Goal: Use online tool/utility: Utilize a website feature to perform a specific function

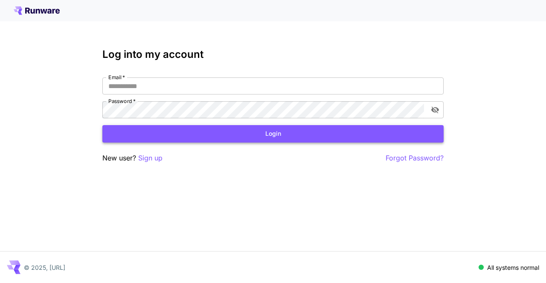
type input "**********"
click at [240, 135] on button "Login" at bounding box center [272, 133] width 341 height 17
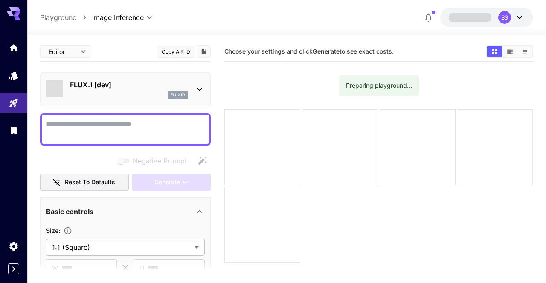
type input "**********"
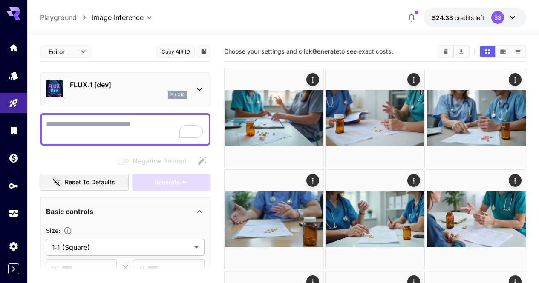
click at [448, 54] on icon "Clear Images" at bounding box center [446, 52] width 6 height 6
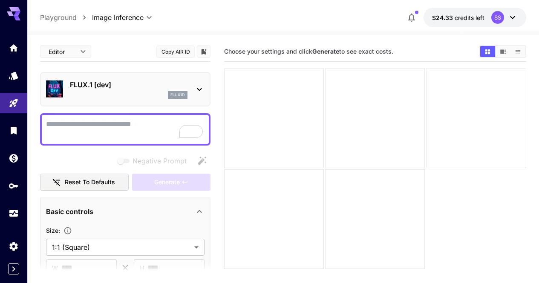
click at [123, 95] on div "flux1d" at bounding box center [129, 95] width 118 height 8
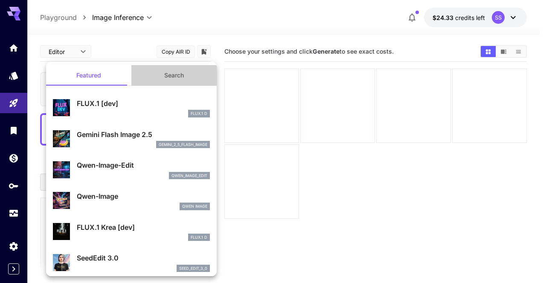
click at [180, 75] on button "Search" at bounding box center [173, 75] width 85 height 20
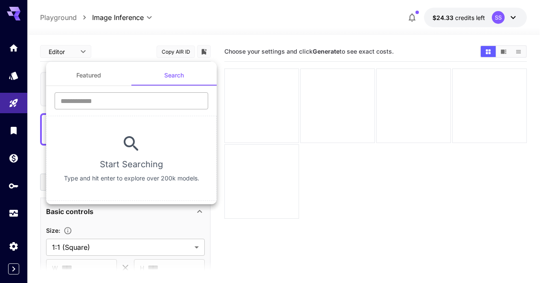
click at [143, 95] on input "text" at bounding box center [131, 101] width 153 height 17
type input "****"
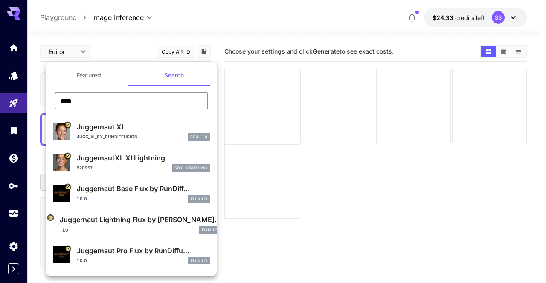
click at [158, 248] on p "Juggernaut Pro Flux by RunDiffu..." at bounding box center [143, 251] width 133 height 10
type input "**"
type input "*"
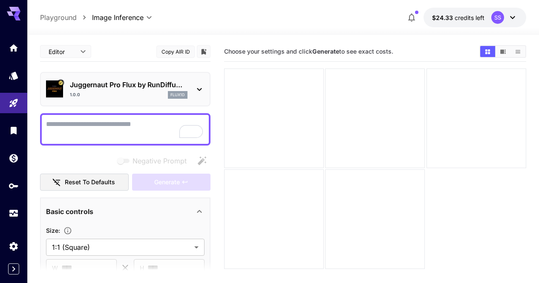
click at [110, 122] on textarea "Negative Prompt" at bounding box center [125, 129] width 159 height 20
paste textarea "**********"
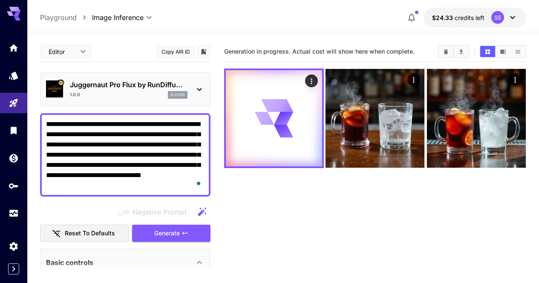
click at [144, 135] on textarea "**********" at bounding box center [125, 155] width 159 height 72
paste textarea "To enrich screen reader interactions, please activate Accessibility in Grammarl…"
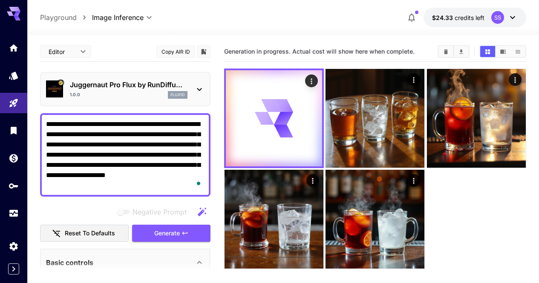
click at [130, 155] on textarea "**********" at bounding box center [125, 155] width 159 height 72
paste textarea "To enrich screen reader interactions, please activate Accessibility in Grammarl…"
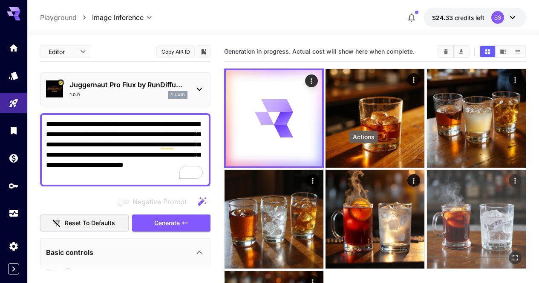
click at [511, 177] on icon "Actions" at bounding box center [515, 181] width 9 height 9
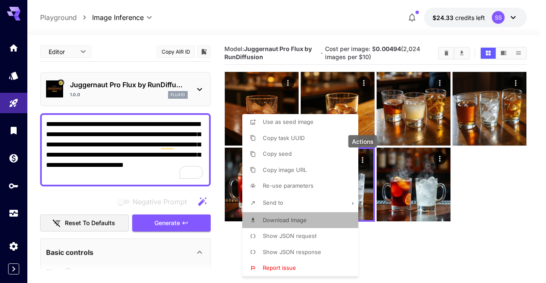
click at [298, 221] on span "Download Image" at bounding box center [285, 220] width 44 height 7
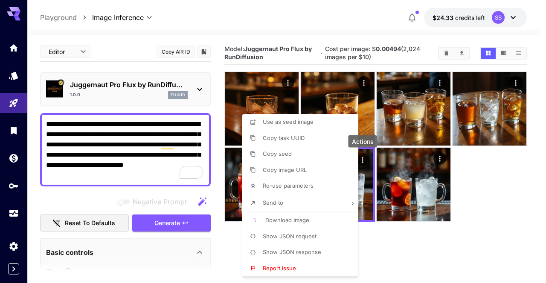
drag, startPoint x: 438, startPoint y: 172, endPoint x: 418, endPoint y: 166, distance: 21.0
click at [438, 172] on div at bounding box center [273, 141] width 546 height 283
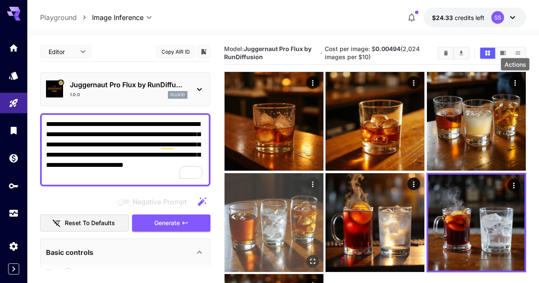
click at [317, 180] on icon "Actions" at bounding box center [313, 184] width 9 height 9
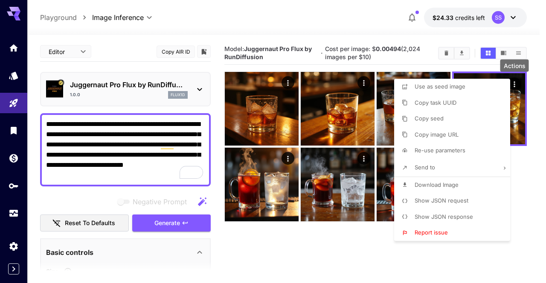
click at [443, 179] on li "Download Image" at bounding box center [454, 185] width 121 height 16
click at [350, 179] on div at bounding box center [273, 141] width 546 height 283
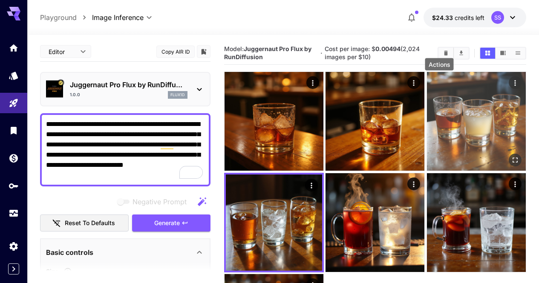
click at [511, 79] on icon "Actions" at bounding box center [515, 83] width 9 height 9
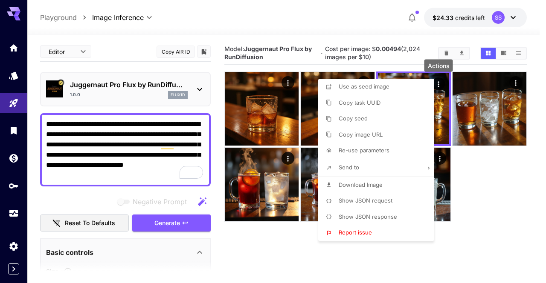
click at [367, 183] on span "Download Image" at bounding box center [360, 185] width 44 height 7
click at [224, 188] on div at bounding box center [273, 141] width 546 height 283
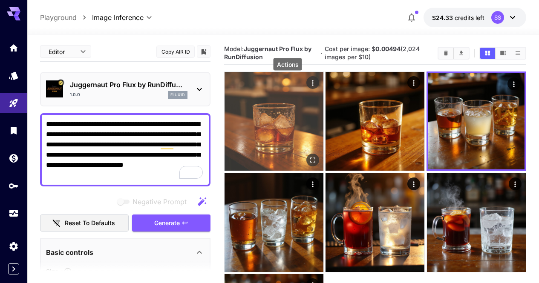
click at [309, 84] on icon "Actions" at bounding box center [313, 83] width 9 height 9
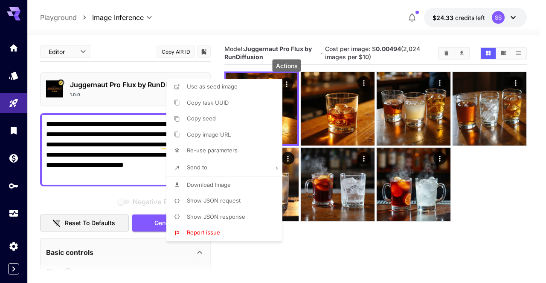
click at [231, 186] on li "Download Image" at bounding box center [226, 185] width 121 height 16
click at [374, 142] on div at bounding box center [273, 141] width 546 height 283
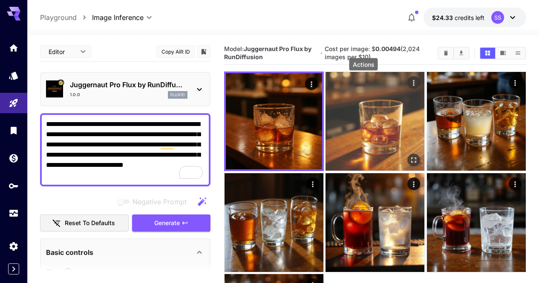
click at [410, 83] on icon "Actions" at bounding box center [414, 83] width 9 height 9
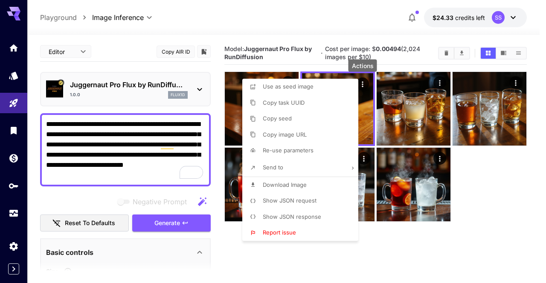
click at [323, 188] on li "Download Image" at bounding box center [302, 185] width 121 height 16
drag, startPoint x: 402, startPoint y: 159, endPoint x: 383, endPoint y: 123, distance: 41.0
click at [402, 159] on div at bounding box center [273, 141] width 546 height 283
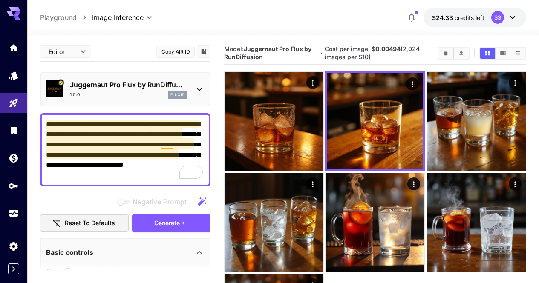
click at [173, 149] on textarea "**********" at bounding box center [125, 149] width 159 height 61
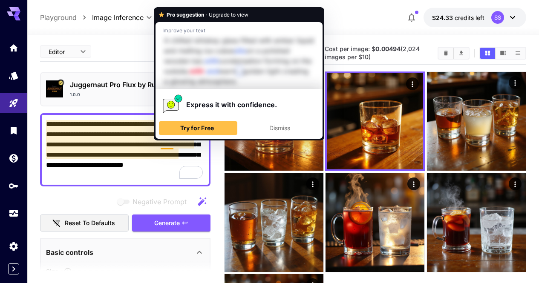
click at [173, 149] on textarea "**********" at bounding box center [125, 149] width 159 height 61
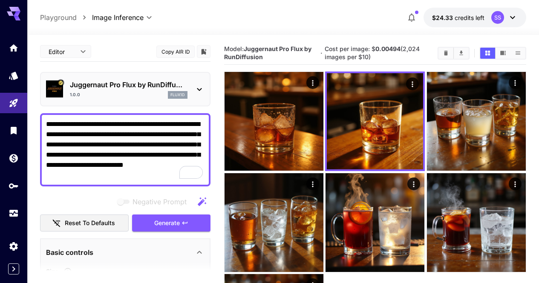
paste textarea "To enrich screen reader interactions, please activate Accessibility in Grammarl…"
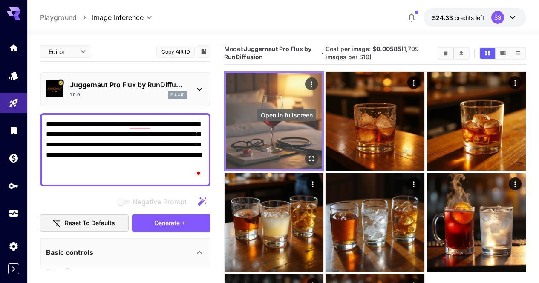
click at [307, 155] on icon "Open in fullscreen" at bounding box center [311, 159] width 9 height 9
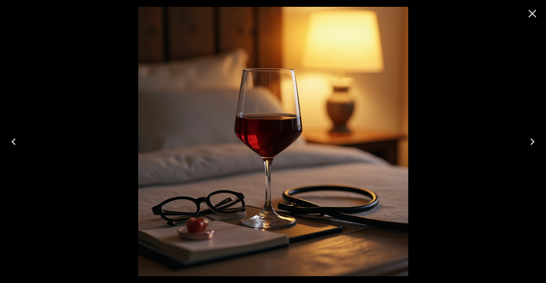
drag, startPoint x: 532, startPoint y: 17, endPoint x: 504, endPoint y: 16, distance: 27.3
click at [532, 16] on icon "Close" at bounding box center [532, 14] width 14 height 14
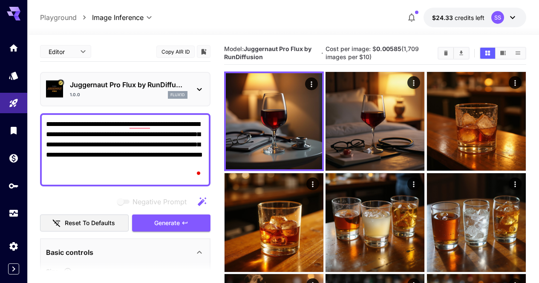
click at [155, 152] on textarea "**********" at bounding box center [125, 149] width 159 height 61
paste textarea "**********"
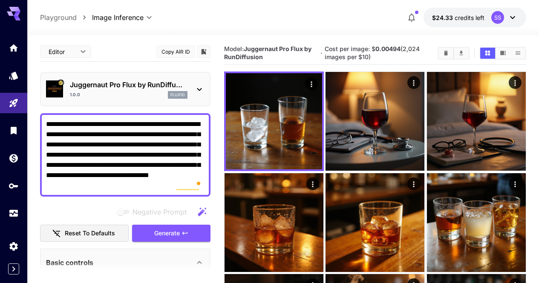
click at [186, 159] on textarea "**********" at bounding box center [125, 155] width 159 height 72
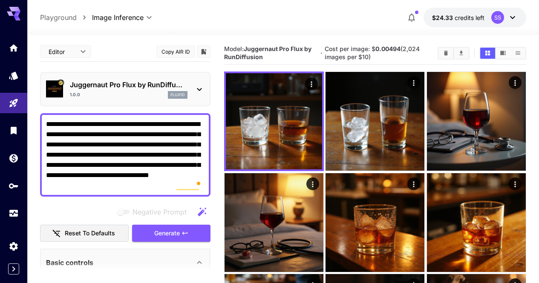
click at [177, 146] on textarea "**********" at bounding box center [125, 155] width 159 height 72
paste textarea "To enrich screen reader interactions, please activate Accessibility in Grammarl…"
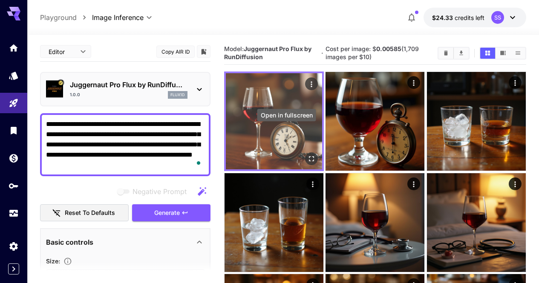
click at [307, 155] on icon "Open in fullscreen" at bounding box center [311, 159] width 9 height 9
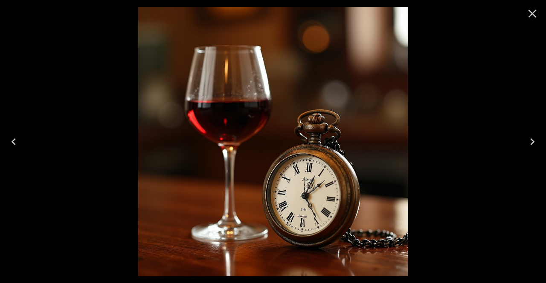
click at [536, 12] on icon "Close" at bounding box center [532, 14] width 14 height 14
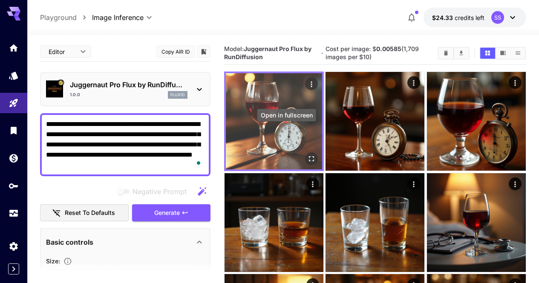
click at [307, 155] on icon "Open in fullscreen" at bounding box center [311, 159] width 9 height 9
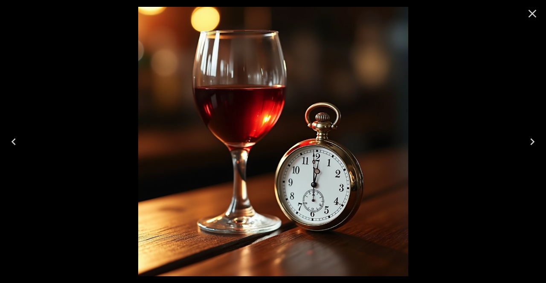
click at [533, 9] on icon "Close" at bounding box center [532, 14] width 14 height 14
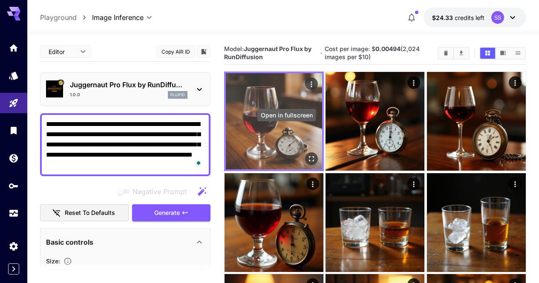
click at [307, 155] on icon "Open in fullscreen" at bounding box center [311, 159] width 9 height 9
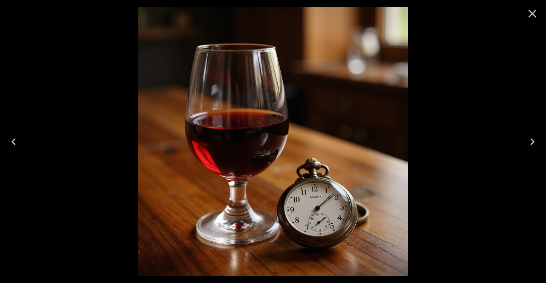
click at [536, 17] on icon "Close" at bounding box center [532, 14] width 14 height 14
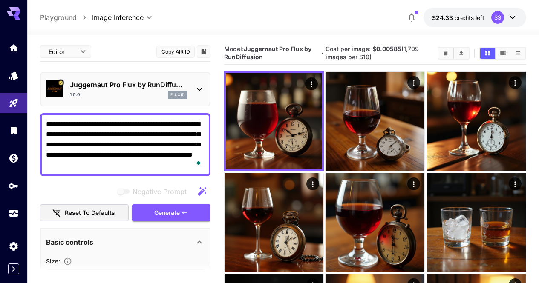
click at [201, 130] on textarea "**********" at bounding box center [125, 144] width 159 height 51
paste textarea "**********"
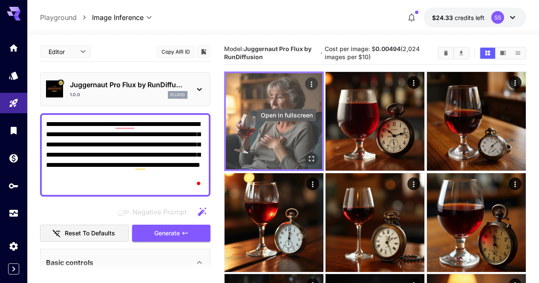
type textarea "**********"
click at [307, 155] on icon "Open in fullscreen" at bounding box center [311, 159] width 9 height 9
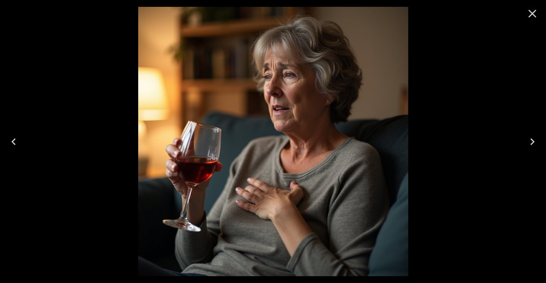
click at [533, 9] on icon "Close" at bounding box center [532, 14] width 14 height 14
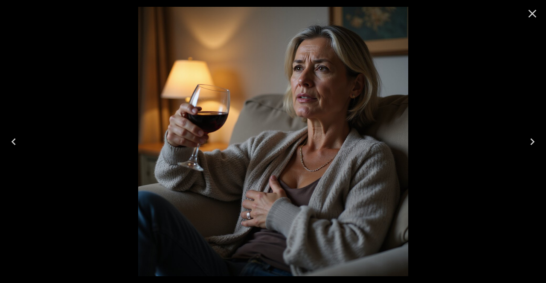
click at [532, 19] on icon "Close" at bounding box center [532, 14] width 14 height 14
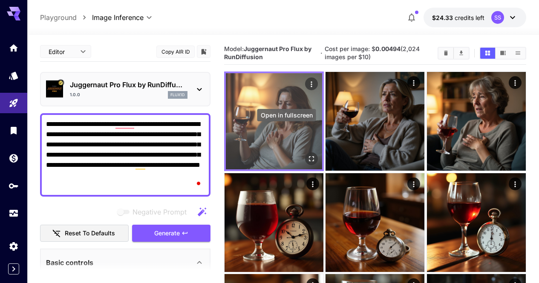
click at [307, 155] on icon "Open in fullscreen" at bounding box center [311, 159] width 9 height 9
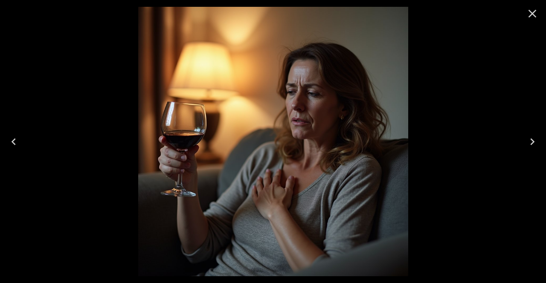
click at [536, 18] on icon "Close" at bounding box center [532, 14] width 14 height 14
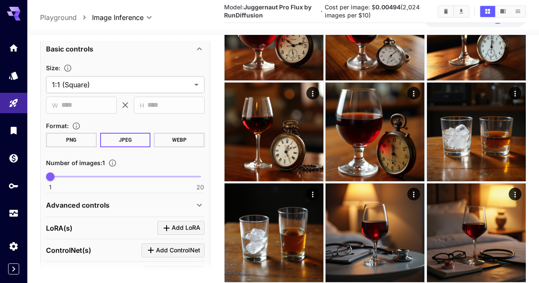
scroll to position [128, 0]
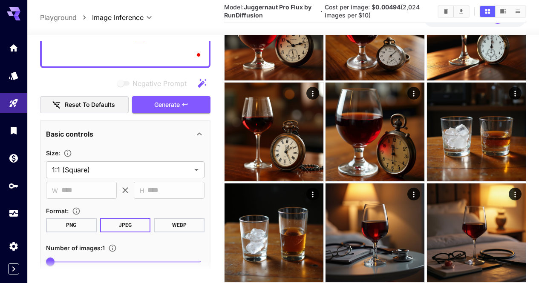
click at [162, 148] on div "Size :" at bounding box center [125, 153] width 159 height 10
click at [163, 144] on body "**********" at bounding box center [269, 242] width 539 height 868
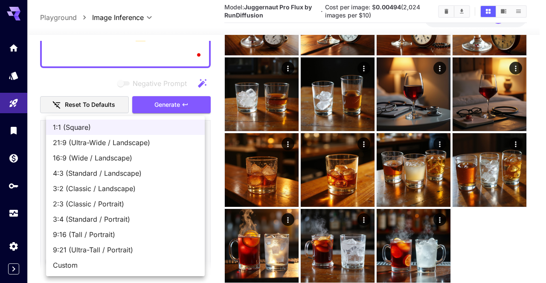
click at [131, 161] on span "16:9 (Wide / Landscape)" at bounding box center [125, 158] width 145 height 10
type input "**********"
type input "****"
type input "***"
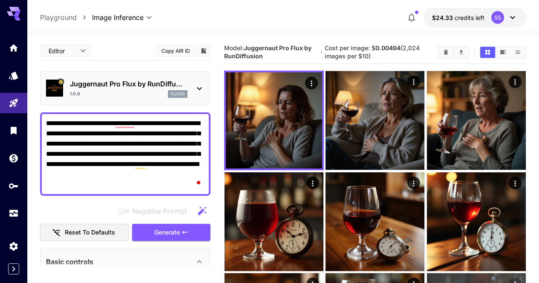
scroll to position [0, 0]
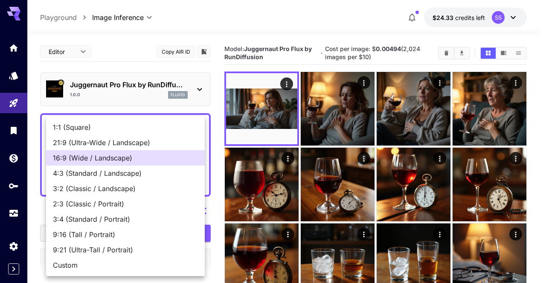
click at [288, 134] on div at bounding box center [273, 141] width 546 height 283
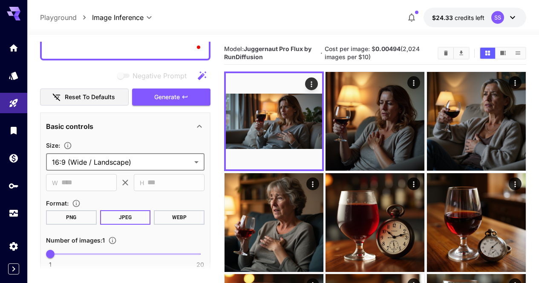
scroll to position [136, 0]
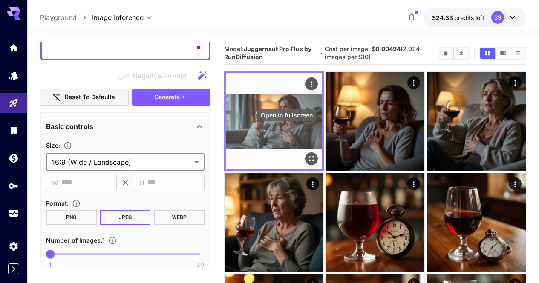
click at [307, 155] on icon "Open in fullscreen" at bounding box center [311, 159] width 9 height 9
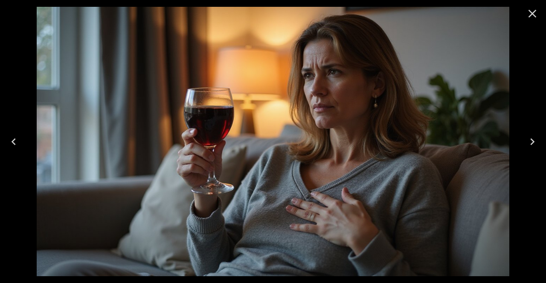
click at [531, 19] on icon "Close" at bounding box center [532, 14] width 14 height 14
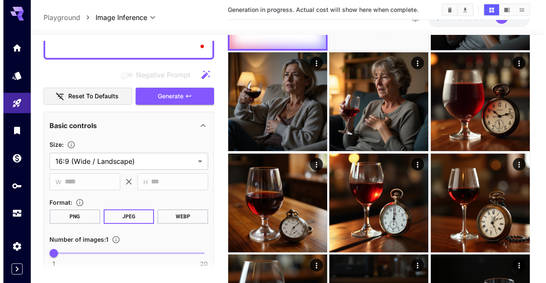
scroll to position [128, 0]
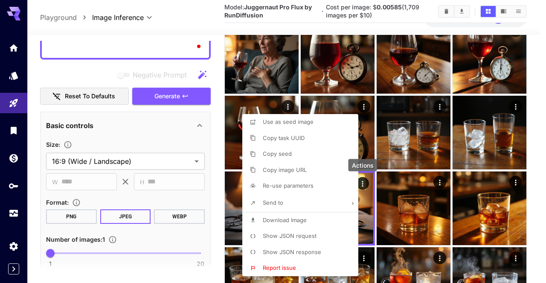
click at [292, 240] on p "Show JSON request" at bounding box center [290, 236] width 54 height 9
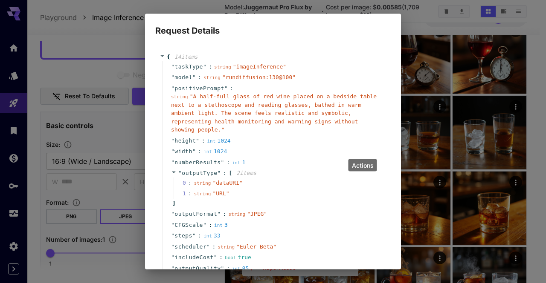
click at [278, 112] on span "" A half-full glass of red wine placed on a bedside table next to a stethoscope…" at bounding box center [273, 113] width 205 height 40
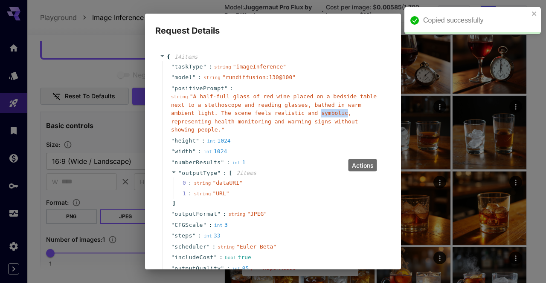
click at [278, 112] on span "" A half-full glass of red wine placed on a bedside table next to a stethoscope…" at bounding box center [273, 113] width 205 height 40
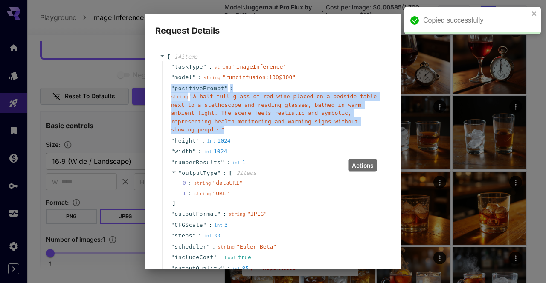
click at [278, 113] on span "" A half-full glass of red wine placed on a bedside table next to a stethoscope…" at bounding box center [273, 113] width 205 height 40
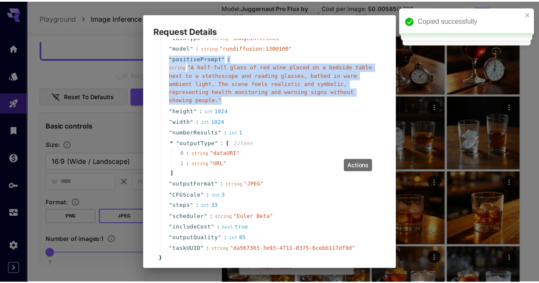
scroll to position [66, 0]
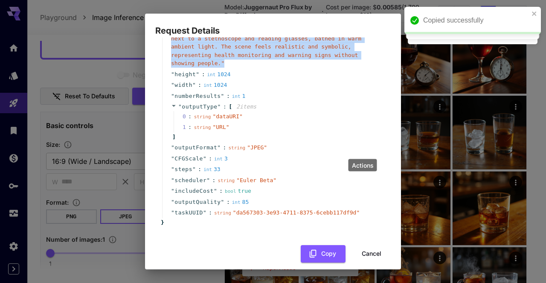
click at [361, 246] on button "Cancel" at bounding box center [371, 254] width 38 height 17
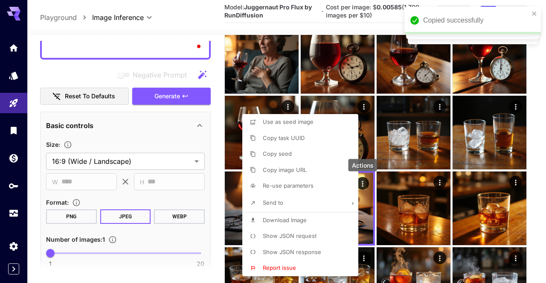
click at [185, 64] on div at bounding box center [273, 141] width 546 height 283
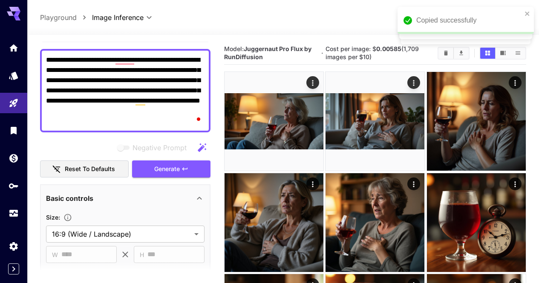
scroll to position [51, 0]
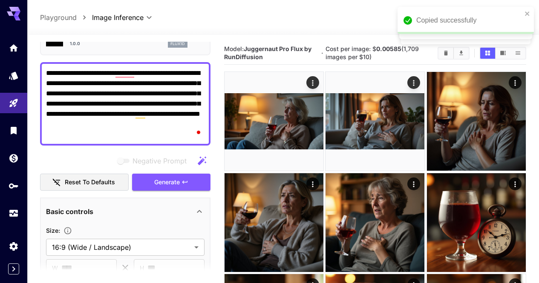
click at [179, 75] on textarea "**********" at bounding box center [125, 104] width 159 height 72
click at [179, 76] on textarea "**********" at bounding box center [125, 104] width 159 height 72
paste textarea "To enrich screen reader interactions, please activate Accessibility in Grammarl…"
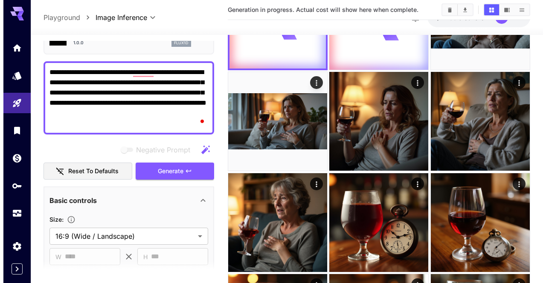
scroll to position [128, 0]
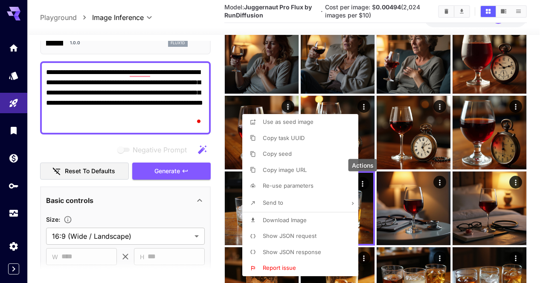
click at [313, 218] on li "Download Image" at bounding box center [302, 221] width 121 height 16
click at [308, 232] on p "Show JSON request" at bounding box center [290, 236] width 54 height 9
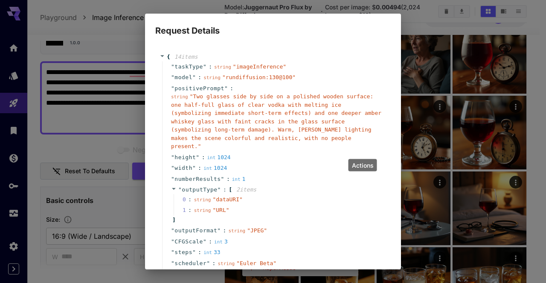
click at [287, 129] on span "" Two glasses side by side on a polished wooden surface: one half-full glass of…" at bounding box center [276, 121] width 210 height 56
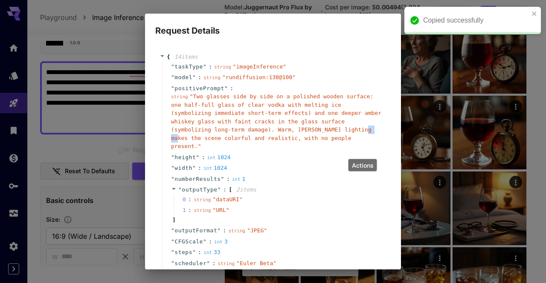
click at [287, 129] on span "" Two glasses side by side on a polished wooden surface: one half-full glass of…" at bounding box center [276, 121] width 210 height 56
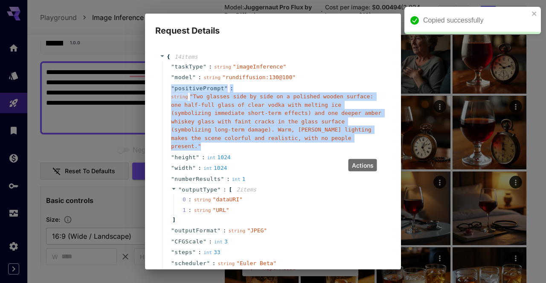
click at [287, 129] on span "" Two glasses side by side on a polished wooden surface: one half-full glass of…" at bounding box center [276, 121] width 210 height 56
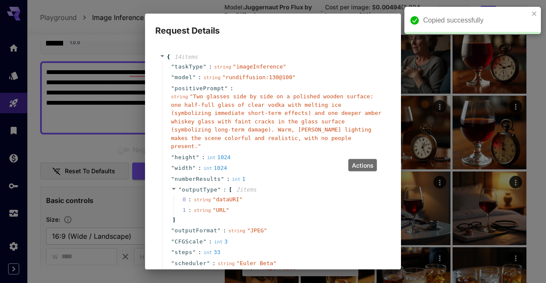
click at [448, 170] on div "Request Details { 14 item s " taskType " : string " imageInference " " model " …" at bounding box center [273, 141] width 546 height 283
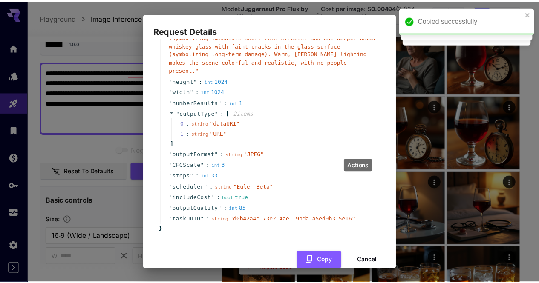
scroll to position [83, 0]
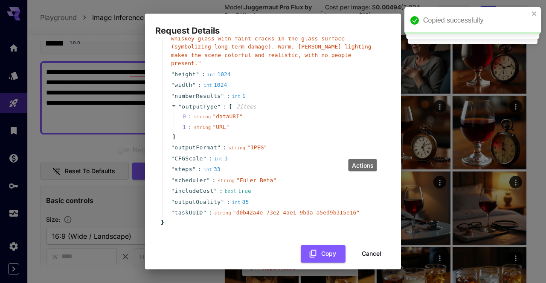
click at [373, 246] on button "Cancel" at bounding box center [371, 254] width 38 height 17
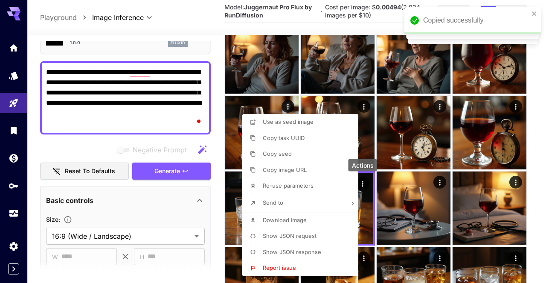
click at [455, 106] on div at bounding box center [273, 141] width 546 height 283
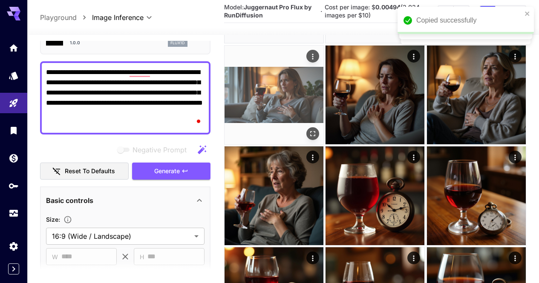
scroll to position [0, 0]
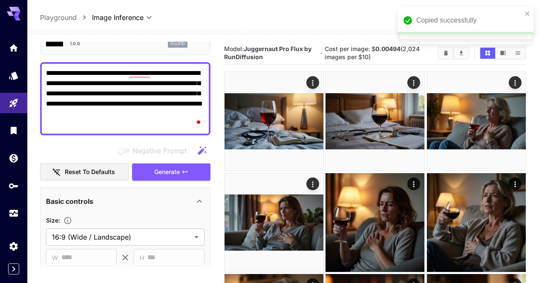
click at [176, 113] on textarea "**********" at bounding box center [125, 98] width 159 height 61
paste textarea "**********"
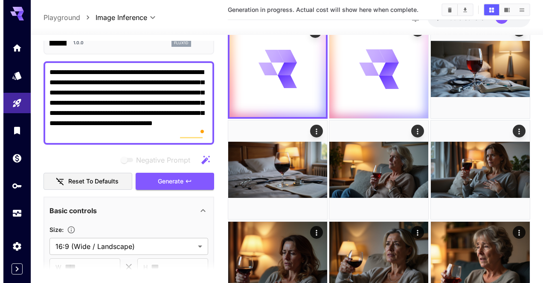
scroll to position [85, 0]
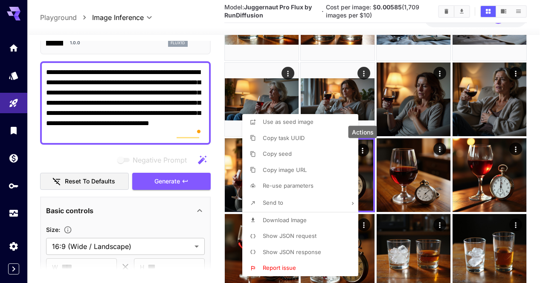
click at [318, 232] on li "Show JSON request" at bounding box center [302, 236] width 121 height 16
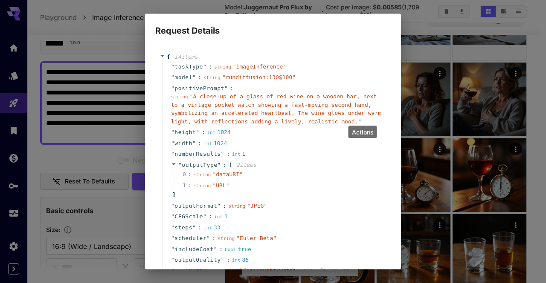
click at [289, 115] on span "" A close-up of a glass of red wine on a wooden bar, next to a vintage pocket w…" at bounding box center [276, 109] width 210 height 32
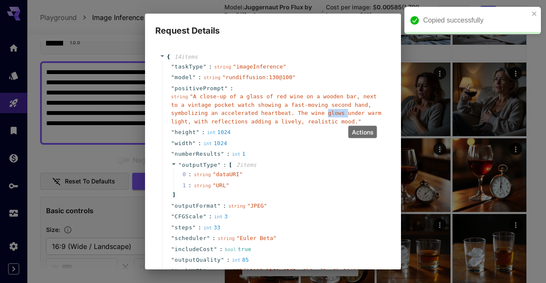
click at [289, 115] on span "" A close-up of a glass of red wine on a wooden bar, next to a vintage pocket w…" at bounding box center [276, 109] width 210 height 32
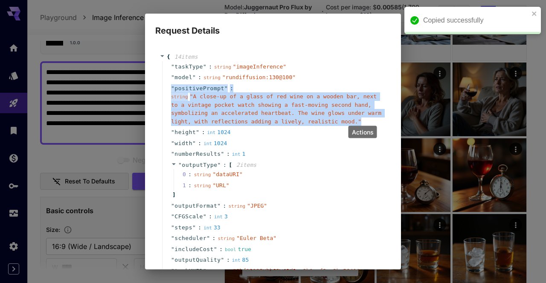
click at [289, 115] on span "" A close-up of a glass of red wine on a wooden bar, next to a vintage pocket w…" at bounding box center [276, 109] width 210 height 32
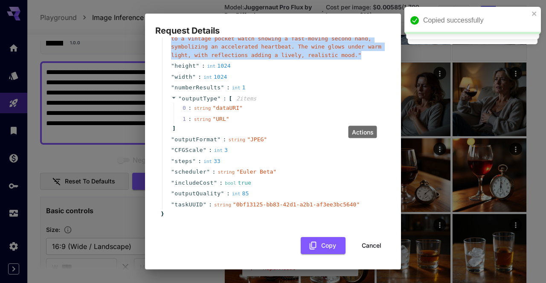
click at [371, 246] on button "Cancel" at bounding box center [371, 245] width 38 height 17
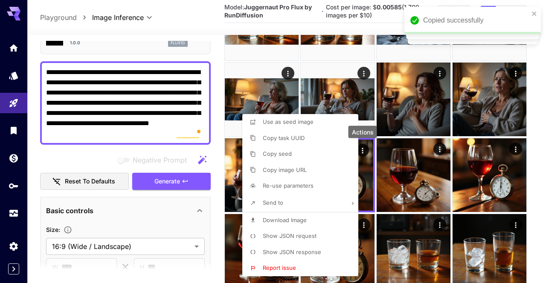
click at [398, 110] on div at bounding box center [273, 141] width 546 height 283
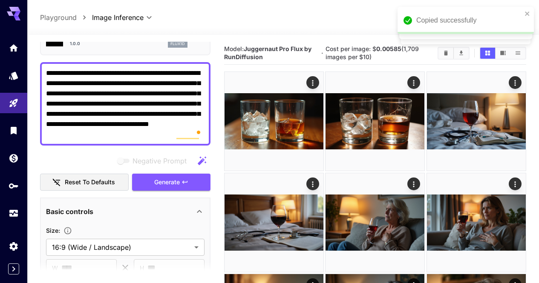
click at [162, 93] on textarea "**********" at bounding box center [125, 104] width 159 height 72
paste textarea "To enrich screen reader interactions, please activate Accessibility in Grammarl…"
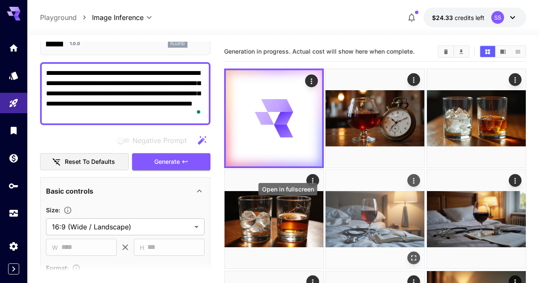
type textarea "**********"
click at [410, 254] on icon "Open in fullscreen" at bounding box center [414, 258] width 9 height 9
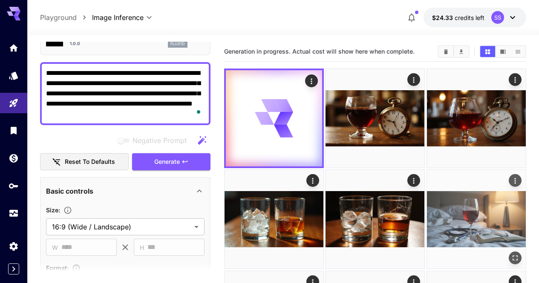
scroll to position [43, 0]
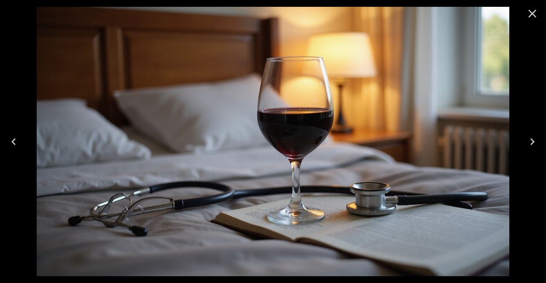
click at [529, 14] on icon "Close" at bounding box center [532, 14] width 14 height 14
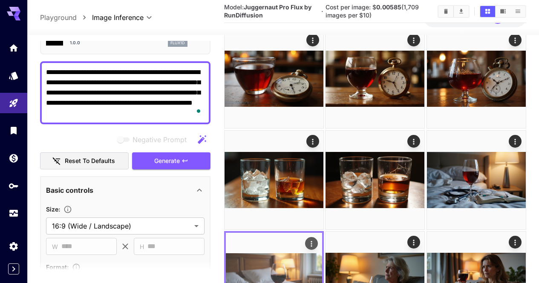
click at [316, 240] on icon "Actions" at bounding box center [311, 244] width 9 height 9
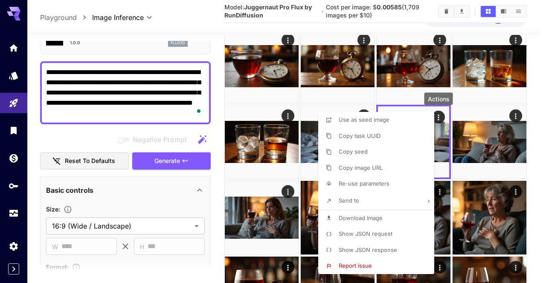
click at [366, 214] on p "Download Image" at bounding box center [360, 218] width 44 height 9
drag, startPoint x: 545, startPoint y: 192, endPoint x: 415, endPoint y: 145, distance: 138.5
click at [544, 192] on div at bounding box center [273, 141] width 546 height 283
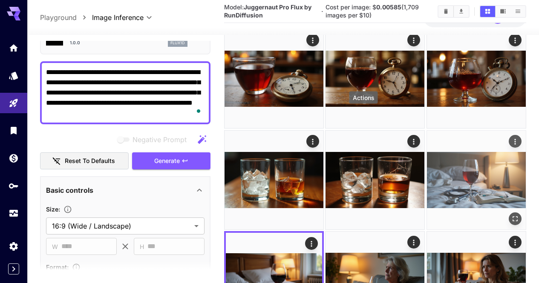
click at [511, 137] on icon "Actions" at bounding box center [515, 141] width 9 height 9
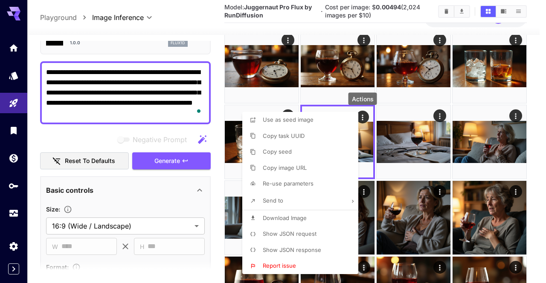
click at [306, 216] on span "Download Image" at bounding box center [285, 218] width 44 height 7
click at [517, 202] on div at bounding box center [273, 141] width 546 height 283
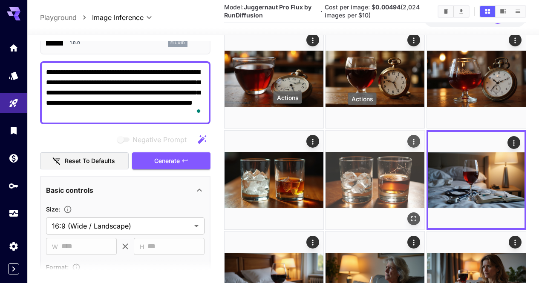
click at [410, 137] on icon "Actions" at bounding box center [414, 141] width 9 height 9
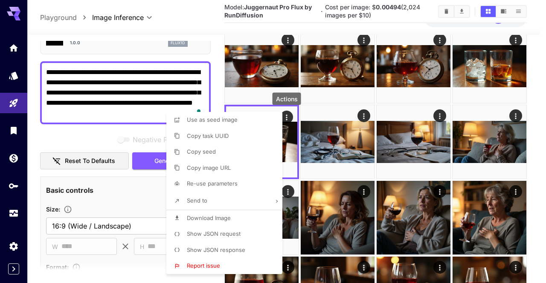
click at [244, 215] on li "Download Image" at bounding box center [226, 219] width 121 height 16
click at [464, 161] on div at bounding box center [273, 141] width 546 height 283
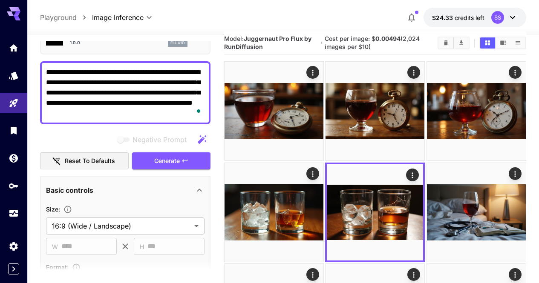
scroll to position [0, 0]
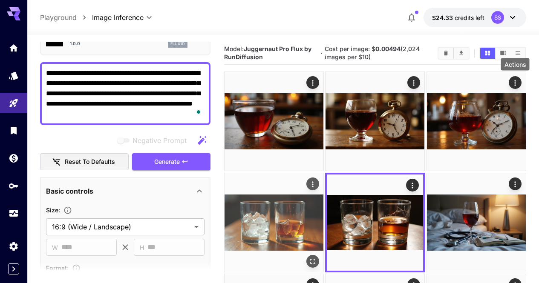
click at [317, 179] on div "Actions" at bounding box center [313, 184] width 9 height 10
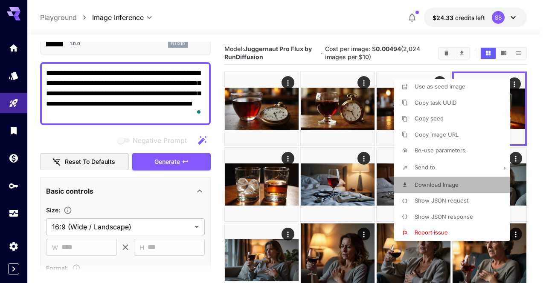
click at [441, 180] on li "Download Image" at bounding box center [454, 185] width 121 height 16
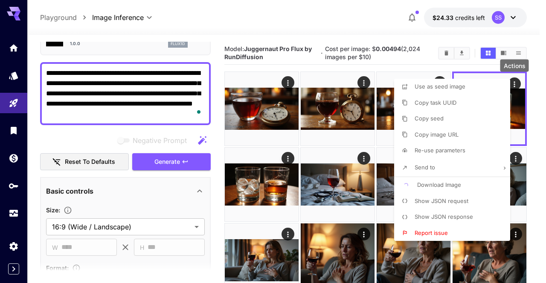
click at [269, 185] on div at bounding box center [273, 141] width 546 height 283
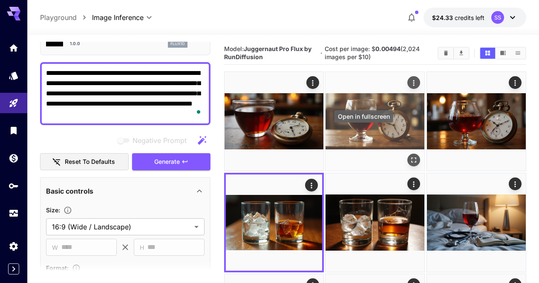
click at [410, 156] on icon "Open in fullscreen" at bounding box center [414, 160] width 9 height 9
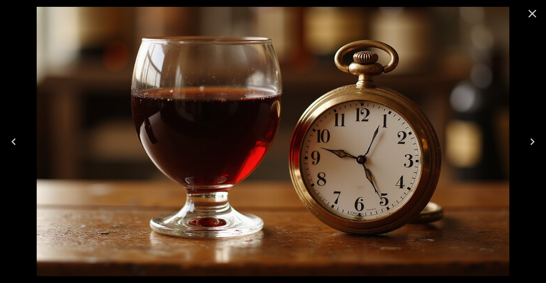
click at [533, 13] on icon "Close" at bounding box center [532, 14] width 14 height 14
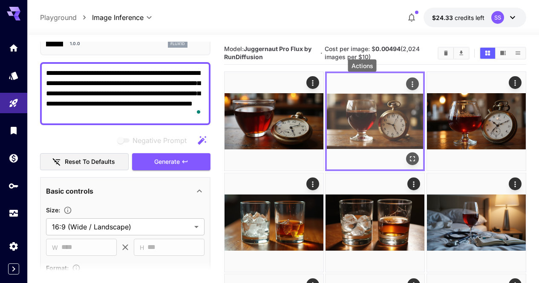
click at [409, 87] on icon "Actions" at bounding box center [413, 84] width 9 height 9
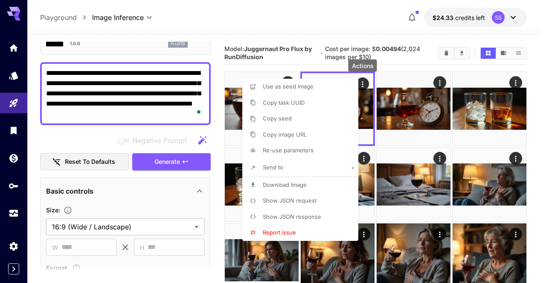
click at [312, 187] on li "Download Image" at bounding box center [302, 185] width 121 height 16
click at [470, 152] on div at bounding box center [273, 141] width 546 height 283
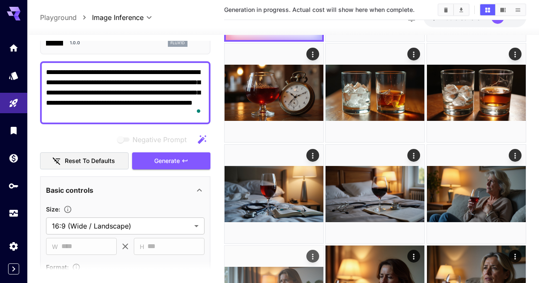
scroll to position [128, 0]
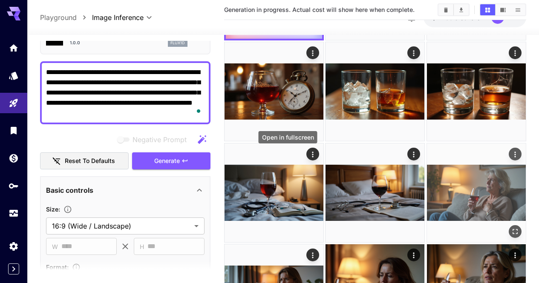
click at [509, 226] on button "Open in fullscreen" at bounding box center [515, 232] width 13 height 13
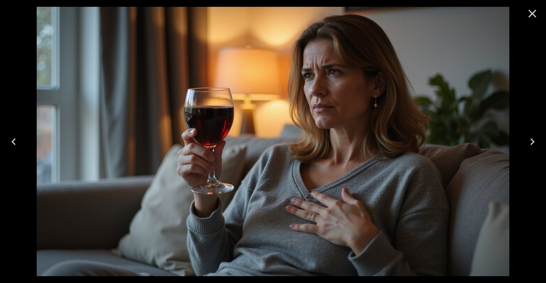
drag, startPoint x: 538, startPoint y: 11, endPoint x: 487, endPoint y: 66, distance: 75.7
click at [538, 11] on button "Close" at bounding box center [532, 13] width 20 height 20
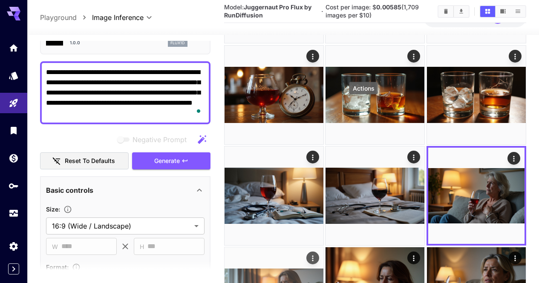
click at [317, 253] on div "Actions" at bounding box center [313, 258] width 9 height 10
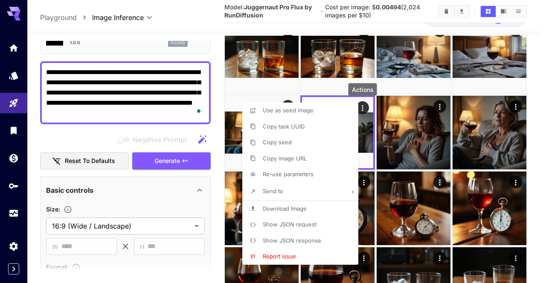
click at [322, 211] on li "Download Image" at bounding box center [302, 209] width 121 height 16
click at [472, 170] on div at bounding box center [273, 141] width 546 height 283
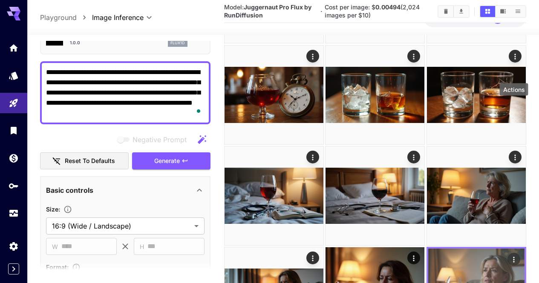
click at [517, 256] on icon "Actions" at bounding box center [514, 260] width 9 height 9
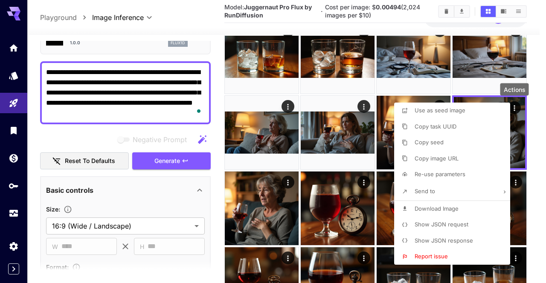
click at [458, 205] on li "Download Image" at bounding box center [454, 209] width 121 height 16
click at [302, 212] on div at bounding box center [273, 141] width 546 height 283
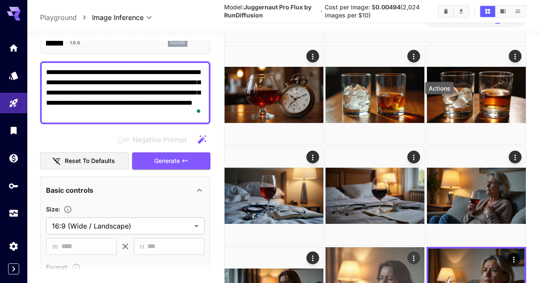
click at [419, 254] on icon "Actions" at bounding box center [414, 258] width 9 height 9
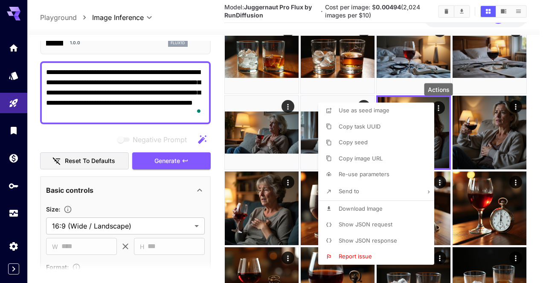
drag, startPoint x: 379, startPoint y: 211, endPoint x: 410, endPoint y: 205, distance: 32.1
click at [379, 211] on span "Download Image" at bounding box center [360, 208] width 44 height 7
click at [545, 171] on div at bounding box center [273, 141] width 546 height 283
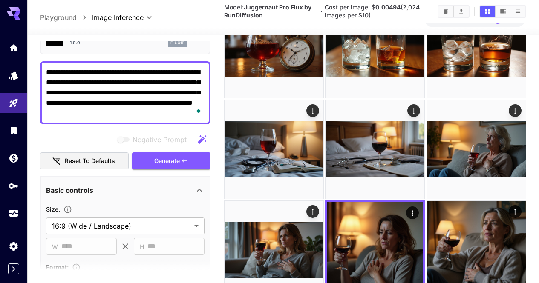
scroll to position [213, 0]
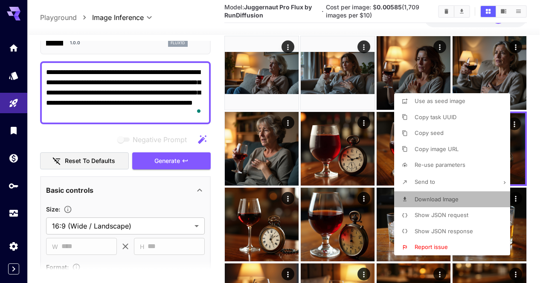
click at [430, 204] on li "Download Image" at bounding box center [454, 200] width 121 height 16
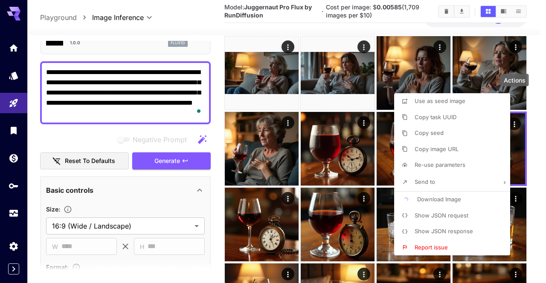
click at [361, 197] on div at bounding box center [273, 141] width 546 height 283
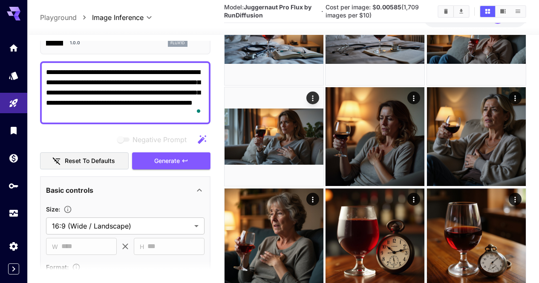
scroll to position [298, 0]
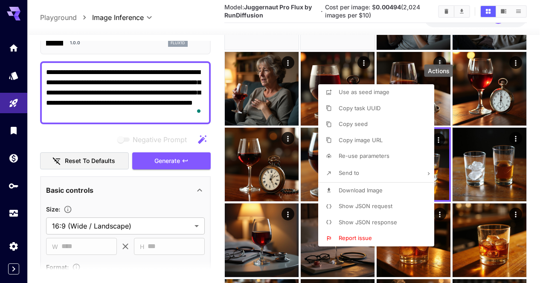
click at [363, 192] on span "Download Image" at bounding box center [360, 190] width 44 height 7
click at [263, 192] on div at bounding box center [273, 141] width 546 height 283
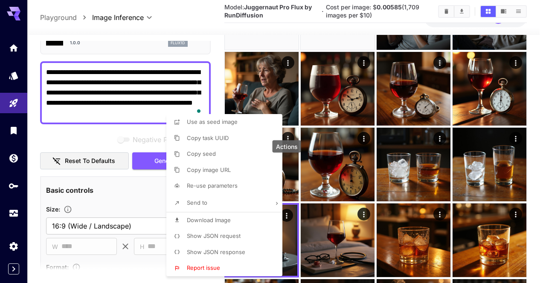
click at [259, 220] on li "Download Image" at bounding box center [226, 221] width 121 height 16
click at [381, 192] on div at bounding box center [273, 141] width 546 height 283
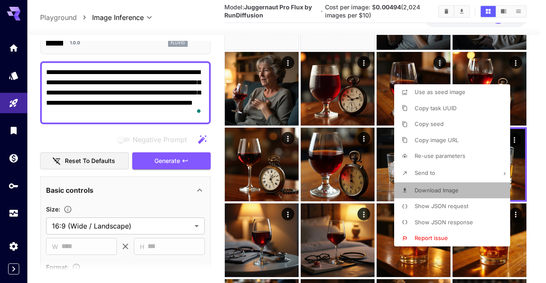
click at [455, 189] on span "Download Image" at bounding box center [436, 190] width 44 height 7
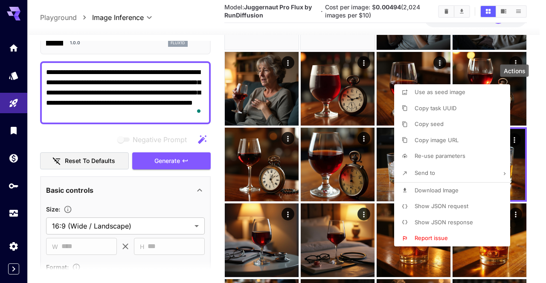
click at [335, 187] on div at bounding box center [273, 141] width 546 height 283
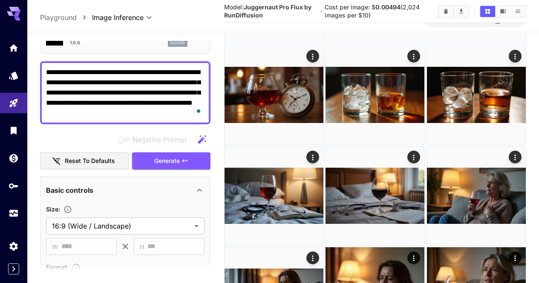
scroll to position [0, 0]
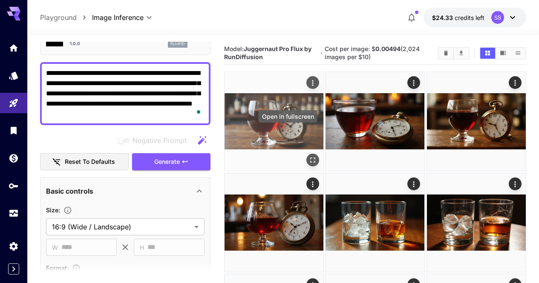
click at [309, 156] on icon "Open in fullscreen" at bounding box center [313, 160] width 9 height 9
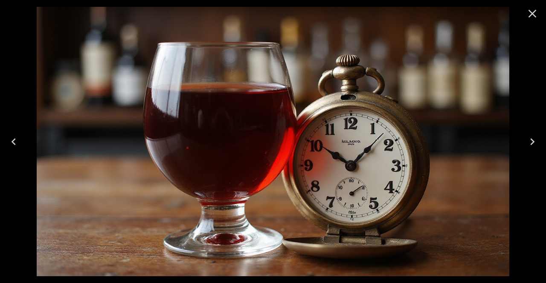
click at [535, 9] on icon "Close" at bounding box center [532, 14] width 14 height 14
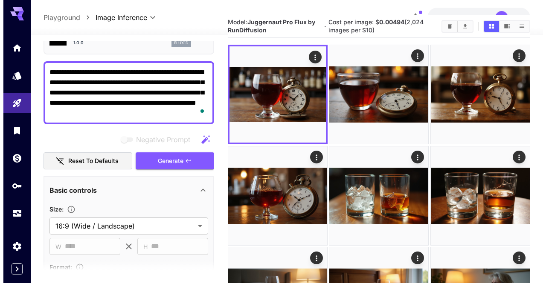
scroll to position [43, 0]
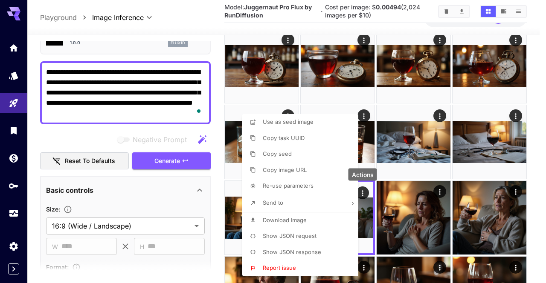
click at [289, 236] on span "Show JSON request" at bounding box center [290, 236] width 54 height 7
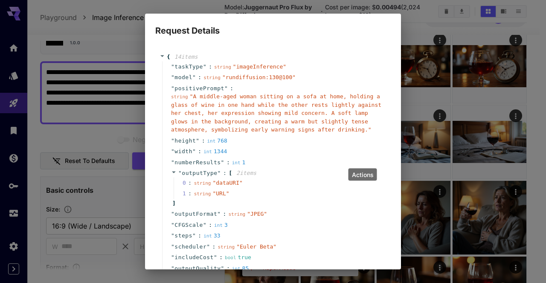
click at [292, 102] on span "" A middle-aged woman sitting on a sofa at home, holding a glass of wine in one…" at bounding box center [276, 113] width 210 height 40
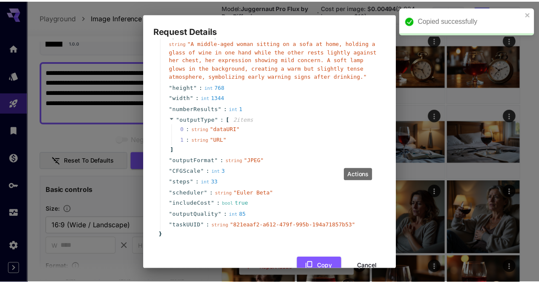
scroll to position [75, 0]
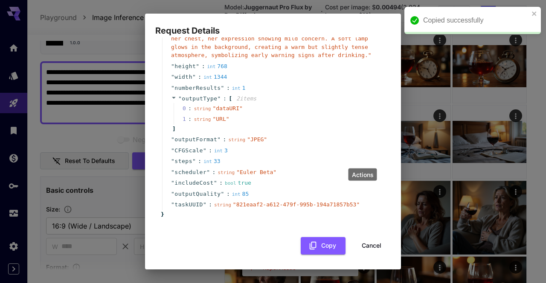
click at [366, 243] on button "Cancel" at bounding box center [371, 245] width 38 height 17
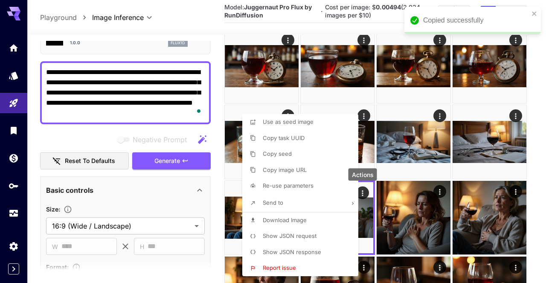
click at [165, 71] on div at bounding box center [273, 141] width 546 height 283
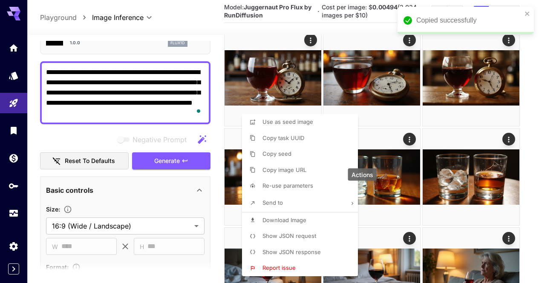
click at [165, 71] on div at bounding box center [269, 141] width 539 height 283
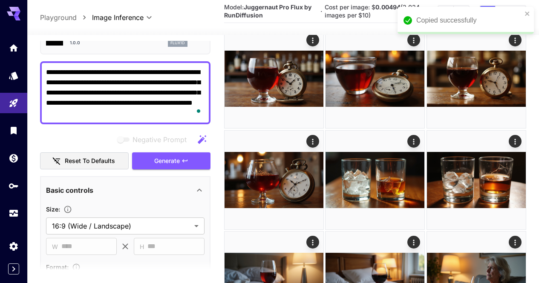
click at [165, 71] on textarea "**********" at bounding box center [125, 92] width 159 height 51
paste textarea "**********"
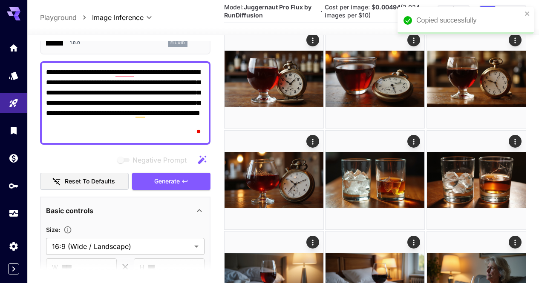
drag, startPoint x: 93, startPoint y: 72, endPoint x: 114, endPoint y: 73, distance: 21.0
click at [114, 73] on textarea "**********" at bounding box center [125, 103] width 159 height 72
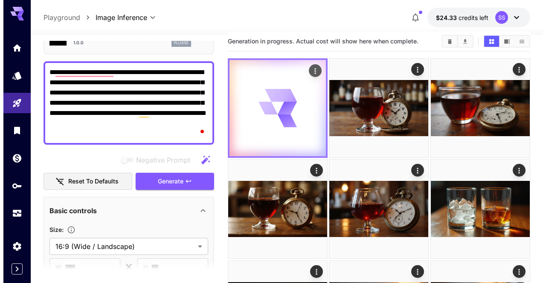
scroll to position [0, 0]
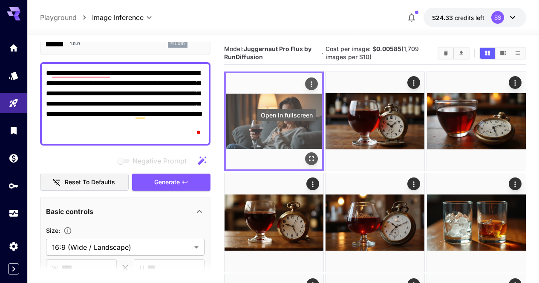
click at [307, 155] on icon "Open in fullscreen" at bounding box center [311, 159] width 9 height 9
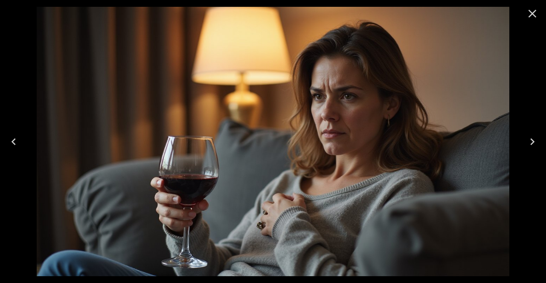
click at [532, 11] on icon "Close" at bounding box center [532, 14] width 14 height 14
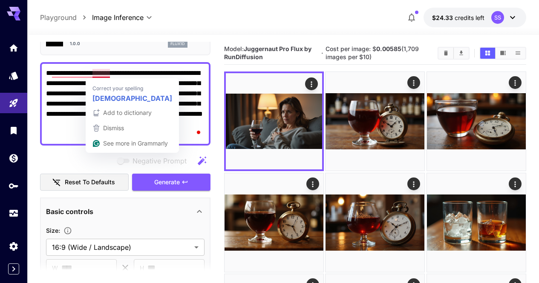
click at [104, 72] on textarea "**********" at bounding box center [125, 104] width 159 height 72
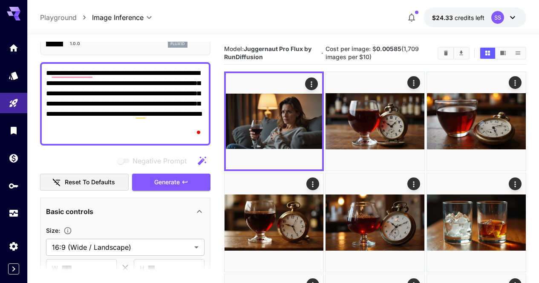
click at [147, 97] on textarea "**********" at bounding box center [125, 104] width 159 height 72
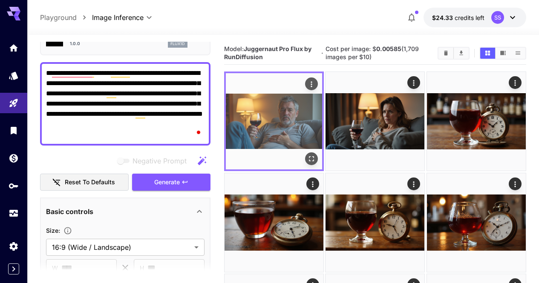
type textarea "**********"
click at [307, 155] on icon "Open in fullscreen" at bounding box center [311, 159] width 9 height 9
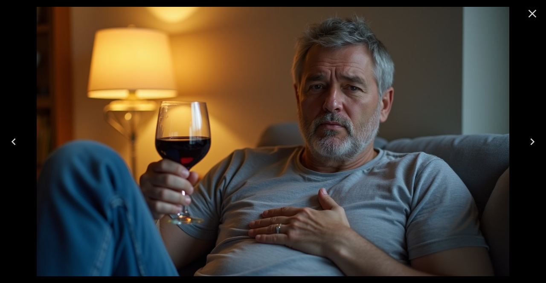
click at [535, 19] on icon "Close" at bounding box center [532, 14] width 14 height 14
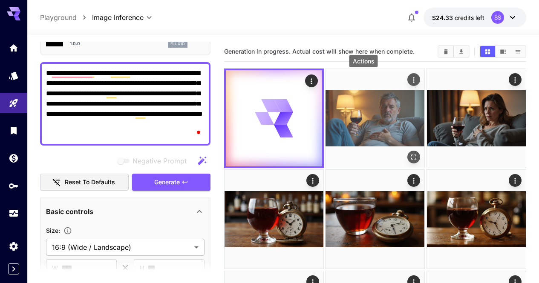
click at [410, 78] on icon "Actions" at bounding box center [414, 80] width 9 height 9
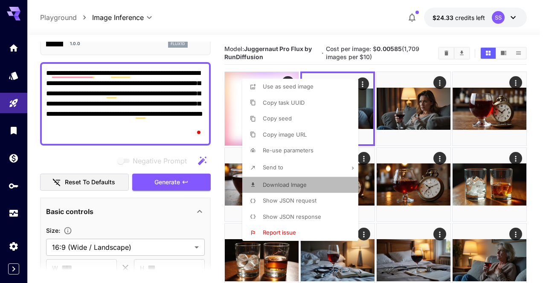
click at [330, 177] on li "Download Image" at bounding box center [302, 185] width 121 height 16
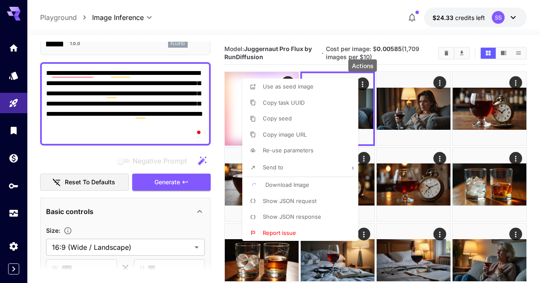
drag, startPoint x: 440, startPoint y: 177, endPoint x: 330, endPoint y: 146, distance: 114.8
click at [439, 178] on div at bounding box center [273, 141] width 546 height 283
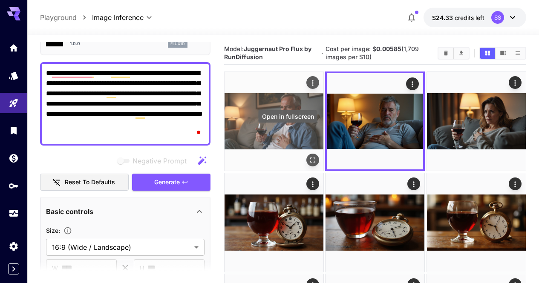
click at [309, 156] on icon "Open in fullscreen" at bounding box center [313, 160] width 9 height 9
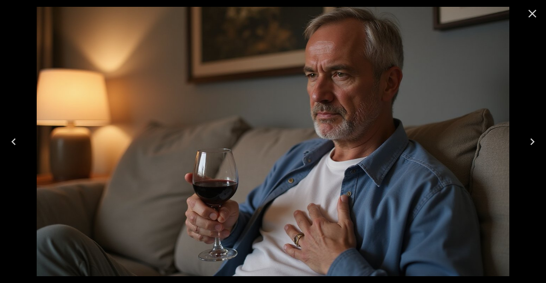
click at [535, 15] on icon "Close" at bounding box center [532, 14] width 14 height 14
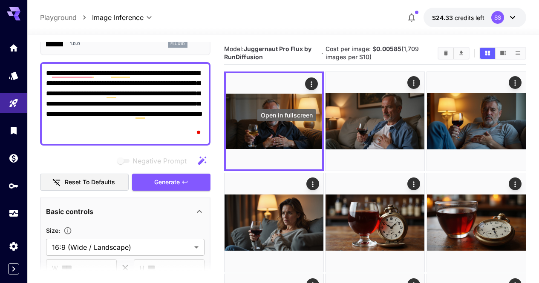
click at [0, 0] on icon "Open in fullscreen" at bounding box center [0, 0] width 0 height 0
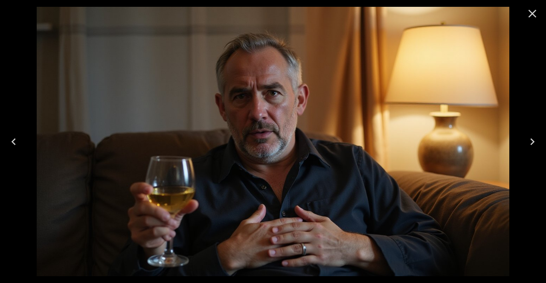
click at [533, 18] on icon "Close" at bounding box center [532, 14] width 14 height 14
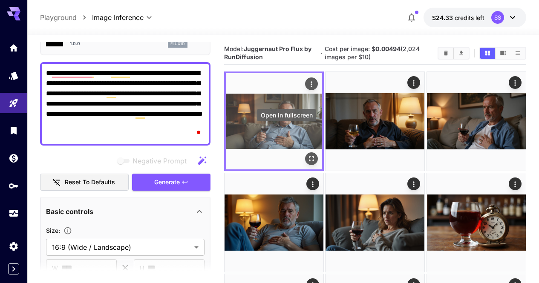
click at [307, 155] on icon "Open in fullscreen" at bounding box center [311, 159] width 9 height 9
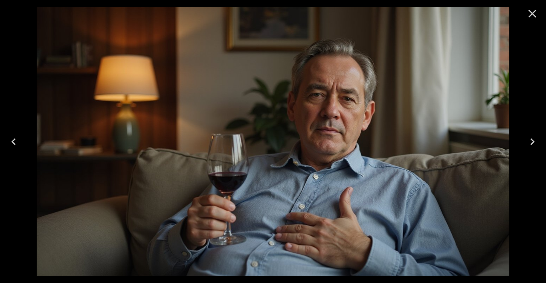
click at [534, 16] on icon "Close" at bounding box center [532, 14] width 8 height 8
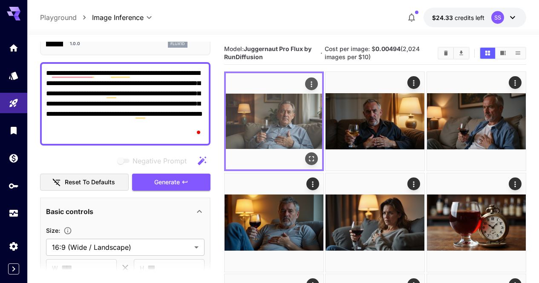
click at [311, 85] on icon "Actions" at bounding box center [311, 84] width 1 height 6
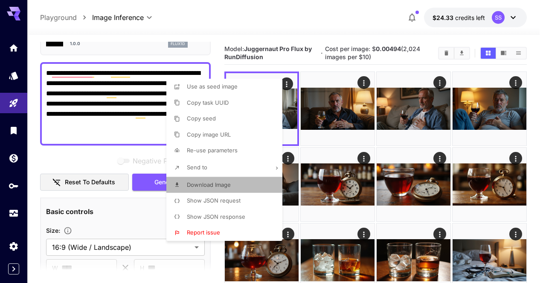
click at [263, 183] on li "Download Image" at bounding box center [226, 185] width 121 height 16
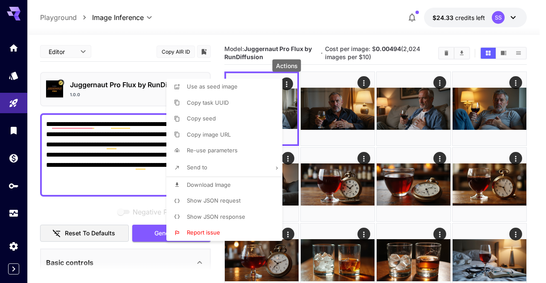
scroll to position [51, 0]
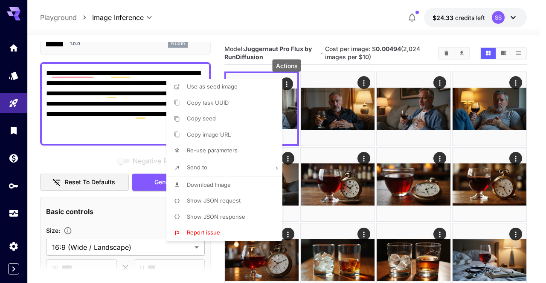
click at [141, 116] on div at bounding box center [273, 141] width 546 height 283
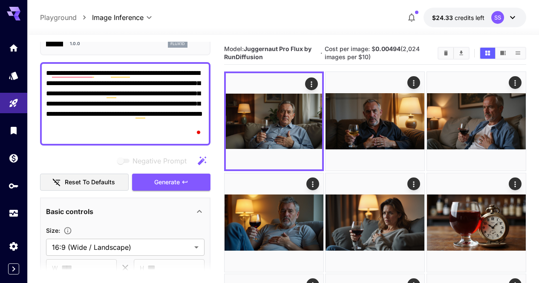
click at [141, 116] on div at bounding box center [269, 141] width 539 height 283
click at [141, 116] on textarea "**********" at bounding box center [125, 104] width 159 height 72
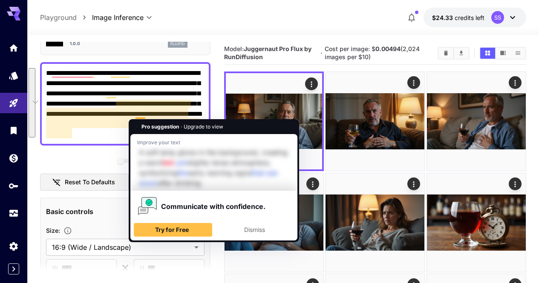
paste textarea "To enrich screen reader interactions, please activate Accessibility in Grammarl…"
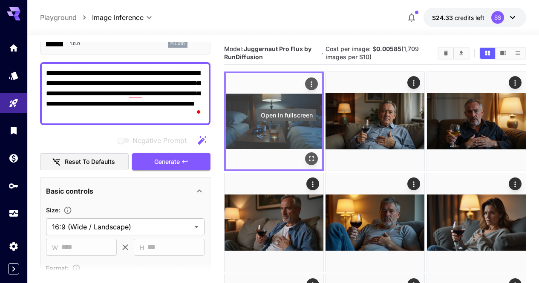
click at [307, 155] on icon "Open in fullscreen" at bounding box center [311, 159] width 9 height 9
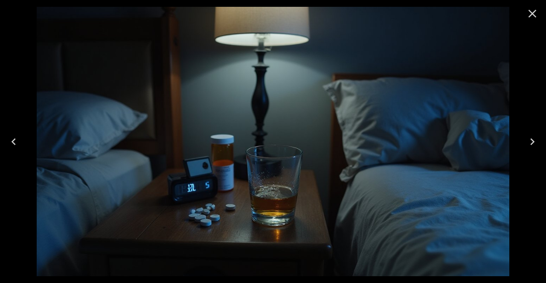
click at [526, 11] on icon "Close" at bounding box center [532, 14] width 14 height 14
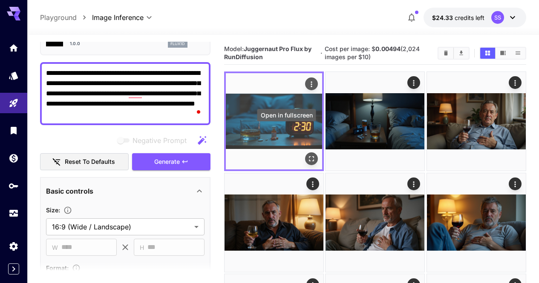
click at [307, 155] on icon "Open in fullscreen" at bounding box center [311, 159] width 9 height 9
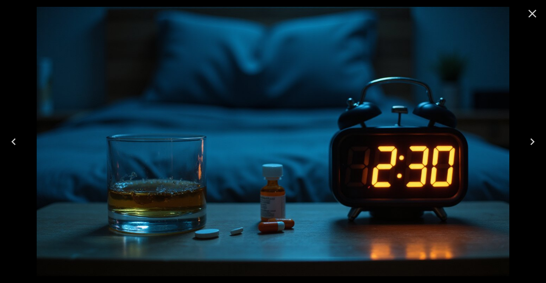
click at [533, 15] on icon "Close" at bounding box center [532, 14] width 8 height 8
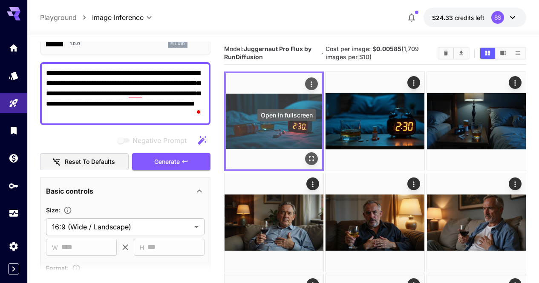
click at [307, 155] on icon "Open in fullscreen" at bounding box center [311, 159] width 9 height 9
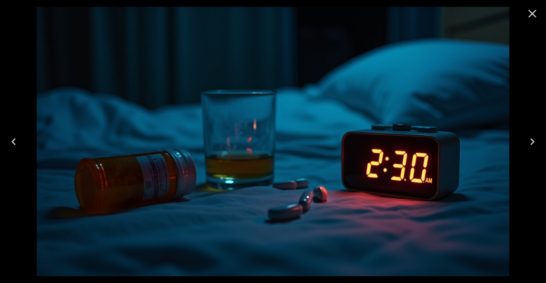
click at [535, 13] on icon "Close" at bounding box center [532, 14] width 14 height 14
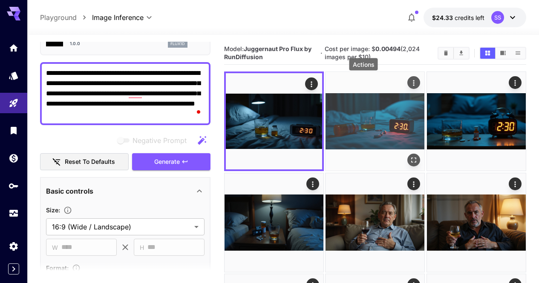
click at [410, 80] on icon "Actions" at bounding box center [414, 83] width 9 height 9
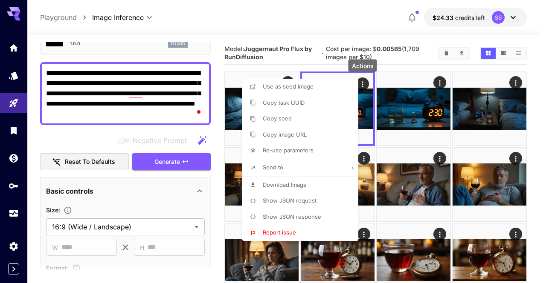
click at [324, 179] on li "Download Image" at bounding box center [302, 185] width 121 height 16
click at [413, 163] on div at bounding box center [273, 141] width 546 height 283
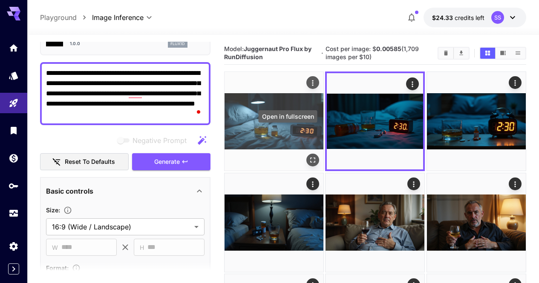
click at [309, 156] on icon "Open in fullscreen" at bounding box center [313, 160] width 9 height 9
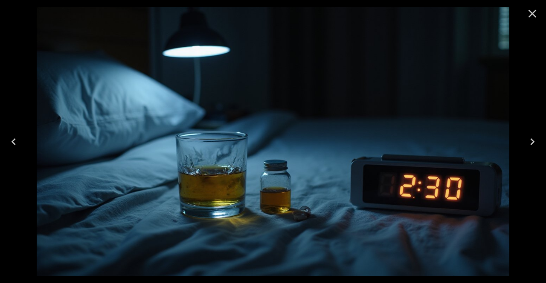
click at [534, 13] on icon "Close" at bounding box center [532, 14] width 14 height 14
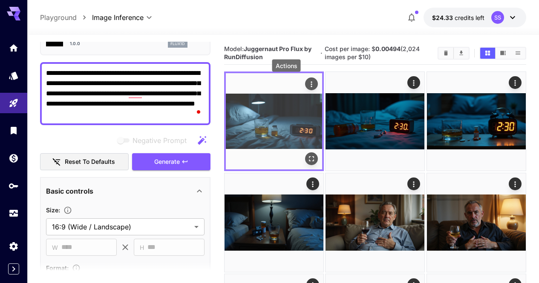
click at [307, 82] on icon "Actions" at bounding box center [311, 84] width 9 height 9
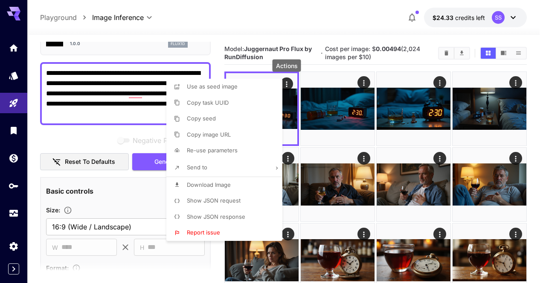
click at [234, 188] on li "Download Image" at bounding box center [226, 185] width 121 height 16
click at [313, 172] on div at bounding box center [273, 141] width 546 height 283
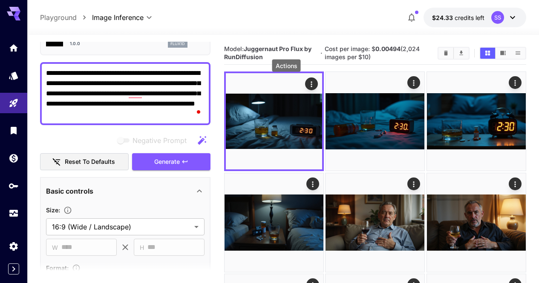
drag, startPoint x: 72, startPoint y: 58, endPoint x: 75, endPoint y: 76, distance: 19.0
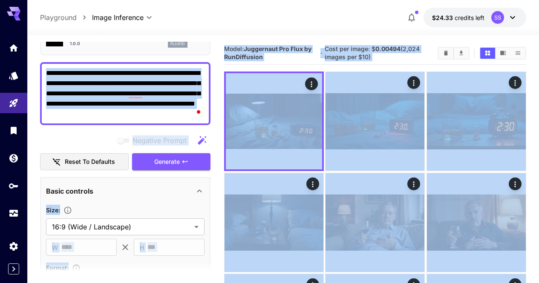
click at [75, 76] on textarea "**********" at bounding box center [125, 93] width 159 height 51
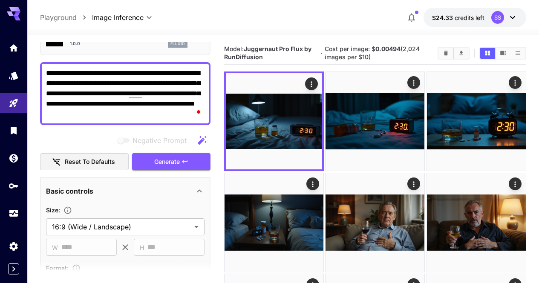
click at [75, 76] on textarea "**********" at bounding box center [125, 93] width 159 height 51
paste textarea "**********"
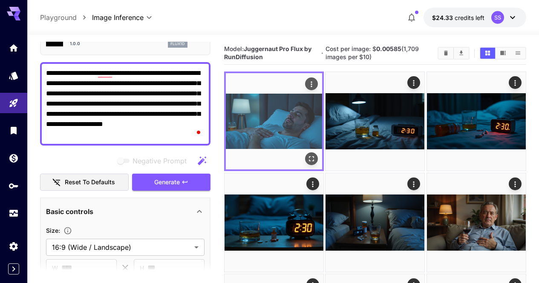
type textarea "**********"
click at [307, 155] on icon "Open in fullscreen" at bounding box center [311, 159] width 9 height 9
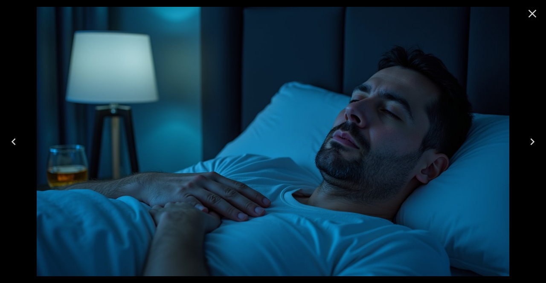
click at [532, 21] on button "Close" at bounding box center [532, 13] width 20 height 20
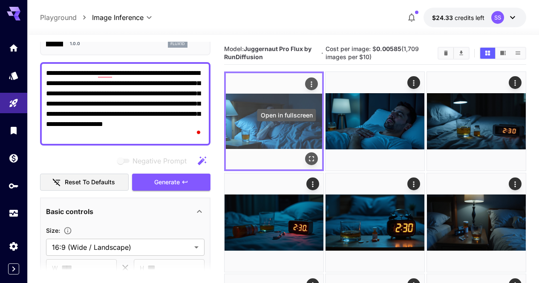
click at [307, 155] on icon "Open in fullscreen" at bounding box center [311, 159] width 9 height 9
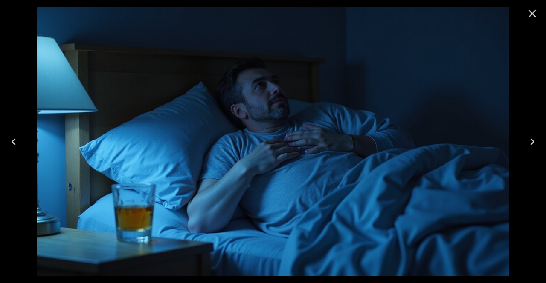
click at [531, 17] on icon "Close" at bounding box center [532, 14] width 14 height 14
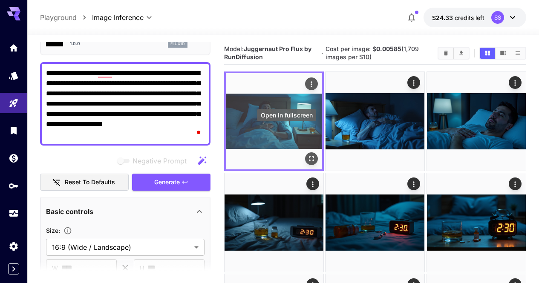
click at [309, 157] on icon "Open in fullscreen" at bounding box center [311, 159] width 5 height 5
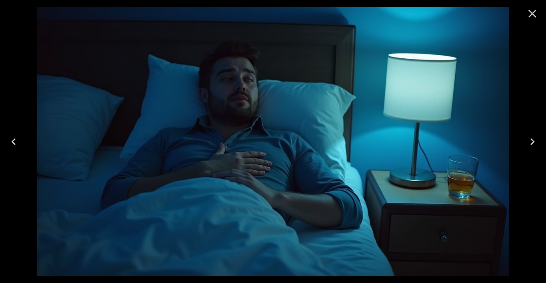
click at [531, 12] on icon "Close" at bounding box center [532, 14] width 14 height 14
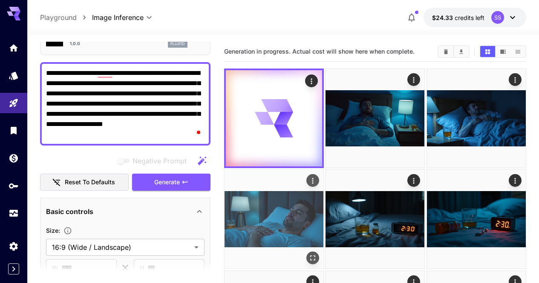
click at [319, 174] on button "Actions" at bounding box center [312, 180] width 13 height 13
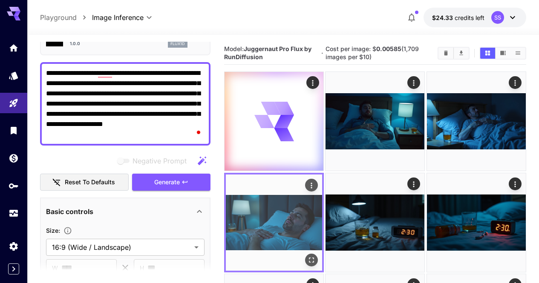
click at [316, 181] on icon "Actions" at bounding box center [311, 185] width 9 height 9
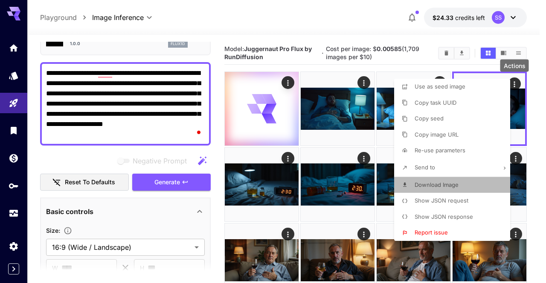
click at [454, 182] on span "Download Image" at bounding box center [436, 185] width 44 height 7
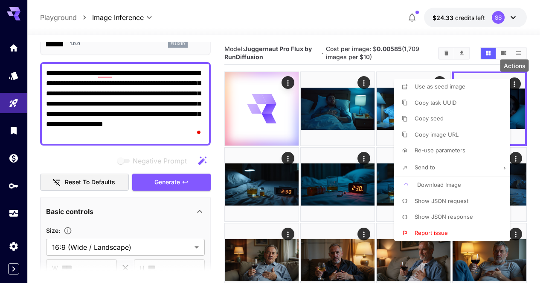
click at [526, 140] on div at bounding box center [273, 141] width 546 height 283
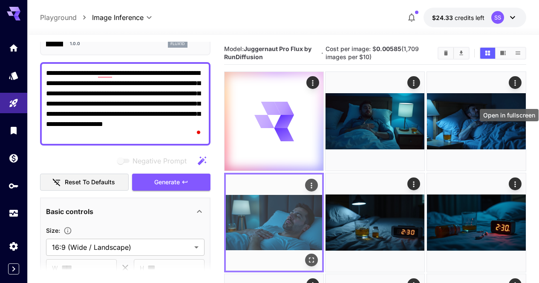
click at [318, 254] on div "Open in fullscreen" at bounding box center [311, 260] width 13 height 13
click at [316, 256] on icon "Open in fullscreen" at bounding box center [311, 260] width 9 height 9
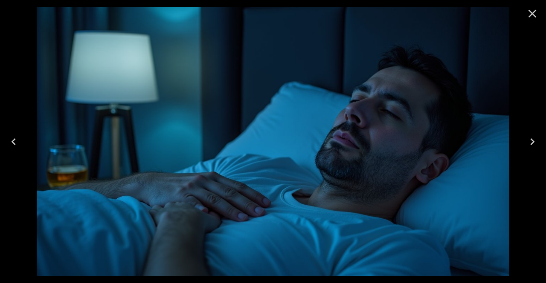
click at [538, 13] on icon "Close" at bounding box center [532, 14] width 14 height 14
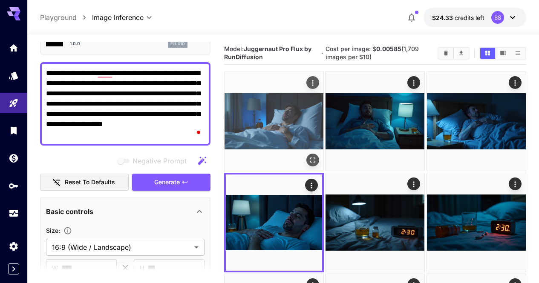
click at [309, 156] on icon "Open in fullscreen" at bounding box center [313, 160] width 9 height 9
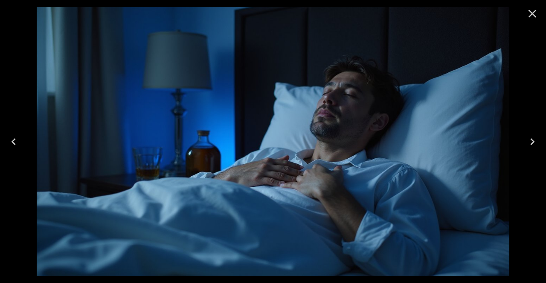
click at [532, 14] on icon "Close" at bounding box center [532, 14] width 8 height 8
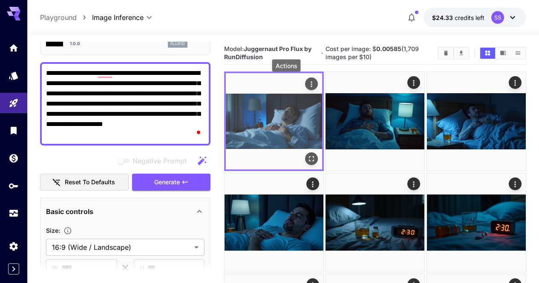
click at [307, 84] on icon "Actions" at bounding box center [311, 84] width 9 height 9
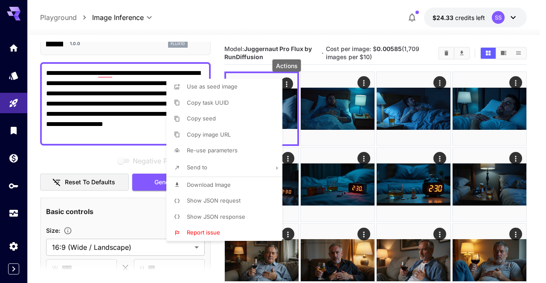
click at [232, 190] on li "Download Image" at bounding box center [226, 185] width 121 height 16
click at [316, 15] on div at bounding box center [273, 141] width 546 height 283
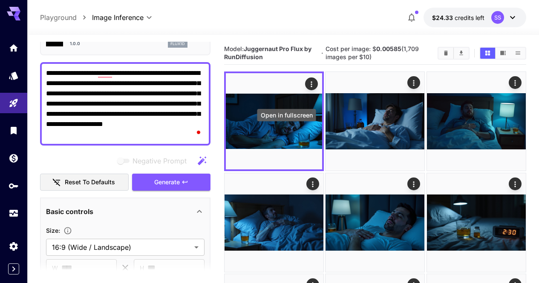
click at [0, 0] on icon "Open in fullscreen" at bounding box center [0, 0] width 0 height 0
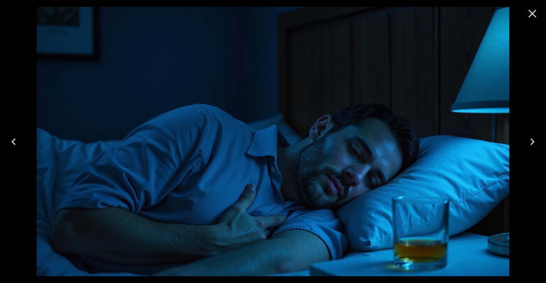
click at [529, 14] on icon "Close" at bounding box center [532, 14] width 14 height 14
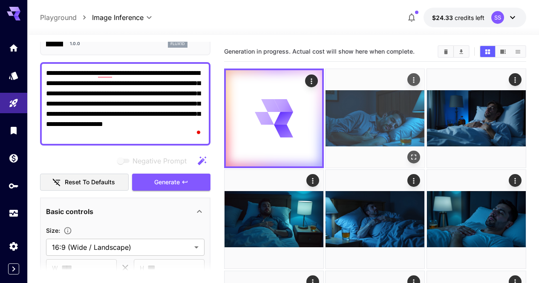
click at [408, 84] on button "Actions" at bounding box center [414, 79] width 13 height 13
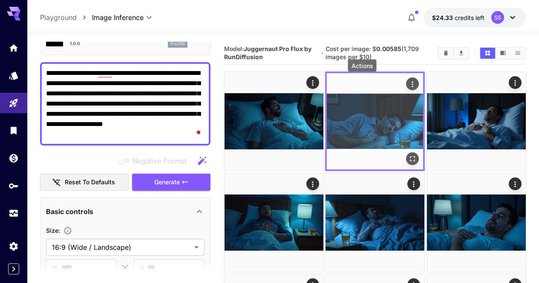
click at [409, 83] on icon "Actions" at bounding box center [413, 84] width 9 height 9
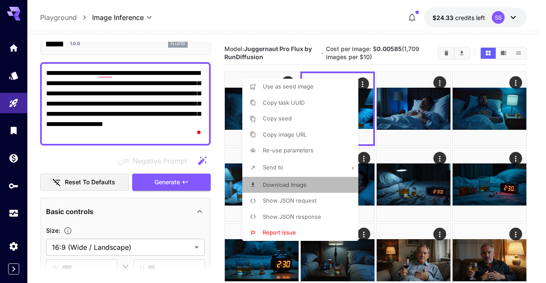
click at [313, 182] on li "Download Image" at bounding box center [302, 185] width 121 height 16
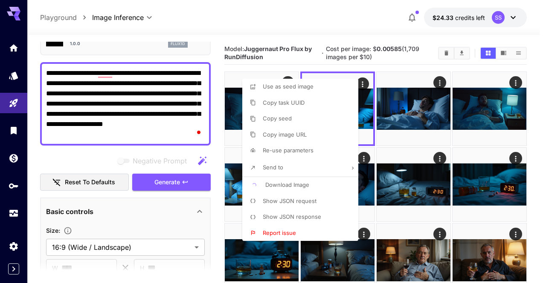
drag, startPoint x: 399, startPoint y: 163, endPoint x: 245, endPoint y: 136, distance: 156.6
click at [395, 159] on div at bounding box center [273, 141] width 546 height 283
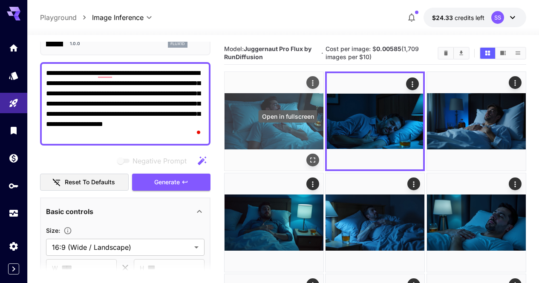
click at [309, 156] on icon "Open in fullscreen" at bounding box center [313, 160] width 9 height 9
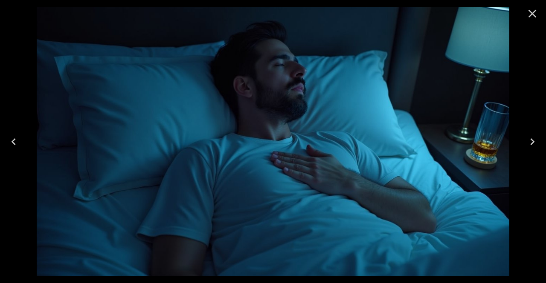
click at [539, 13] on button "Close" at bounding box center [532, 13] width 20 height 20
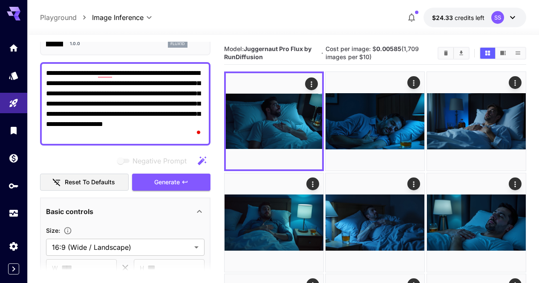
click at [162, 107] on textarea "**********" at bounding box center [125, 104] width 159 height 72
click at [449, 50] on icon "Clear Images" at bounding box center [446, 53] width 6 height 6
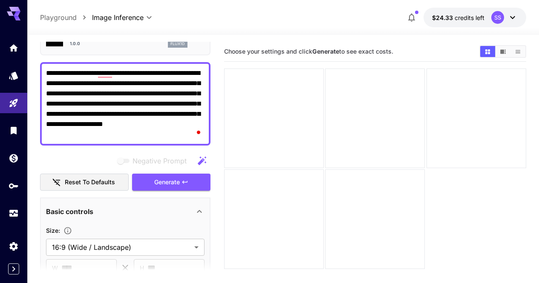
click at [221, 84] on main "**********" at bounding box center [283, 187] width 486 height 290
click at [194, 84] on textarea "**********" at bounding box center [125, 104] width 159 height 72
click at [195, 84] on textarea "**********" at bounding box center [125, 104] width 159 height 72
paste textarea "To enrich screen reader interactions, please activate Accessibility in Grammarl…"
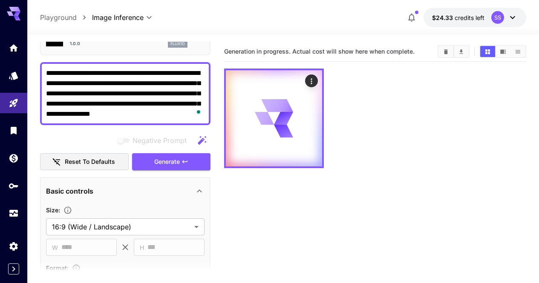
type textarea "**********"
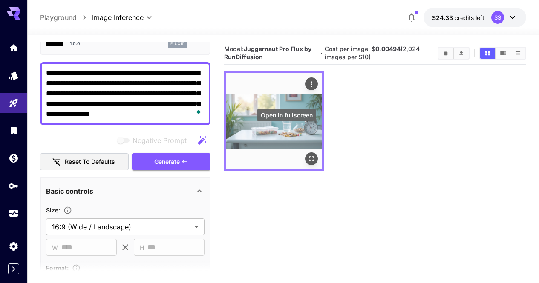
click at [307, 155] on icon "Open in fullscreen" at bounding box center [311, 159] width 9 height 9
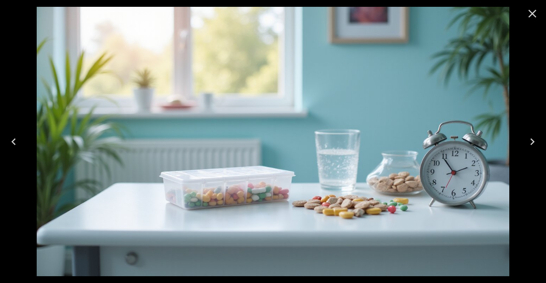
click at [537, 11] on icon "Close" at bounding box center [532, 14] width 14 height 14
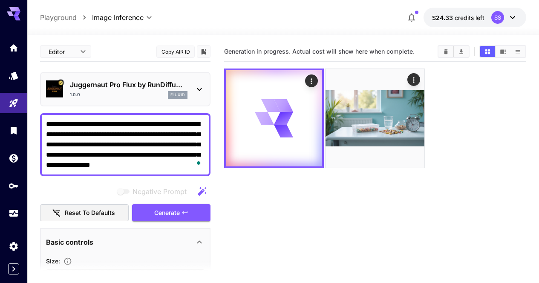
scroll to position [51, 0]
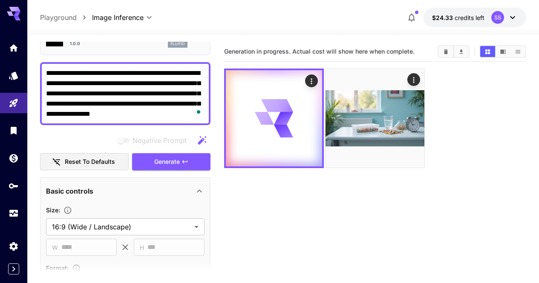
click at [88, 65] on div "**********" at bounding box center [125, 93] width 171 height 63
click at [89, 71] on textarea "**********" at bounding box center [125, 93] width 159 height 51
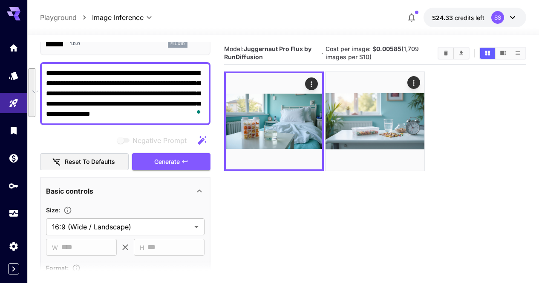
paste textarea "***"
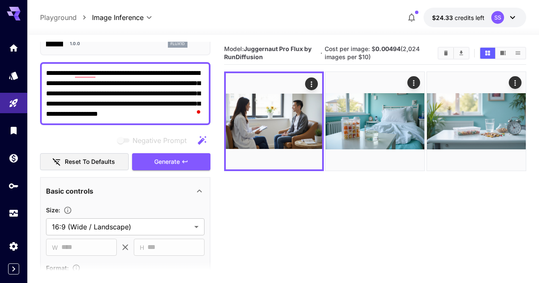
click at [150, 76] on textarea "**********" at bounding box center [125, 93] width 159 height 51
paste textarea "*"
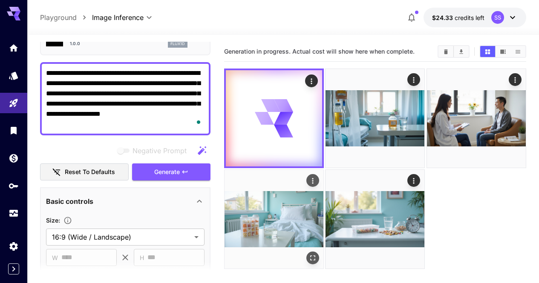
click at [317, 254] on icon "Open in fullscreen" at bounding box center [313, 258] width 9 height 9
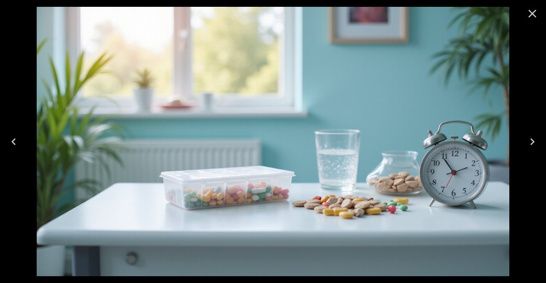
click at [535, 13] on icon "Close" at bounding box center [532, 14] width 14 height 14
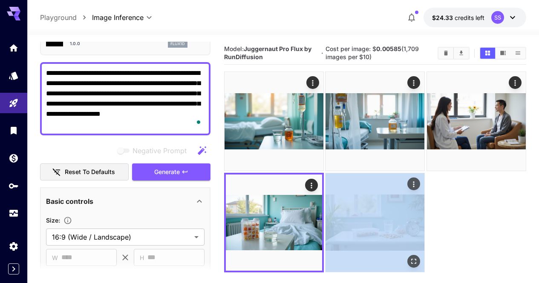
click at [325, 173] on div at bounding box center [375, 223] width 100 height 100
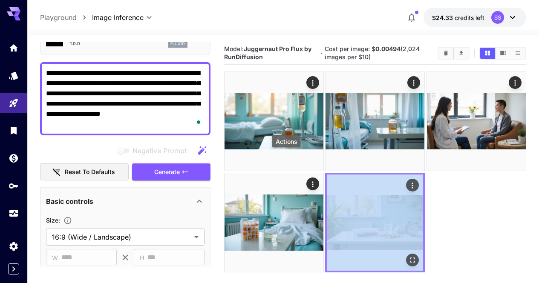
click at [409, 181] on icon "Actions" at bounding box center [413, 185] width 9 height 9
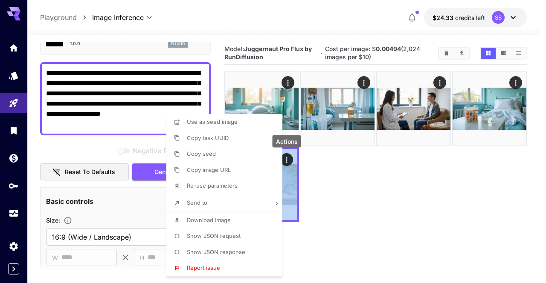
click at [233, 222] on li "Download Image" at bounding box center [226, 221] width 121 height 16
click at [438, 183] on div at bounding box center [273, 141] width 546 height 283
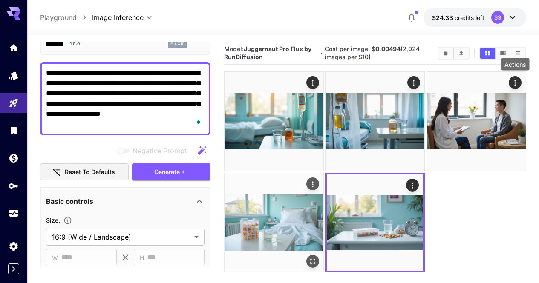
click at [317, 180] on icon "Actions" at bounding box center [313, 184] width 9 height 9
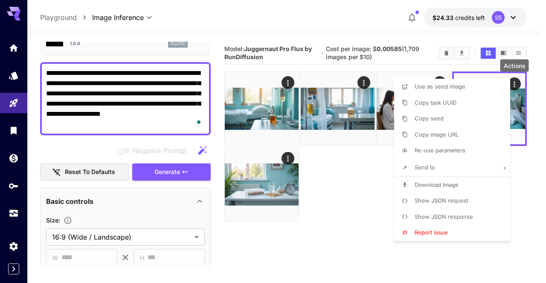
click at [444, 182] on span "Download Image" at bounding box center [436, 185] width 44 height 7
click at [355, 184] on div at bounding box center [273, 141] width 546 height 283
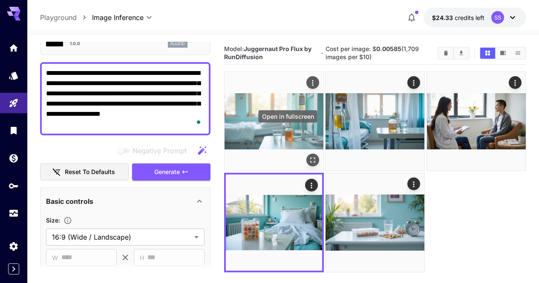
click at [309, 156] on icon "Open in fullscreen" at bounding box center [313, 160] width 9 height 9
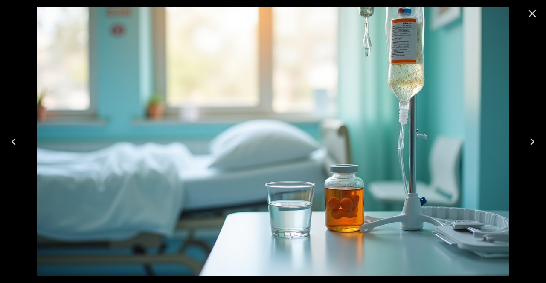
click at [538, 17] on icon "Close" at bounding box center [532, 14] width 14 height 14
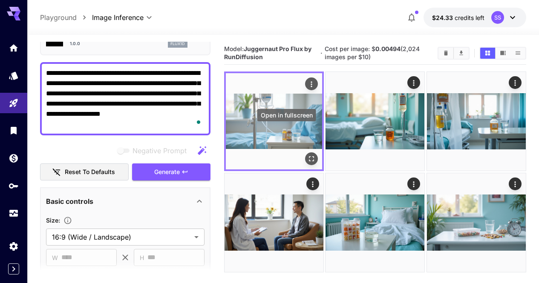
click at [305, 153] on button "Open in fullscreen" at bounding box center [311, 159] width 13 height 13
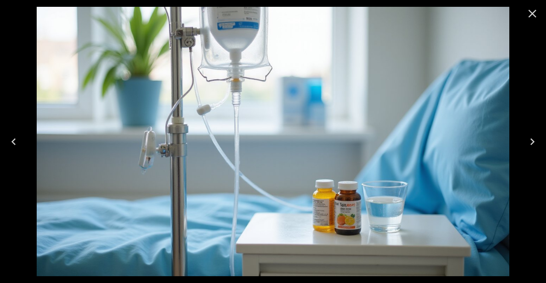
click at [525, 18] on icon "Close" at bounding box center [532, 14] width 14 height 14
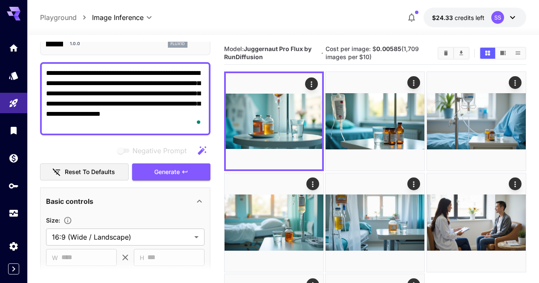
click at [163, 110] on textarea "**********" at bounding box center [125, 98] width 159 height 61
paste textarea "To enrich screen reader interactions, please activate Accessibility in Grammarl…"
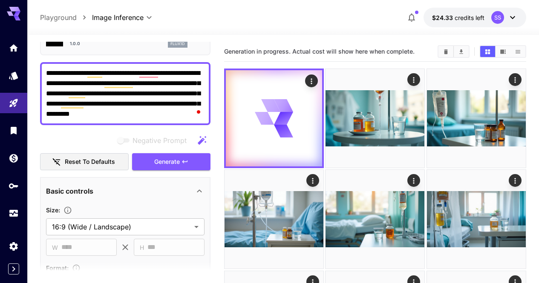
click at [336, 232] on div at bounding box center [375, 220] width 302 height 302
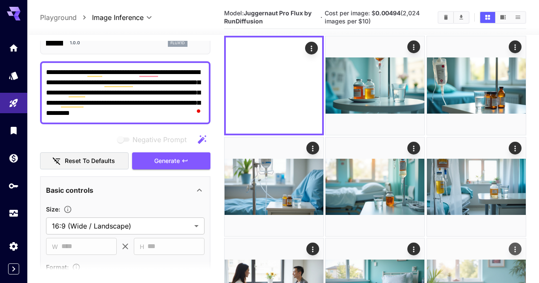
scroll to position [67, 0]
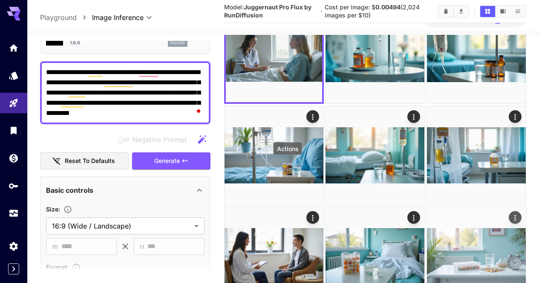
click at [511, 214] on icon "Actions" at bounding box center [515, 218] width 9 height 9
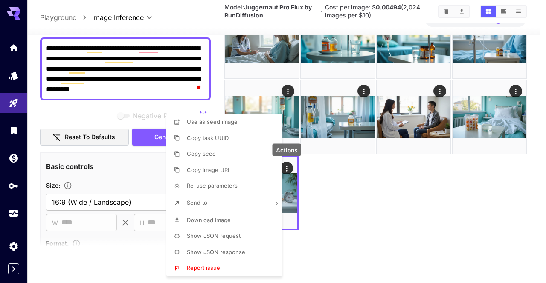
click at [256, 223] on li "Download Image" at bounding box center [226, 221] width 121 height 16
drag, startPoint x: 318, startPoint y: 200, endPoint x: 373, endPoint y: 174, distance: 60.6
click at [318, 200] on div at bounding box center [273, 141] width 546 height 283
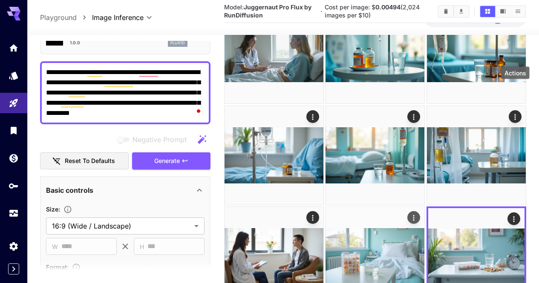
click at [421, 211] on button "Actions" at bounding box center [414, 217] width 13 height 13
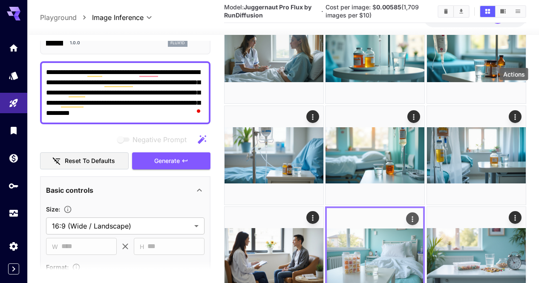
click at [417, 215] on icon "Actions" at bounding box center [413, 219] width 9 height 9
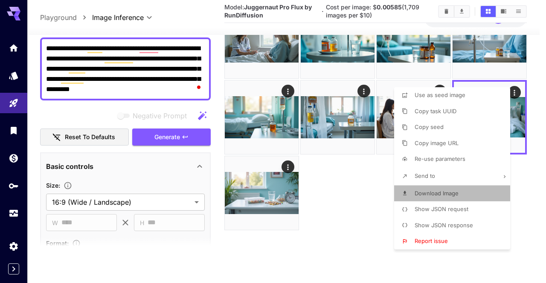
click at [436, 197] on span "Download Image" at bounding box center [436, 193] width 44 height 7
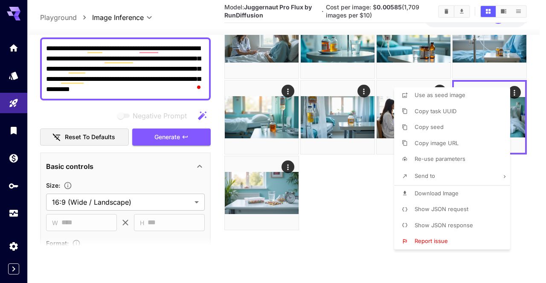
drag, startPoint x: 364, startPoint y: 191, endPoint x: 389, endPoint y: 177, distance: 28.6
click at [363, 191] on div at bounding box center [273, 141] width 546 height 283
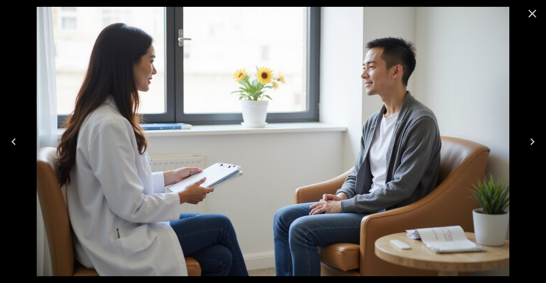
click at [525, 14] on icon "Close" at bounding box center [532, 14] width 14 height 14
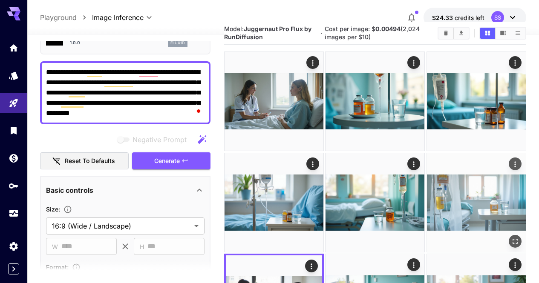
scroll to position [0, 0]
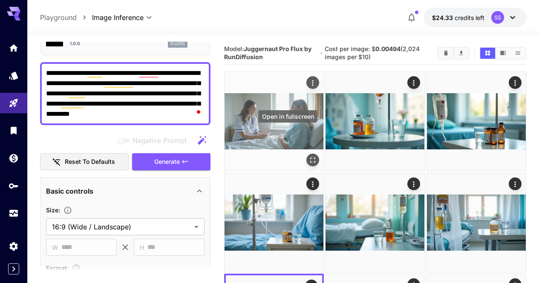
click at [306, 154] on button "Open in fullscreen" at bounding box center [312, 160] width 13 height 13
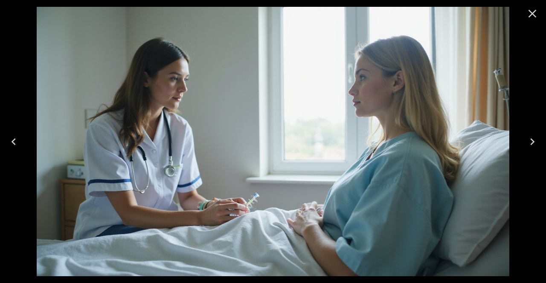
click at [526, 14] on icon "Close" at bounding box center [532, 14] width 14 height 14
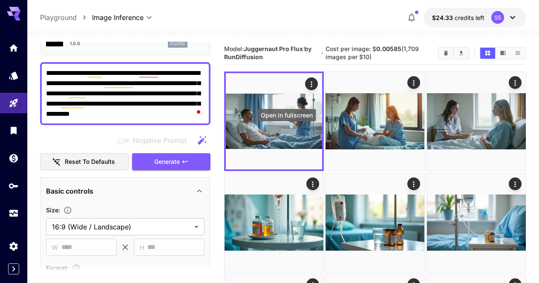
click at [0, 0] on icon "Open in fullscreen" at bounding box center [0, 0] width 0 height 0
drag, startPoint x: 62, startPoint y: 82, endPoint x: 188, endPoint y: 84, distance: 126.6
click at [188, 84] on textarea "**********" at bounding box center [125, 93] width 159 height 51
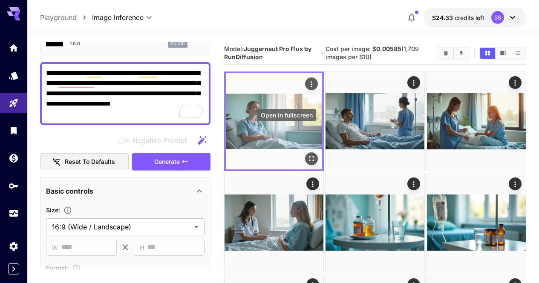
click at [307, 155] on icon "Open in fullscreen" at bounding box center [311, 159] width 9 height 9
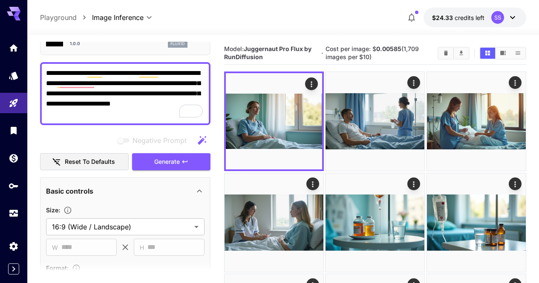
click at [132, 83] on textarea "**********" at bounding box center [125, 93] width 159 height 51
paste textarea "**********"
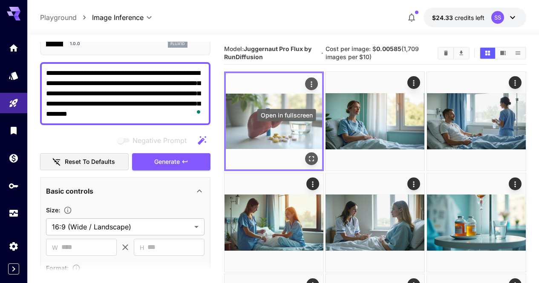
click at [307, 155] on icon "Open in fullscreen" at bounding box center [311, 159] width 9 height 9
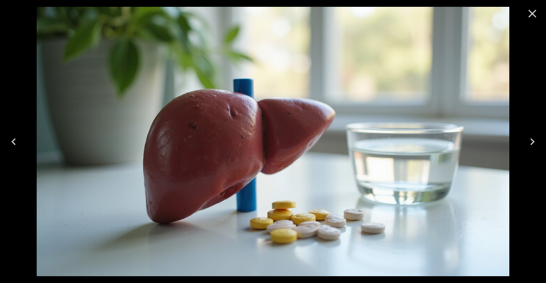
click at [532, 6] on button "Close" at bounding box center [532, 13] width 20 height 20
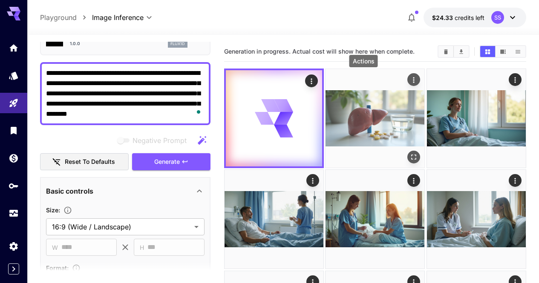
click at [410, 83] on icon "Actions" at bounding box center [414, 80] width 9 height 9
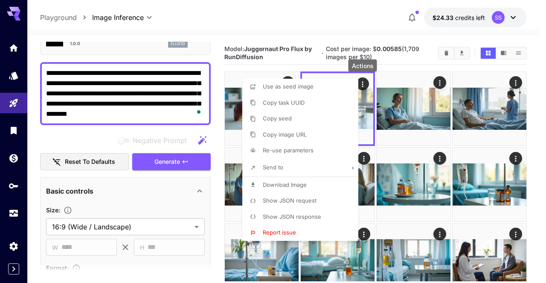
drag, startPoint x: 304, startPoint y: 182, endPoint x: 363, endPoint y: 177, distance: 59.5
click at [304, 182] on span "Download Image" at bounding box center [285, 185] width 44 height 7
click at [464, 155] on div at bounding box center [273, 141] width 546 height 283
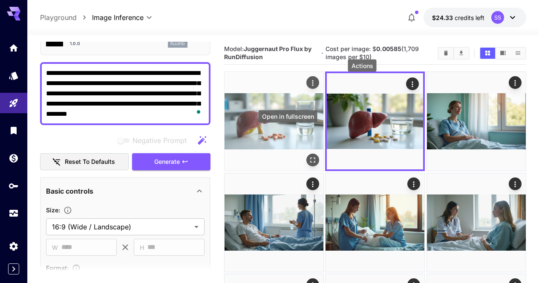
click at [309, 156] on icon "Open in fullscreen" at bounding box center [313, 160] width 9 height 9
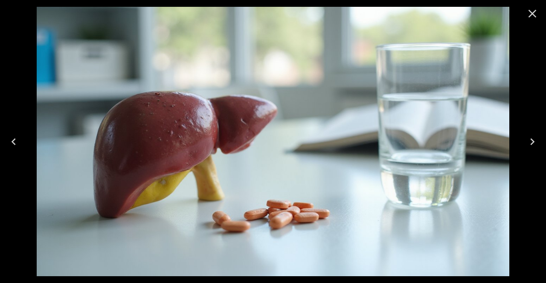
click at [526, 12] on icon "Close" at bounding box center [532, 14] width 14 height 14
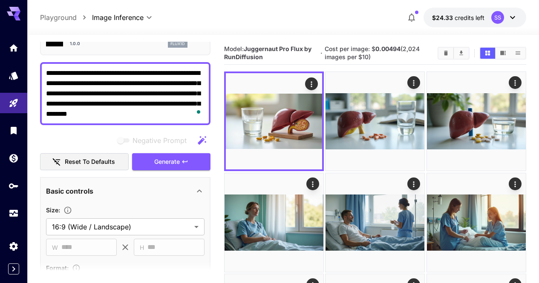
drag, startPoint x: 192, startPoint y: 73, endPoint x: 177, endPoint y: 69, distance: 15.8
click at [177, 69] on textarea "**********" at bounding box center [125, 93] width 159 height 51
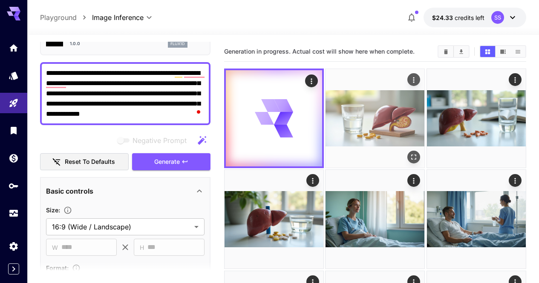
click at [410, 79] on icon "Actions" at bounding box center [414, 80] width 9 height 9
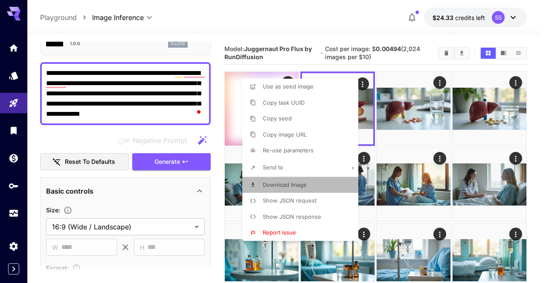
click at [328, 181] on li "Download Image" at bounding box center [302, 185] width 121 height 16
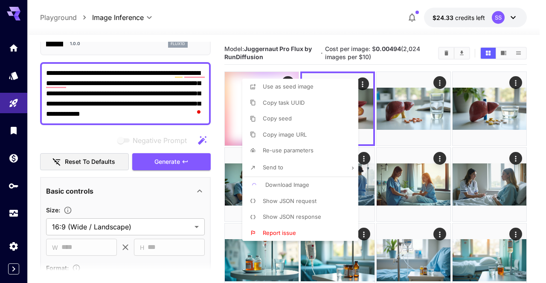
click at [433, 182] on div at bounding box center [273, 141] width 546 height 283
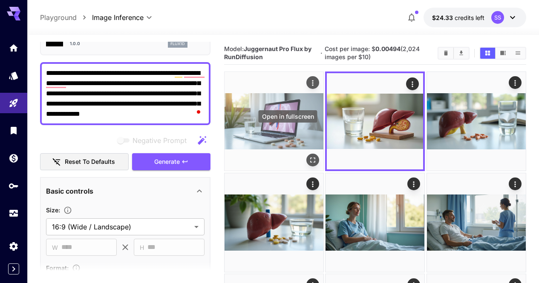
click at [306, 154] on button "Open in fullscreen" at bounding box center [312, 160] width 13 height 13
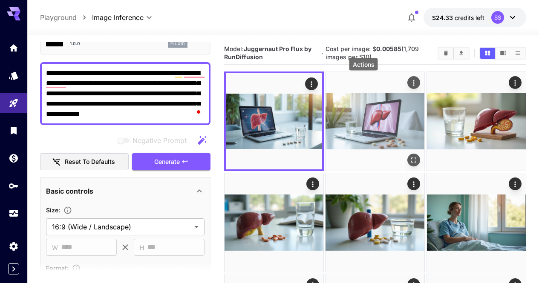
click at [410, 84] on icon "Actions" at bounding box center [414, 83] width 9 height 9
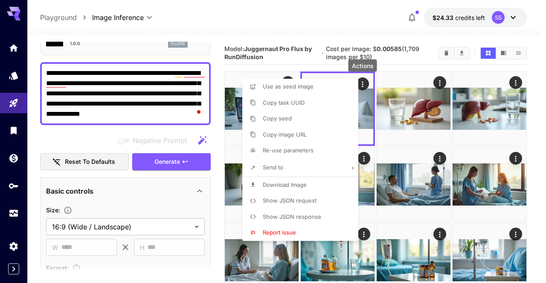
click at [287, 190] on li "Download Image" at bounding box center [302, 185] width 121 height 16
drag, startPoint x: 394, startPoint y: 168, endPoint x: 288, endPoint y: 153, distance: 107.2
click at [393, 168] on div at bounding box center [273, 141] width 546 height 283
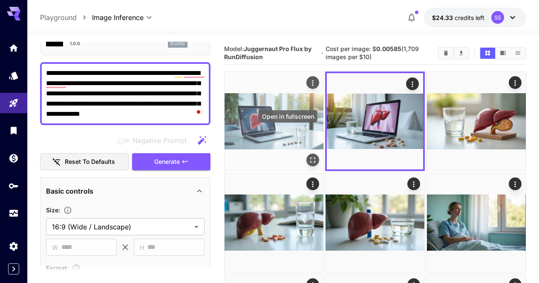
click at [309, 156] on icon "Open in fullscreen" at bounding box center [313, 160] width 9 height 9
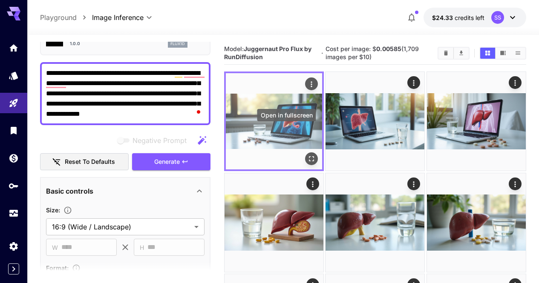
click at [307, 155] on icon "Open in fullscreen" at bounding box center [311, 159] width 9 height 9
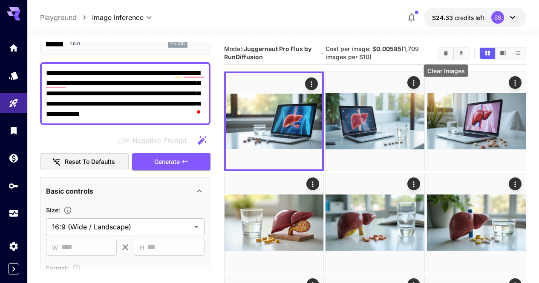
click at [445, 55] on icon "Clear Images" at bounding box center [446, 53] width 4 height 5
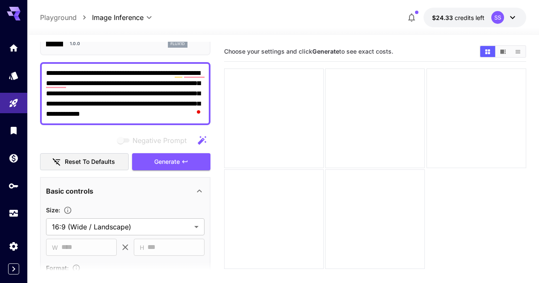
click at [186, 110] on textarea "**********" at bounding box center [125, 93] width 159 height 51
paste textarea "**********"
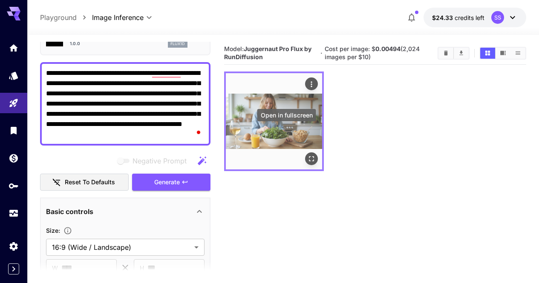
click at [307, 155] on icon "Open in fullscreen" at bounding box center [311, 159] width 9 height 9
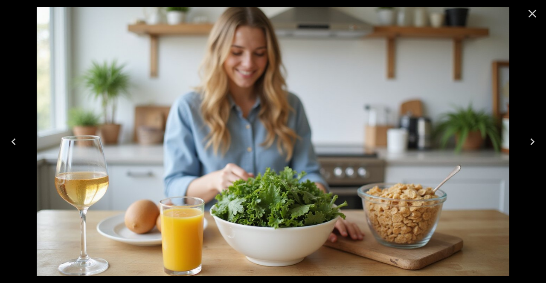
click at [530, 15] on icon "Close" at bounding box center [532, 14] width 8 height 8
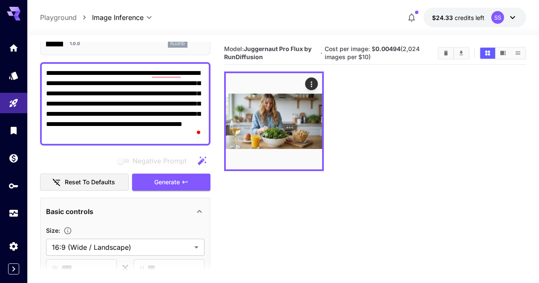
click at [126, 115] on textarea "**********" at bounding box center [125, 104] width 159 height 72
paste textarea "To enrich screen reader interactions, please activate Accessibility in Grammarl…"
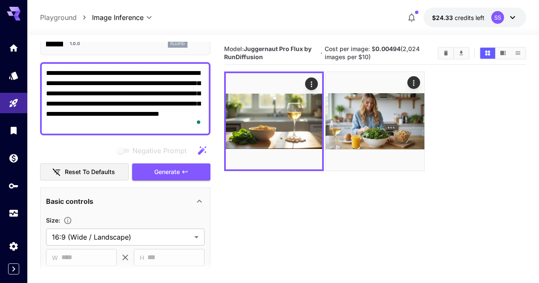
click at [186, 104] on textarea "**********" at bounding box center [125, 98] width 159 height 61
drag, startPoint x: 186, startPoint y: 104, endPoint x: 143, endPoint y: 103, distance: 42.7
click at [143, 103] on textarea "**********" at bounding box center [125, 98] width 159 height 61
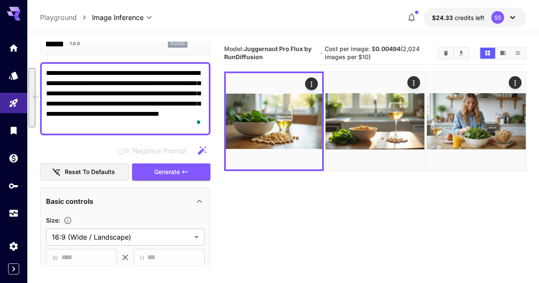
paste textarea "**********"
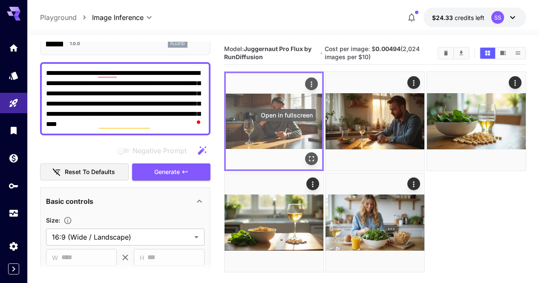
click at [307, 155] on icon "Open in fullscreen" at bounding box center [311, 159] width 9 height 9
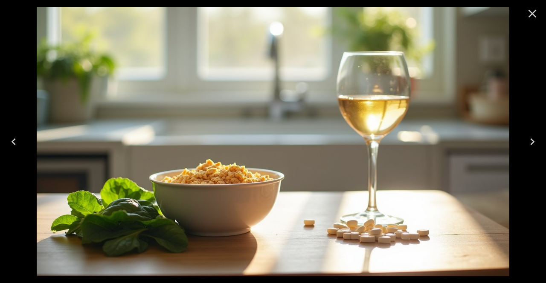
click at [530, 18] on icon "Close" at bounding box center [532, 14] width 14 height 14
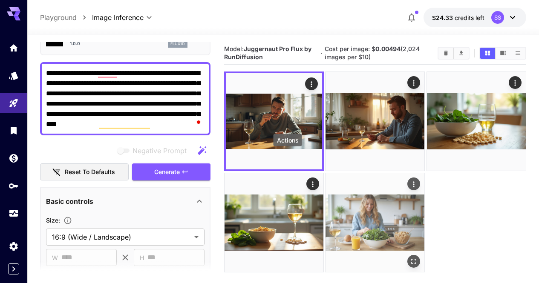
click at [410, 180] on icon "Actions" at bounding box center [414, 184] width 9 height 9
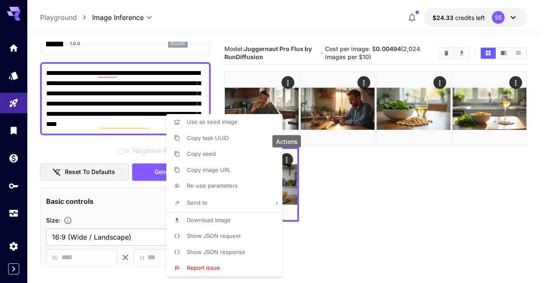
click at [256, 218] on li "Download Image" at bounding box center [226, 221] width 121 height 16
click at [350, 199] on div at bounding box center [273, 141] width 546 height 283
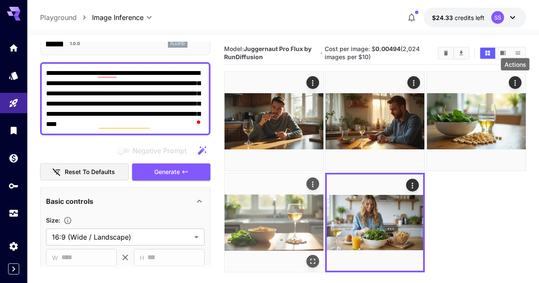
click at [317, 180] on icon "Actions" at bounding box center [313, 184] width 9 height 9
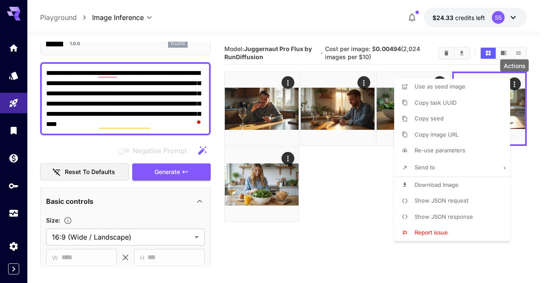
click at [539, 152] on div at bounding box center [273, 141] width 546 height 283
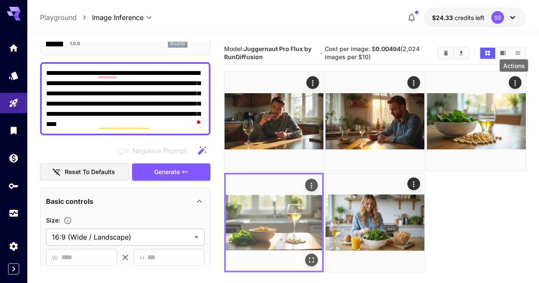
click at [312, 183] on icon "Actions" at bounding box center [311, 186] width 1 height 6
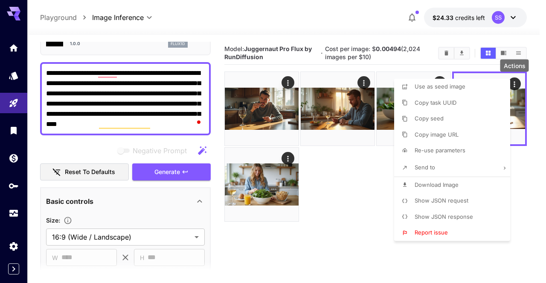
click at [419, 189] on li "Download Image" at bounding box center [454, 185] width 121 height 16
drag, startPoint x: 376, startPoint y: 176, endPoint x: 377, endPoint y: 163, distance: 13.2
click at [375, 176] on div at bounding box center [273, 141] width 546 height 283
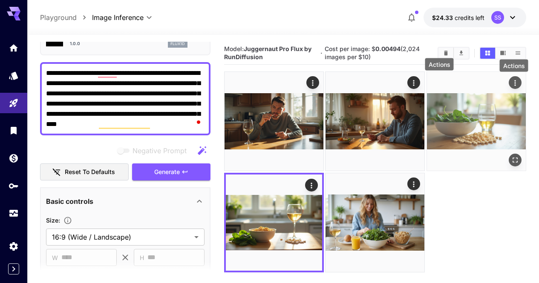
click at [511, 78] on div "Actions" at bounding box center [515, 83] width 9 height 10
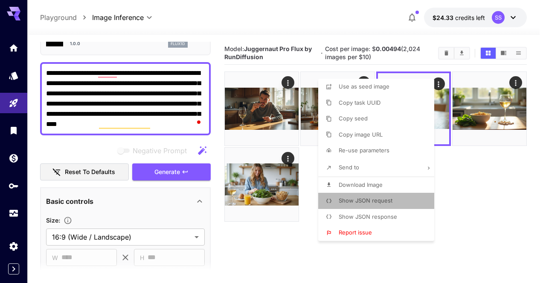
click at [353, 193] on li "Show JSON request" at bounding box center [378, 201] width 121 height 16
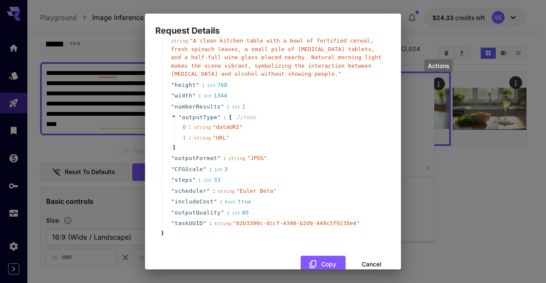
scroll to position [75, 0]
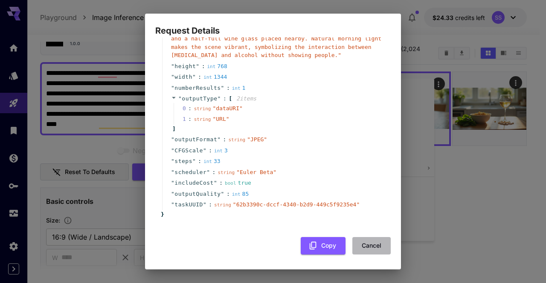
click at [370, 244] on button "Cancel" at bounding box center [371, 245] width 38 height 17
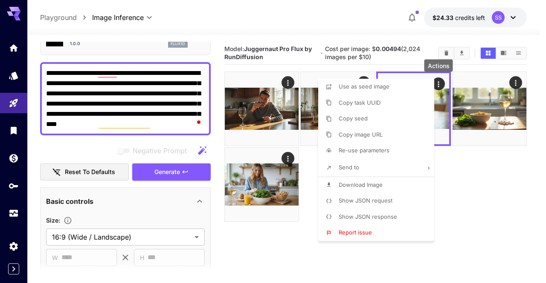
click at [451, 176] on div at bounding box center [273, 141] width 546 height 283
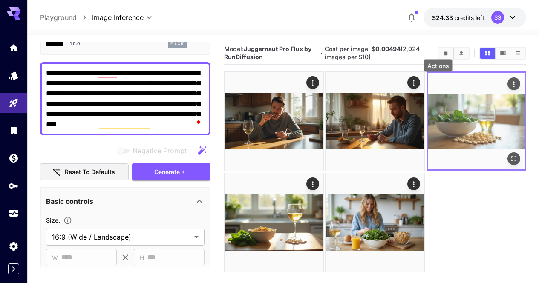
click at [508, 81] on button "Actions" at bounding box center [514, 84] width 13 height 13
click at [510, 84] on icon "Actions" at bounding box center [514, 84] width 9 height 9
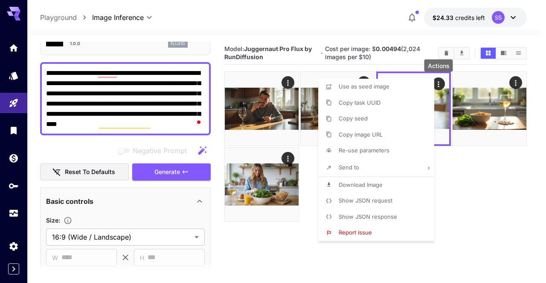
click at [360, 183] on span "Download Image" at bounding box center [360, 185] width 44 height 7
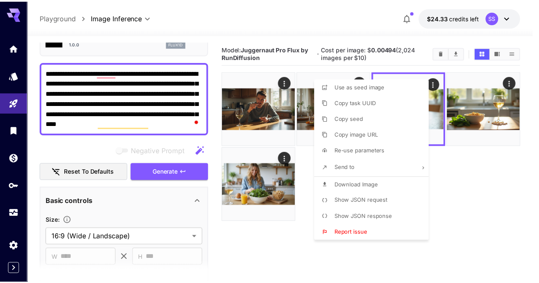
scroll to position [51, 0]
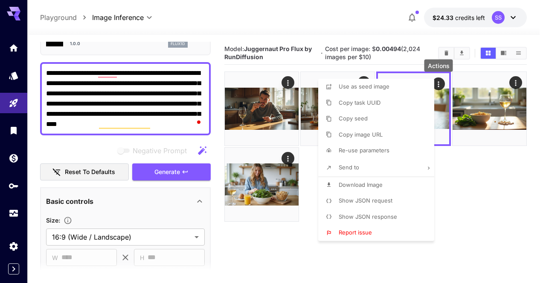
click at [158, 102] on div at bounding box center [273, 141] width 546 height 283
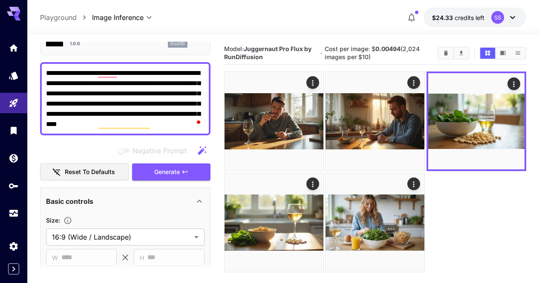
click at [158, 102] on div at bounding box center [269, 141] width 539 height 283
click at [158, 102] on body "**********" at bounding box center [269, 207] width 539 height 415
click at [158, 102] on textarea "**********" at bounding box center [125, 98] width 159 height 61
paste textarea "To enrich screen reader interactions, please activate Accessibility in Grammarl…"
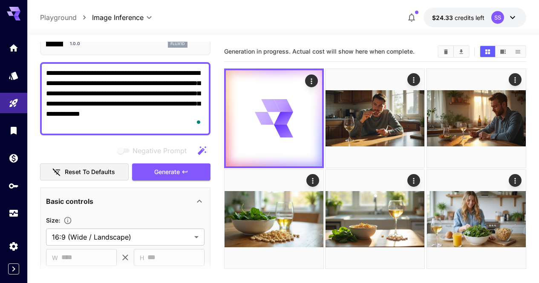
type textarea "**********"
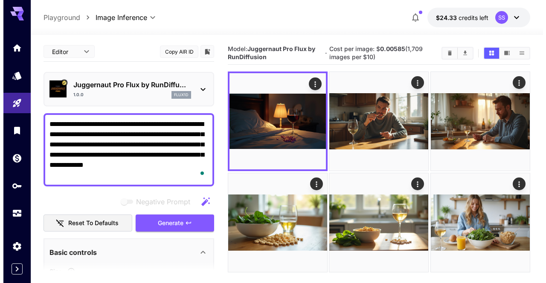
scroll to position [51, 0]
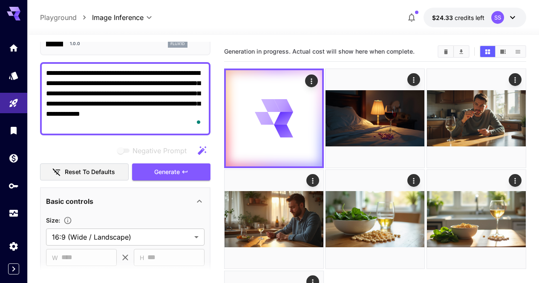
click at [190, 111] on textarea "**********" at bounding box center [125, 98] width 159 height 61
paste textarea "**********"
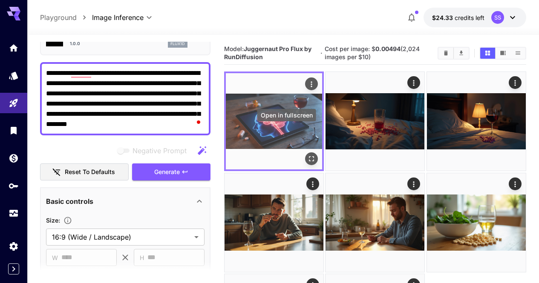
click at [307, 155] on icon "Open in fullscreen" at bounding box center [311, 159] width 9 height 9
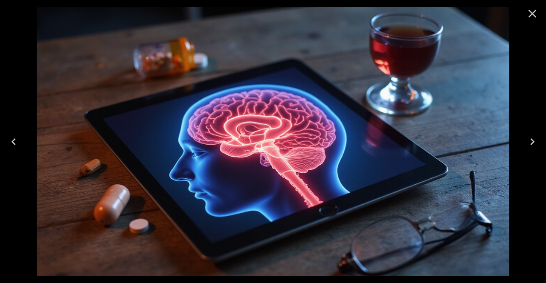
click at [534, 11] on icon "Close" at bounding box center [532, 14] width 8 height 8
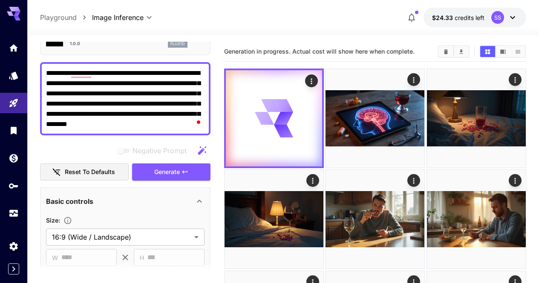
click at [202, 88] on textarea "**********" at bounding box center [125, 98] width 159 height 61
paste textarea "To enrich screen reader interactions, please activate Accessibility in Grammarl…"
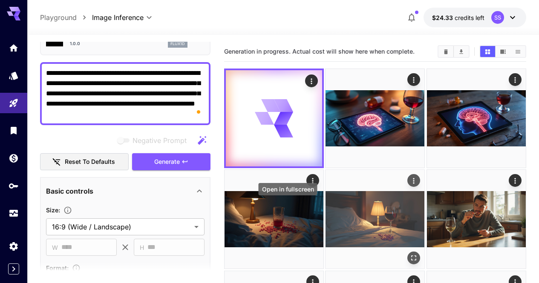
click at [408, 252] on button "Open in fullscreen" at bounding box center [414, 258] width 13 height 13
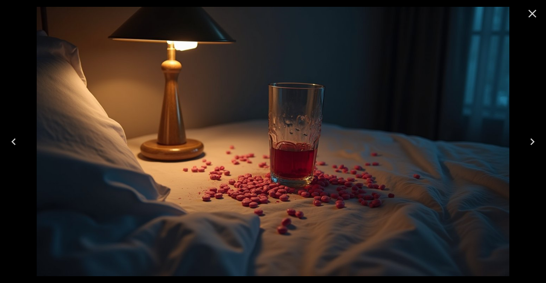
click at [536, 11] on icon "Close" at bounding box center [532, 14] width 14 height 14
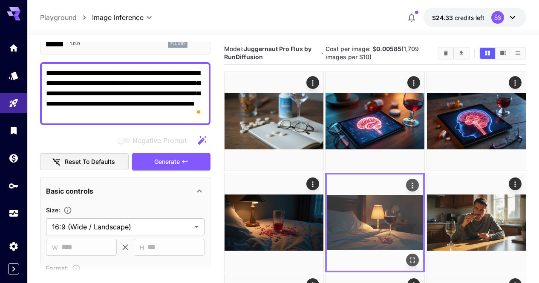
click at [409, 181] on icon "Actions" at bounding box center [413, 185] width 9 height 9
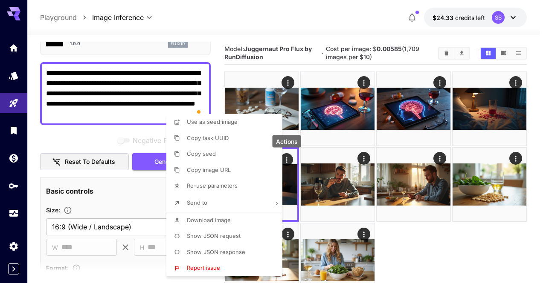
click at [253, 217] on li "Download Image" at bounding box center [226, 221] width 121 height 16
click at [369, 211] on div at bounding box center [273, 141] width 546 height 283
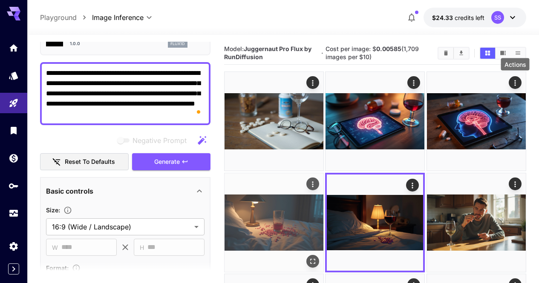
click at [317, 180] on icon "Actions" at bounding box center [313, 184] width 9 height 9
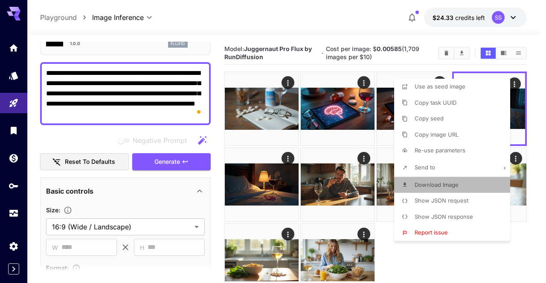
click at [451, 187] on span "Download Image" at bounding box center [436, 185] width 44 height 7
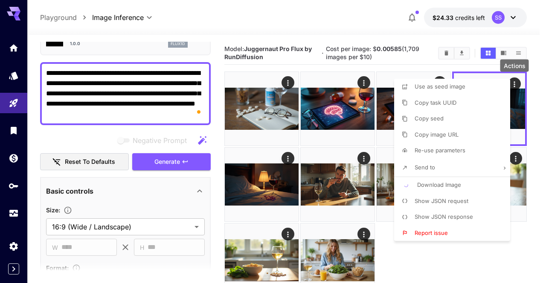
click at [363, 179] on div at bounding box center [273, 141] width 546 height 283
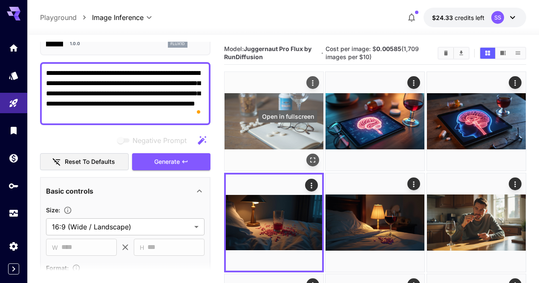
click at [309, 156] on icon "Open in fullscreen" at bounding box center [313, 160] width 9 height 9
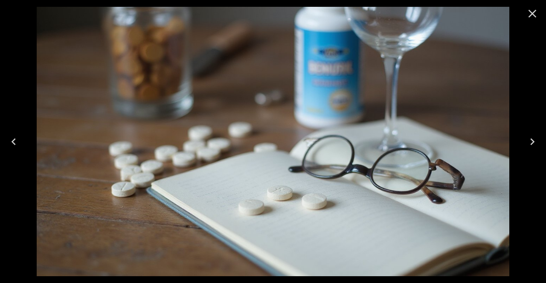
click at [527, 15] on icon "Close" at bounding box center [532, 14] width 14 height 14
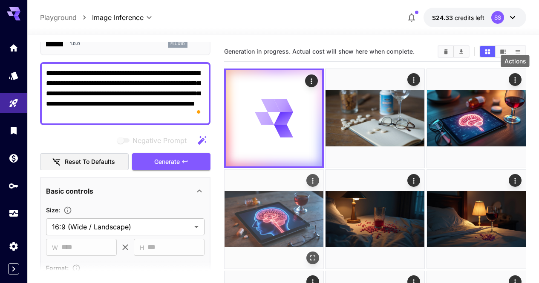
click at [317, 177] on icon "Actions" at bounding box center [313, 181] width 9 height 9
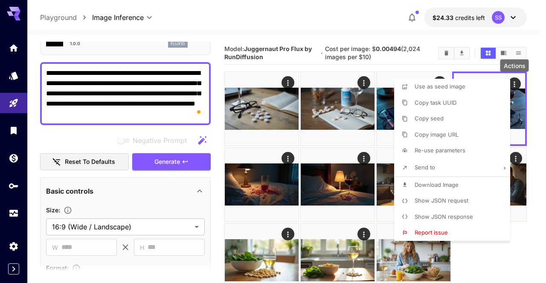
click at [475, 187] on li "Download Image" at bounding box center [454, 185] width 121 height 16
click at [321, 175] on div at bounding box center [273, 141] width 546 height 283
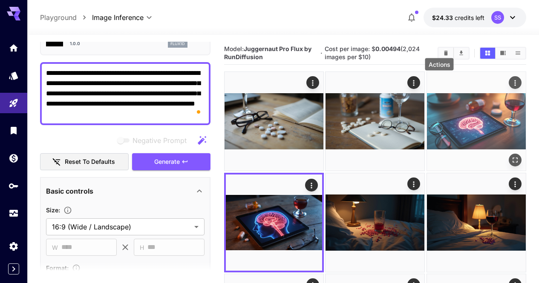
click at [511, 81] on icon "Actions" at bounding box center [515, 83] width 9 height 9
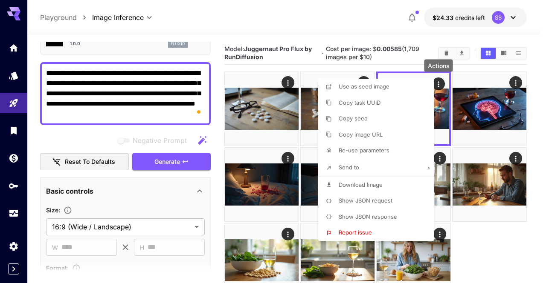
click at [379, 181] on p "Download Image" at bounding box center [360, 185] width 44 height 9
click at [284, 173] on div at bounding box center [273, 141] width 546 height 283
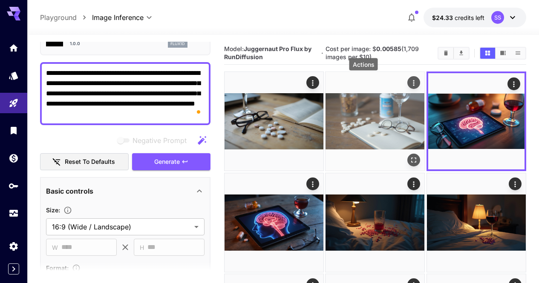
click at [410, 82] on icon "Actions" at bounding box center [414, 83] width 9 height 9
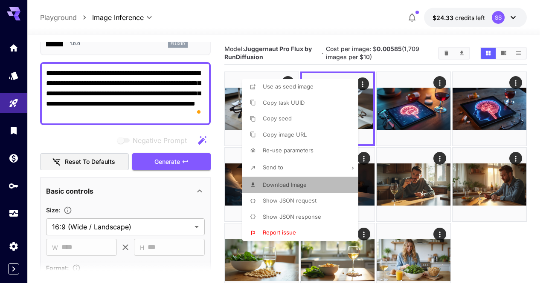
click at [329, 182] on li "Download Image" at bounding box center [302, 185] width 121 height 16
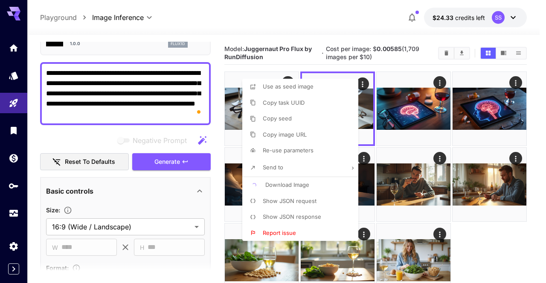
click at [387, 180] on div at bounding box center [273, 141] width 546 height 283
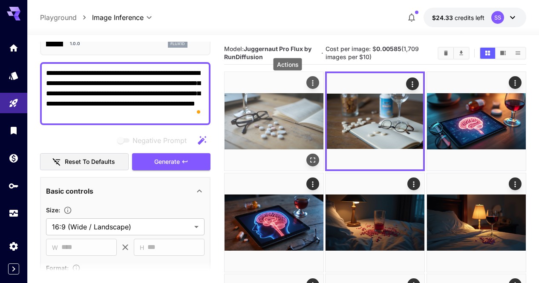
click at [309, 83] on icon "Actions" at bounding box center [313, 83] width 9 height 9
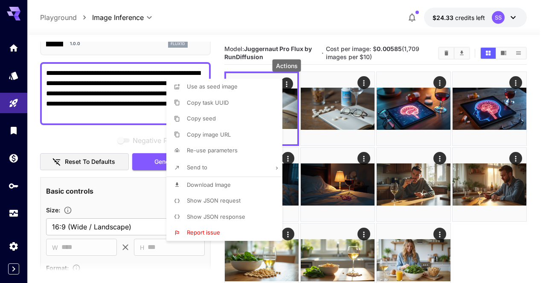
click at [235, 181] on li "Download Image" at bounding box center [226, 185] width 121 height 16
click at [376, 43] on div at bounding box center [273, 141] width 546 height 283
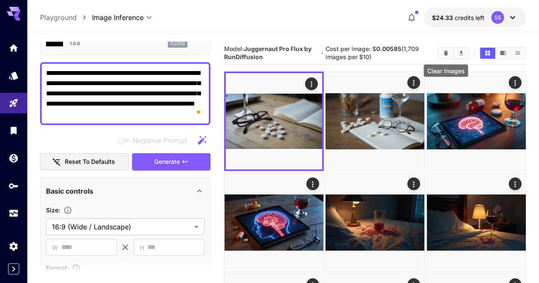
click at [446, 58] on button "Clear Images" at bounding box center [446, 53] width 15 height 11
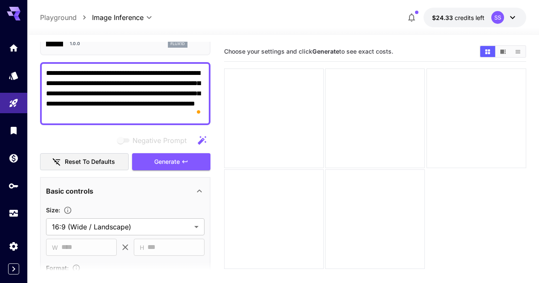
click at [171, 86] on textarea "**********" at bounding box center [125, 93] width 159 height 51
paste textarea "**********"
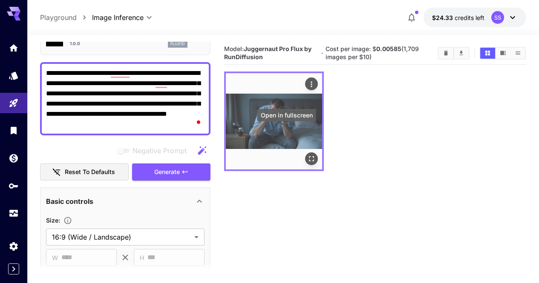
click at [307, 155] on icon "Open in fullscreen" at bounding box center [311, 159] width 9 height 9
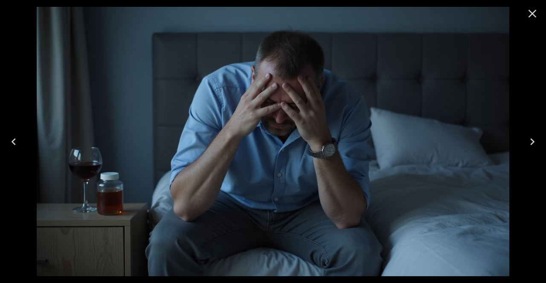
click at [535, 9] on icon "Close" at bounding box center [532, 14] width 14 height 14
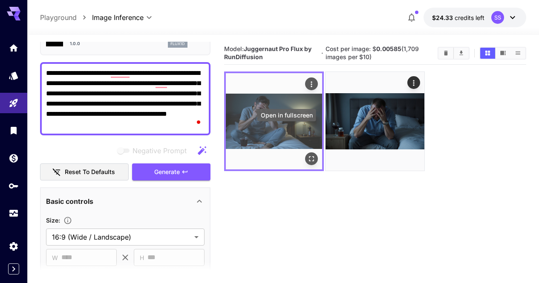
click at [307, 155] on icon "Open in fullscreen" at bounding box center [311, 159] width 9 height 9
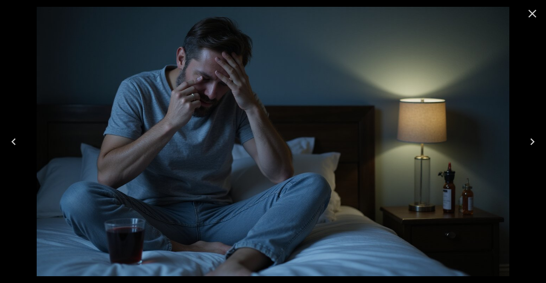
click at [536, 13] on icon "Close" at bounding box center [532, 14] width 14 height 14
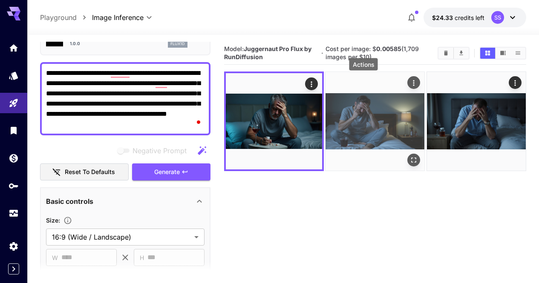
click at [410, 78] on div "Actions" at bounding box center [414, 83] width 9 height 10
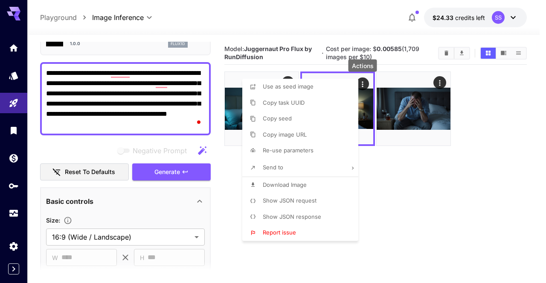
click at [312, 184] on li "Download Image" at bounding box center [302, 185] width 121 height 16
click at [402, 185] on div at bounding box center [273, 141] width 546 height 283
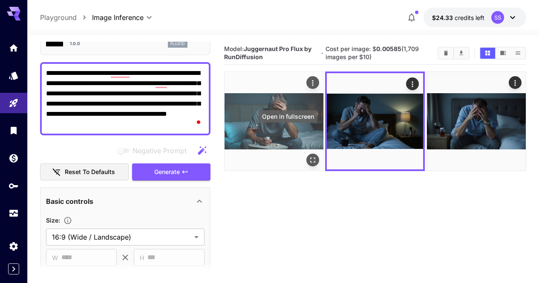
click at [309, 156] on icon "Open in fullscreen" at bounding box center [313, 160] width 9 height 9
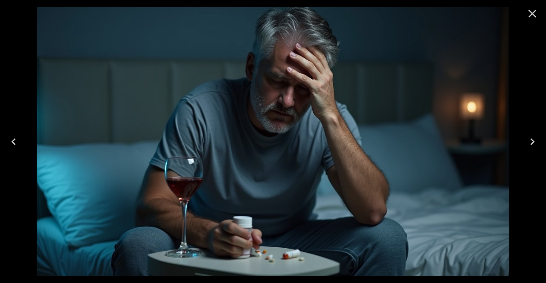
click at [532, 18] on icon "Close" at bounding box center [532, 14] width 14 height 14
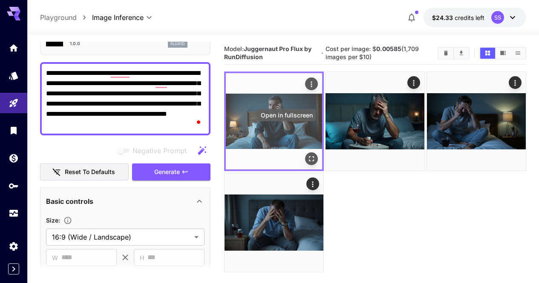
click at [307, 155] on icon "Open in fullscreen" at bounding box center [311, 159] width 9 height 9
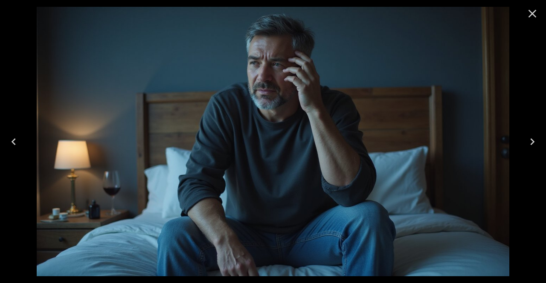
click at [531, 12] on icon "Close" at bounding box center [532, 14] width 8 height 8
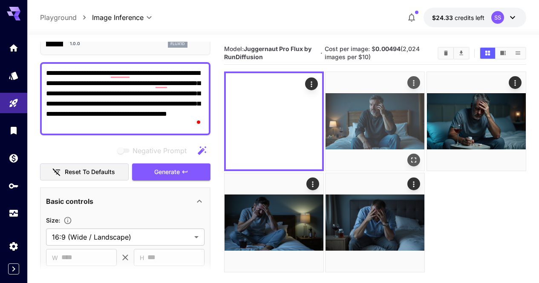
click at [410, 81] on icon "Actions" at bounding box center [414, 83] width 9 height 9
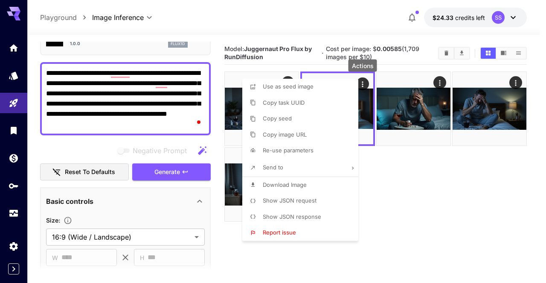
click at [321, 182] on li "Download Image" at bounding box center [302, 185] width 121 height 16
click at [389, 182] on div at bounding box center [273, 141] width 546 height 283
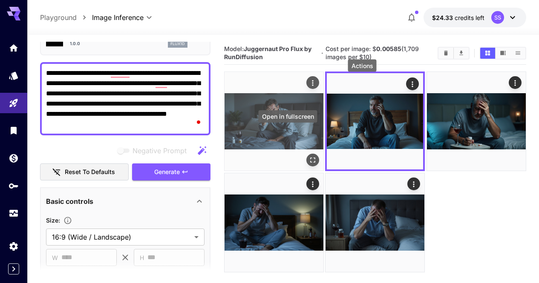
click at [309, 156] on icon "Open in fullscreen" at bounding box center [313, 160] width 9 height 9
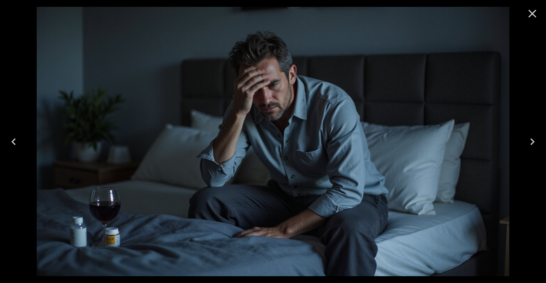
click at [531, 11] on icon "Close" at bounding box center [532, 14] width 14 height 14
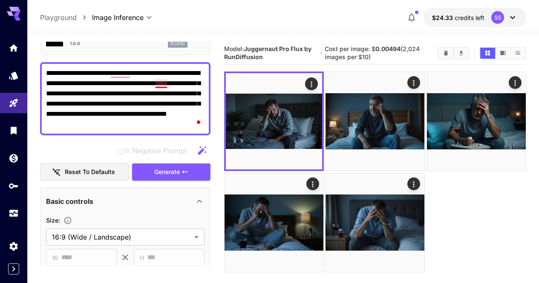
click at [157, 80] on textarea "**********" at bounding box center [125, 98] width 159 height 61
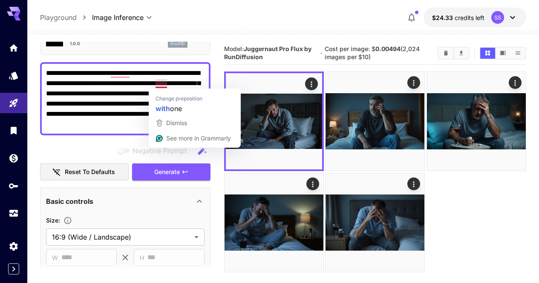
click at [157, 80] on textarea "**********" at bounding box center [125, 98] width 159 height 61
paste textarea "To enrich screen reader interactions, please activate Accessibility in Grammarl…"
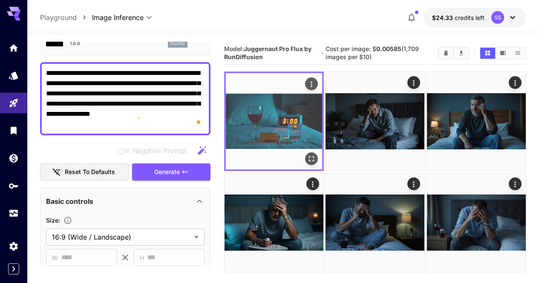
click at [279, 132] on img at bounding box center [274, 121] width 96 height 96
click at [307, 155] on icon "Open in fullscreen" at bounding box center [311, 159] width 9 height 9
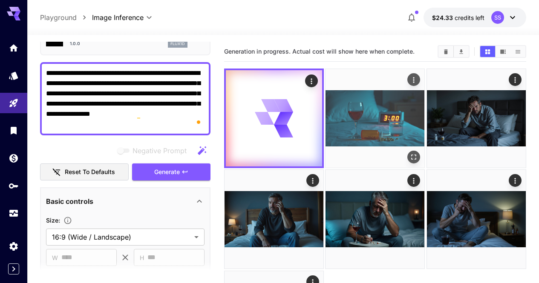
click at [410, 78] on div "Actions" at bounding box center [414, 80] width 9 height 10
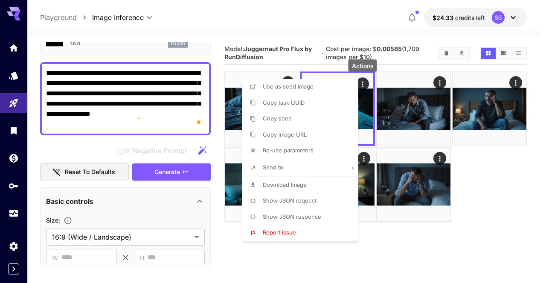
click at [305, 183] on span "Download Image" at bounding box center [285, 185] width 44 height 7
drag, startPoint x: 388, startPoint y: 181, endPoint x: 350, endPoint y: 170, distance: 39.2
click at [387, 181] on div at bounding box center [273, 141] width 546 height 283
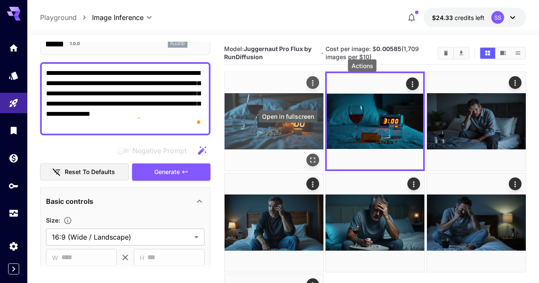
click at [306, 154] on button "Open in fullscreen" at bounding box center [312, 160] width 13 height 13
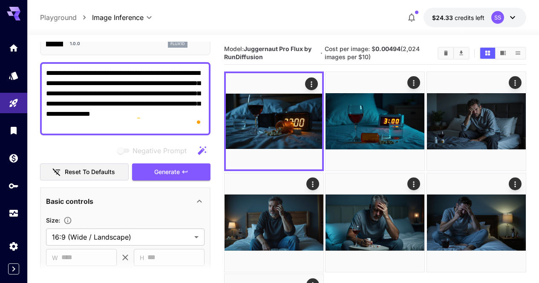
click at [216, 94] on main "**********" at bounding box center [283, 211] width 486 height 339
click at [185, 98] on textarea "**********" at bounding box center [125, 98] width 159 height 61
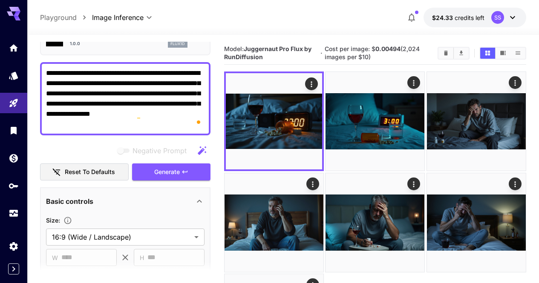
drag, startPoint x: 184, startPoint y: 98, endPoint x: 175, endPoint y: 98, distance: 9.0
click at [175, 98] on textarea "**********" at bounding box center [125, 98] width 159 height 61
paste textarea "To enrich screen reader interactions, please activate Accessibility in Grammarl…"
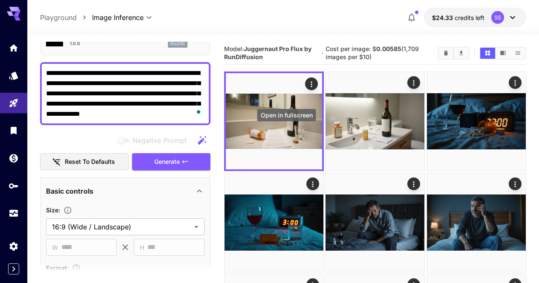
click at [0, 0] on icon "Open in fullscreen" at bounding box center [0, 0] width 0 height 0
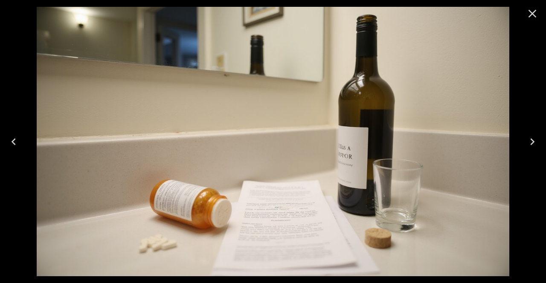
click at [533, 20] on button "Close" at bounding box center [532, 13] width 20 height 20
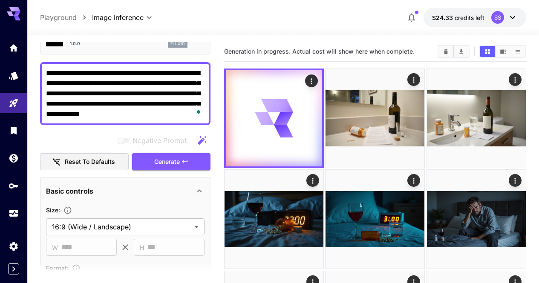
click at [182, 98] on textarea "**********" at bounding box center [125, 93] width 159 height 51
paste textarea "*****"
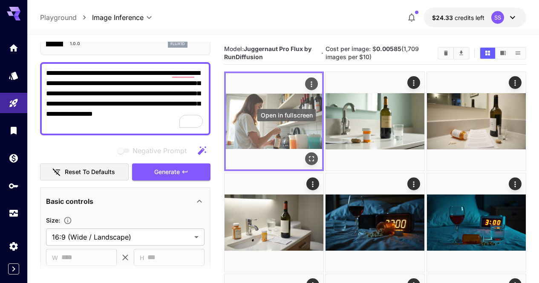
click at [307, 155] on icon "Open in fullscreen" at bounding box center [311, 159] width 9 height 9
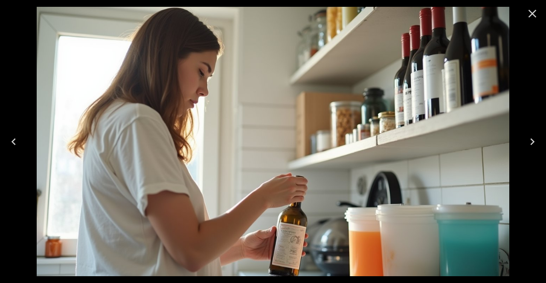
click at [535, 8] on icon "Close" at bounding box center [532, 14] width 14 height 14
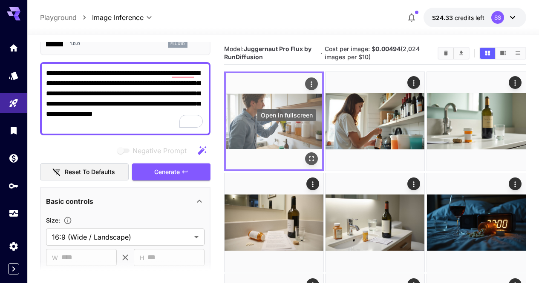
click at [307, 155] on icon "Open in fullscreen" at bounding box center [311, 159] width 9 height 9
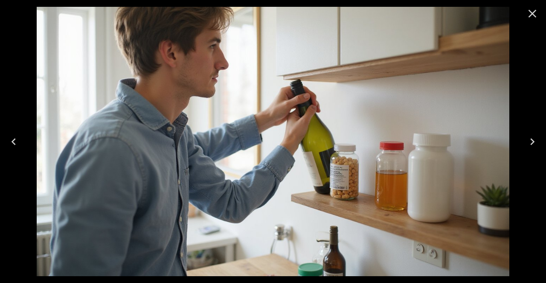
click at [534, 18] on icon "Close" at bounding box center [532, 14] width 14 height 14
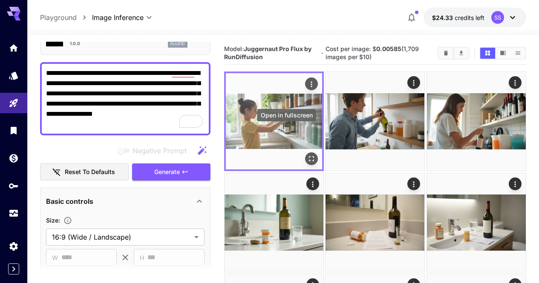
click at [307, 155] on icon "Open in fullscreen" at bounding box center [311, 159] width 9 height 9
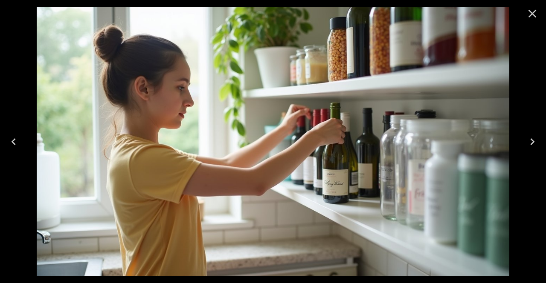
click at [532, 12] on icon "Close" at bounding box center [532, 14] width 14 height 14
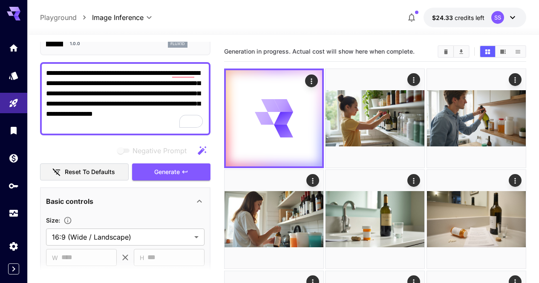
click at [197, 101] on textarea "**********" at bounding box center [125, 98] width 159 height 61
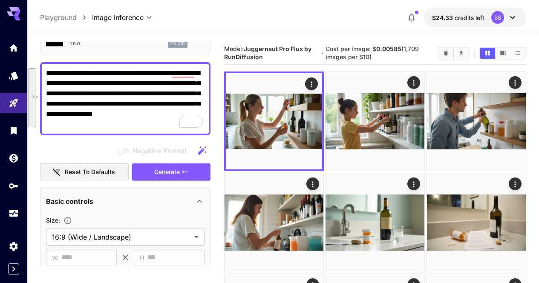
paste textarea "*"
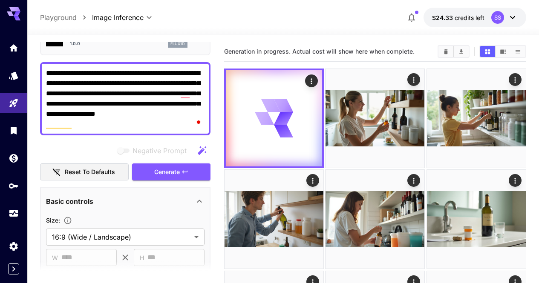
type textarea "**********"
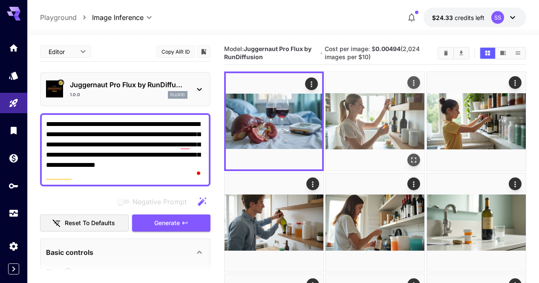
scroll to position [51, 0]
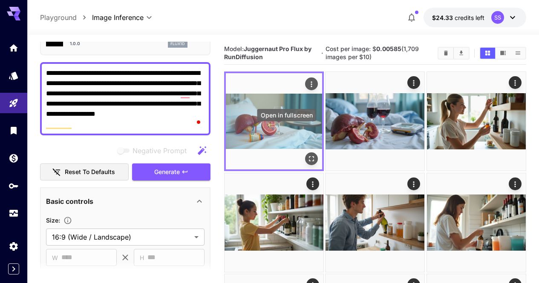
click at [305, 153] on button "Open in fullscreen" at bounding box center [311, 159] width 13 height 13
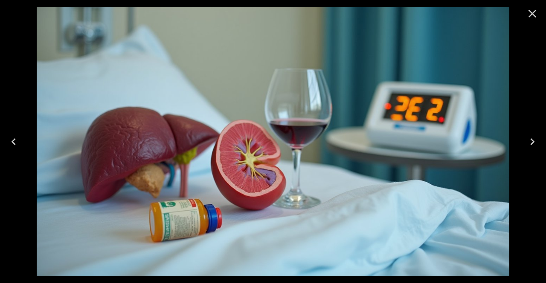
click at [534, 14] on icon "Close" at bounding box center [532, 14] width 14 height 14
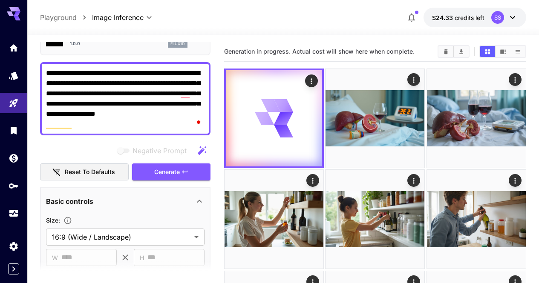
click at [177, 99] on textarea "**********" at bounding box center [125, 98] width 159 height 61
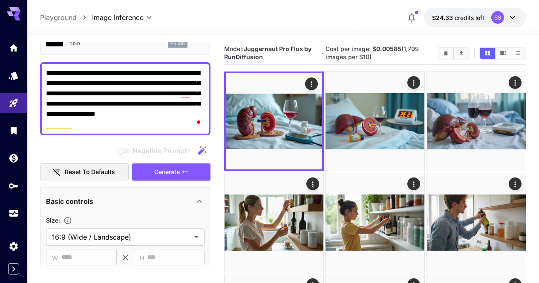
click at [177, 99] on textarea "**********" at bounding box center [125, 98] width 159 height 61
paste textarea "**********"
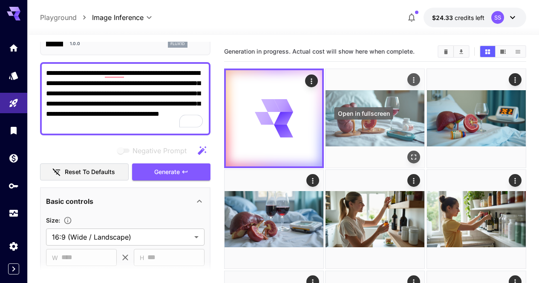
click at [408, 151] on button "Open in fullscreen" at bounding box center [414, 157] width 13 height 13
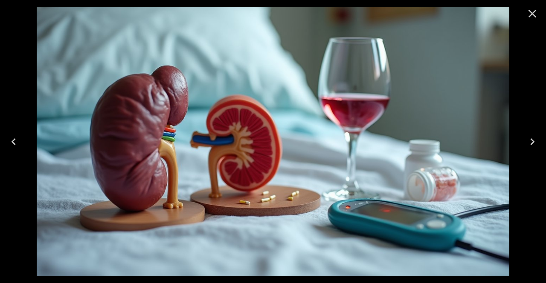
click at [531, 12] on icon "Close" at bounding box center [532, 14] width 8 height 8
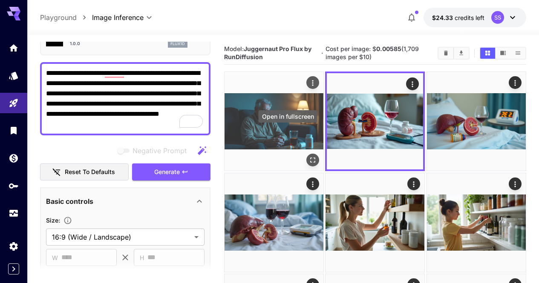
click at [309, 156] on icon "Open in fullscreen" at bounding box center [313, 160] width 9 height 9
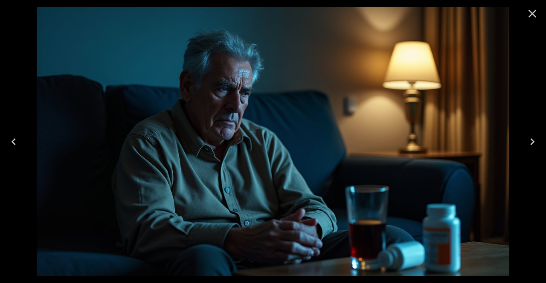
click at [532, 21] on button "Close" at bounding box center [532, 13] width 20 height 20
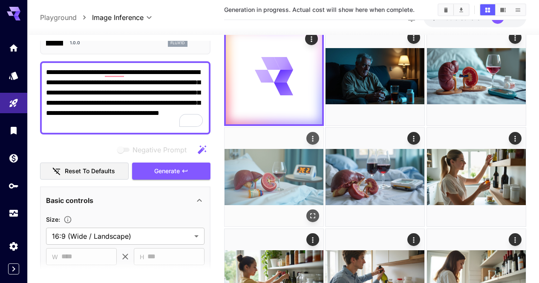
scroll to position [85, 0]
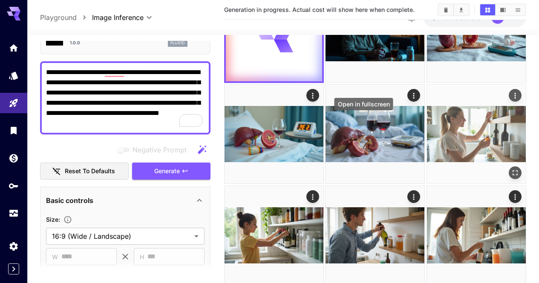
click at [509, 167] on button "Open in fullscreen" at bounding box center [515, 173] width 13 height 13
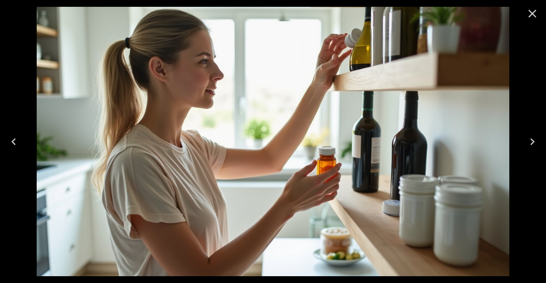
click at [529, 13] on icon "Close" at bounding box center [532, 14] width 14 height 14
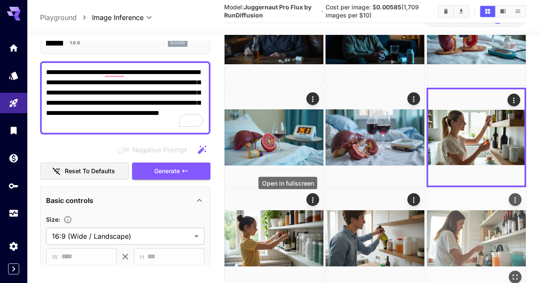
click at [511, 273] on icon "Open in fullscreen" at bounding box center [515, 277] width 9 height 9
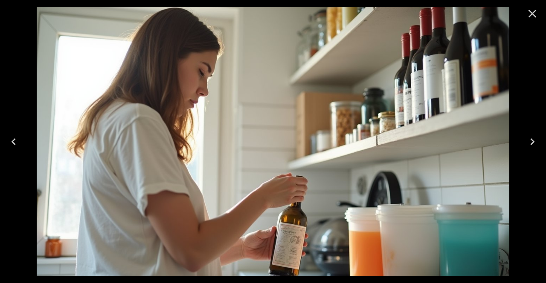
click at [533, 11] on icon "Close" at bounding box center [532, 14] width 14 height 14
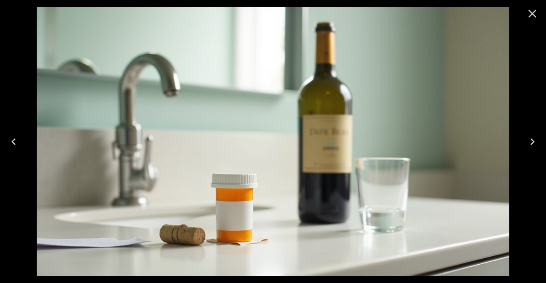
click at [529, 14] on icon "Close" at bounding box center [532, 14] width 14 height 14
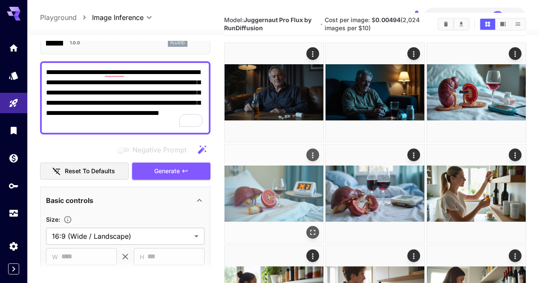
scroll to position [0, 0]
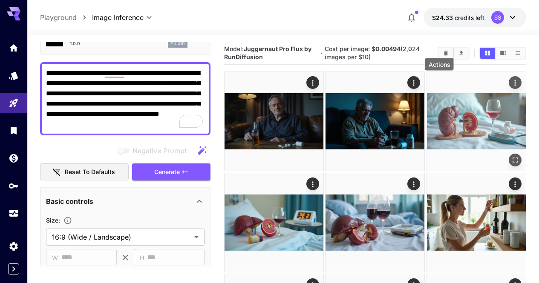
click at [511, 82] on icon "Actions" at bounding box center [515, 83] width 9 height 9
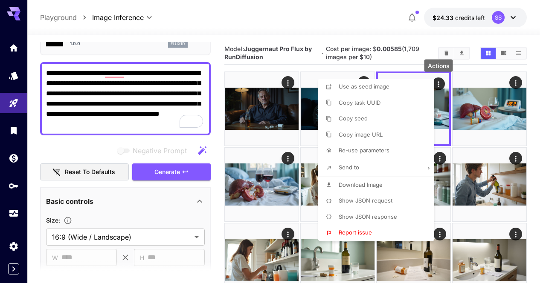
click at [390, 189] on li "Download Image" at bounding box center [378, 185] width 121 height 16
click at [268, 139] on div at bounding box center [273, 141] width 546 height 283
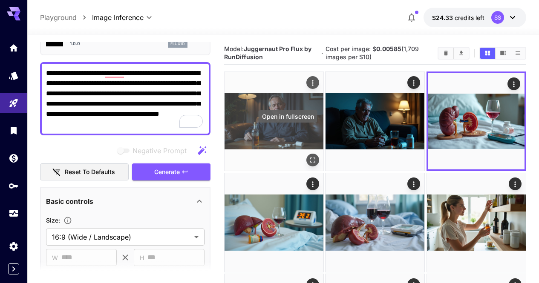
click at [309, 156] on icon "Open in fullscreen" at bounding box center [313, 160] width 9 height 9
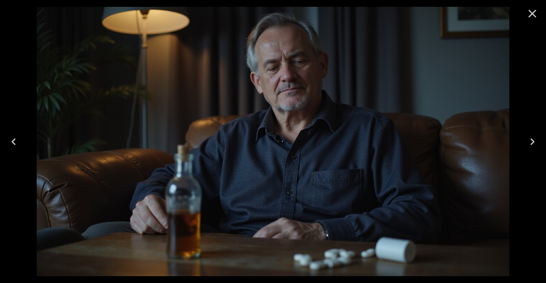
click at [531, 12] on icon "Close" at bounding box center [532, 14] width 8 height 8
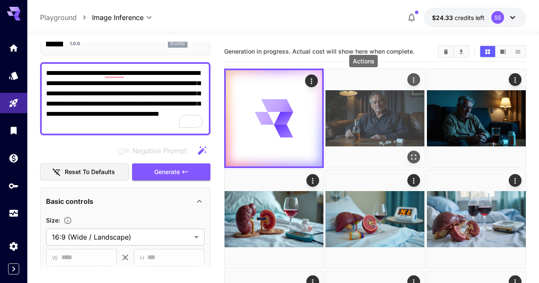
click at [410, 81] on icon "Actions" at bounding box center [414, 80] width 9 height 9
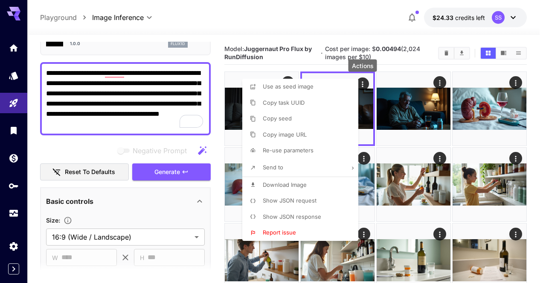
click at [328, 183] on li "Download Image" at bounding box center [302, 185] width 121 height 16
click at [396, 182] on div at bounding box center [273, 141] width 546 height 283
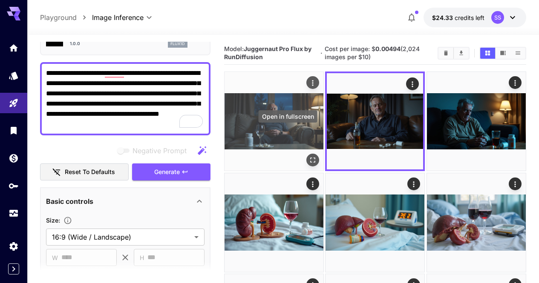
click at [306, 154] on button "Open in fullscreen" at bounding box center [312, 160] width 13 height 13
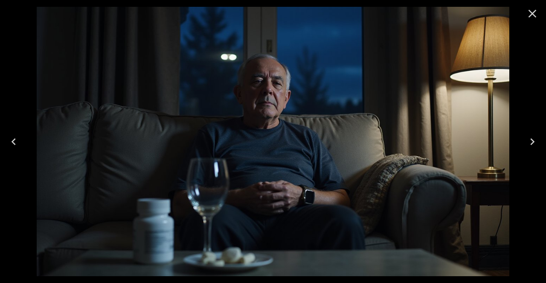
click at [533, 9] on icon "Close" at bounding box center [532, 14] width 14 height 14
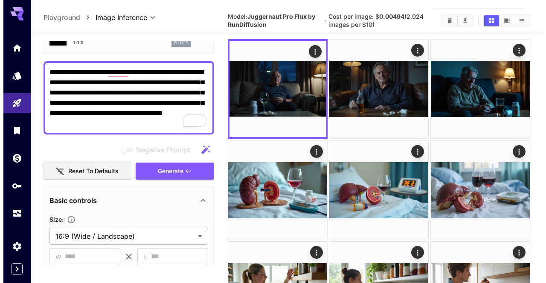
scroll to position [43, 0]
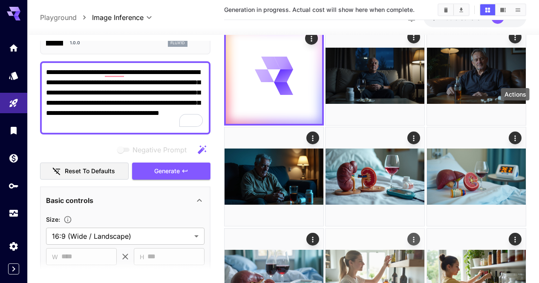
click at [421, 233] on button "Actions" at bounding box center [414, 239] width 13 height 13
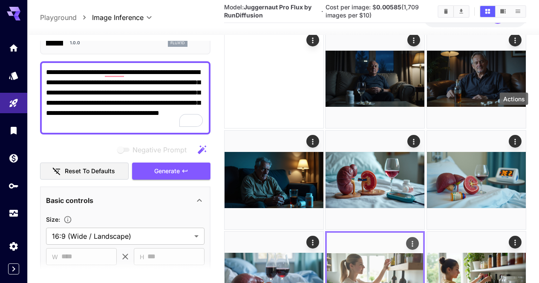
click at [417, 240] on icon "Actions" at bounding box center [413, 244] width 9 height 9
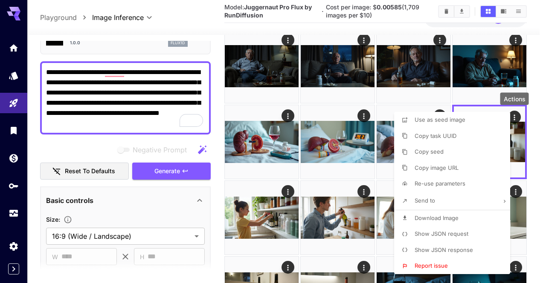
click at [438, 233] on span "Show JSON request" at bounding box center [441, 234] width 54 height 7
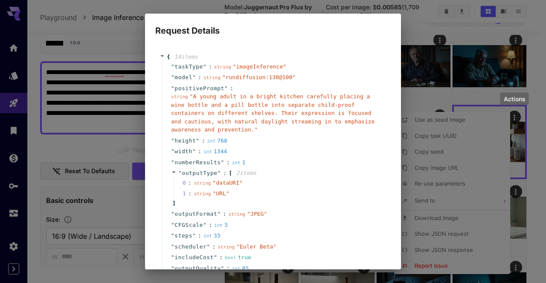
click at [255, 95] on span "" A young adult in a bright kitchen carefully placing a wine bottle and a pill …" at bounding box center [272, 113] width 203 height 40
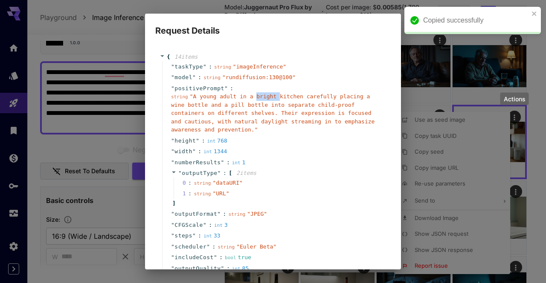
click at [255, 95] on span "" A young adult in a bright kitchen carefully placing a wine bottle and a pill …" at bounding box center [272, 113] width 203 height 40
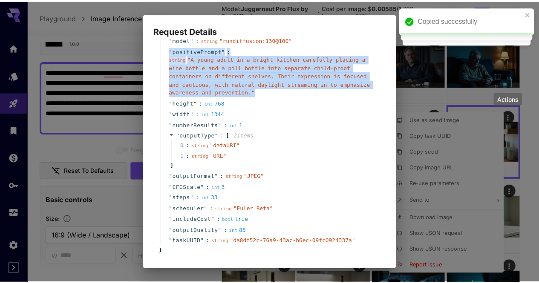
scroll to position [75, 0]
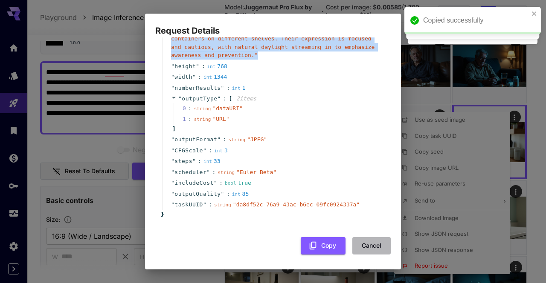
click at [359, 250] on button "Cancel" at bounding box center [371, 245] width 38 height 17
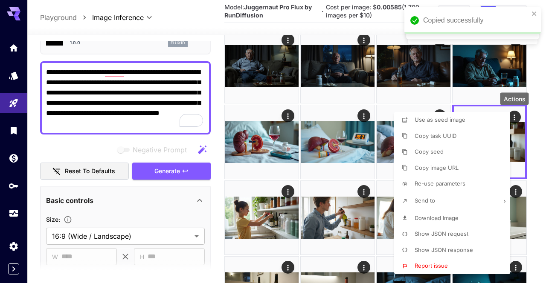
click at [138, 80] on div at bounding box center [273, 141] width 546 height 283
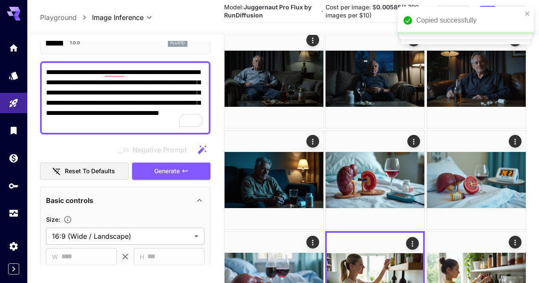
click at [138, 80] on div at bounding box center [269, 141] width 539 height 283
click at [138, 80] on textarea "**********" at bounding box center [125, 97] width 159 height 61
paste textarea "To enrich screen reader interactions, please activate Accessibility in Grammarl…"
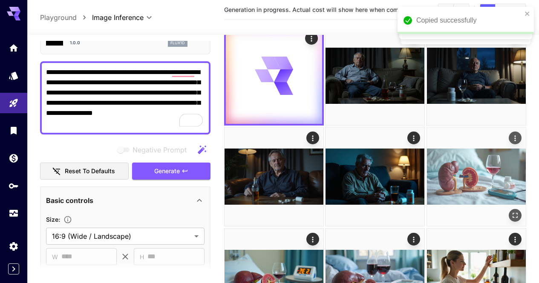
scroll to position [0, 0]
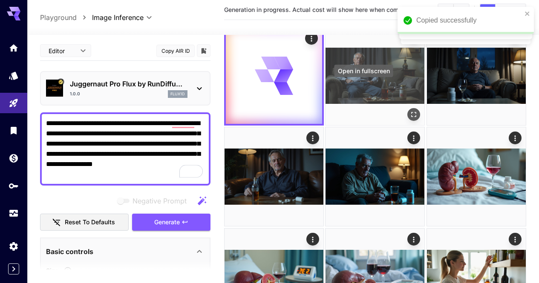
click at [408, 108] on button "Open in fullscreen" at bounding box center [414, 114] width 13 height 13
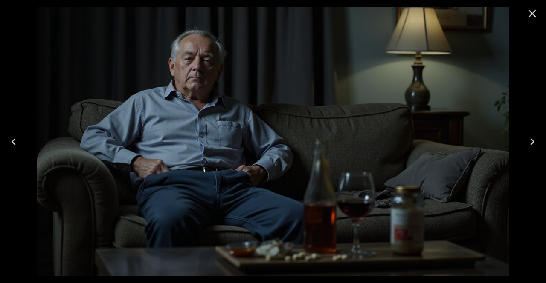
click at [536, 15] on icon "Close" at bounding box center [532, 14] width 14 height 14
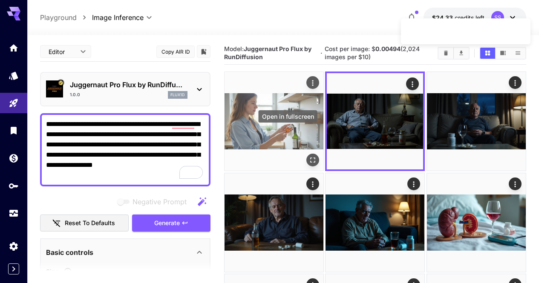
click at [309, 156] on icon "Open in fullscreen" at bounding box center [313, 160] width 9 height 9
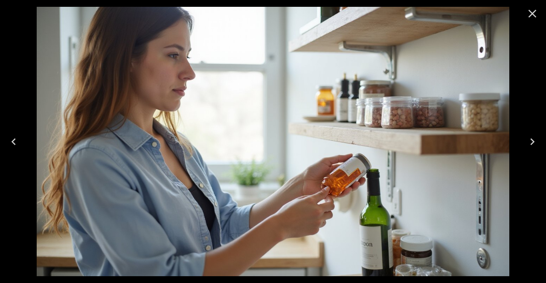
click at [526, 7] on icon "Close" at bounding box center [532, 14] width 14 height 14
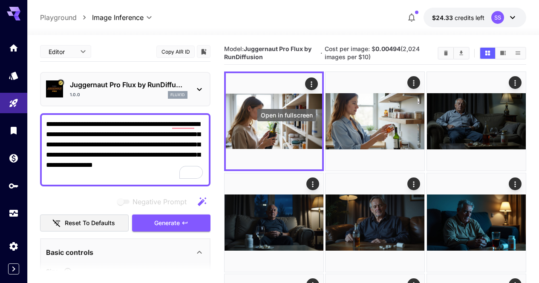
click at [0, 0] on icon "Open in fullscreen" at bounding box center [0, 0] width 0 height 0
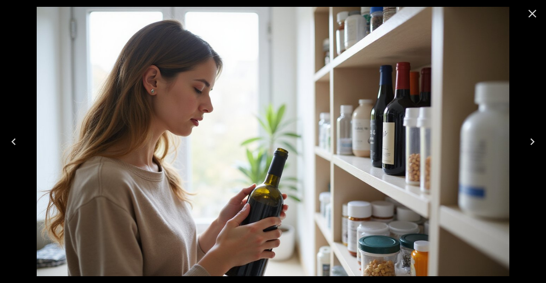
click at [536, 11] on icon "Close" at bounding box center [532, 14] width 14 height 14
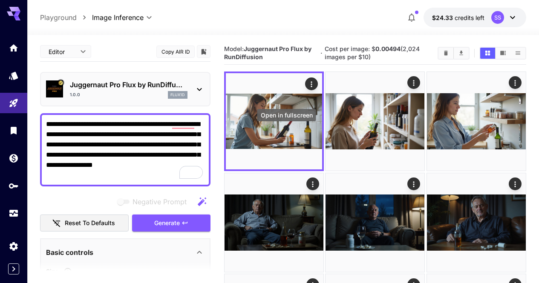
click at [0, 0] on icon "Open in fullscreen" at bounding box center [0, 0] width 0 height 0
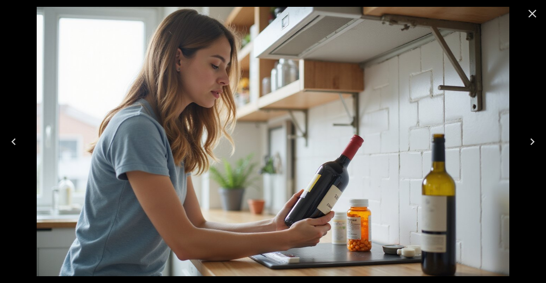
drag, startPoint x: 527, startPoint y: 11, endPoint x: 521, endPoint y: 22, distance: 12.8
click at [527, 11] on icon "Close" at bounding box center [532, 14] width 14 height 14
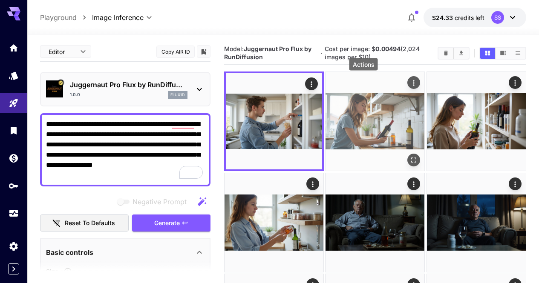
click at [410, 83] on icon "Actions" at bounding box center [414, 83] width 9 height 9
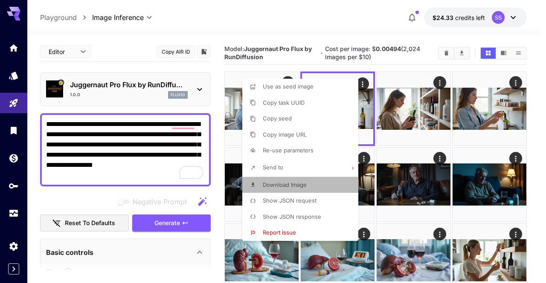
click at [302, 184] on span "Download Image" at bounding box center [285, 185] width 44 height 7
click at [486, 160] on div at bounding box center [273, 141] width 546 height 283
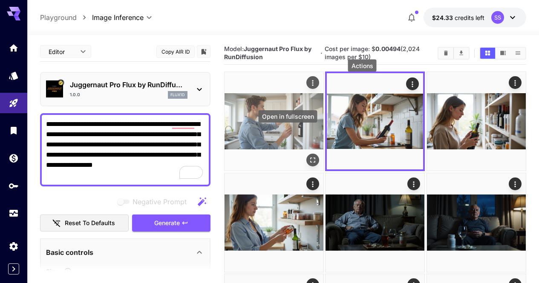
click at [309, 156] on icon "Open in fullscreen" at bounding box center [313, 160] width 9 height 9
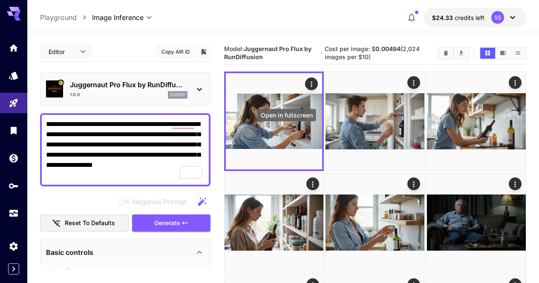
click at [0, 0] on icon "Open in fullscreen" at bounding box center [0, 0] width 0 height 0
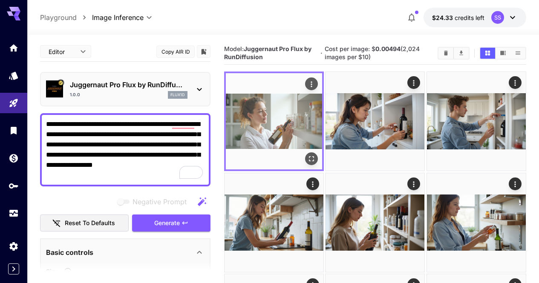
click at [307, 155] on icon "Open in fullscreen" at bounding box center [311, 159] width 9 height 9
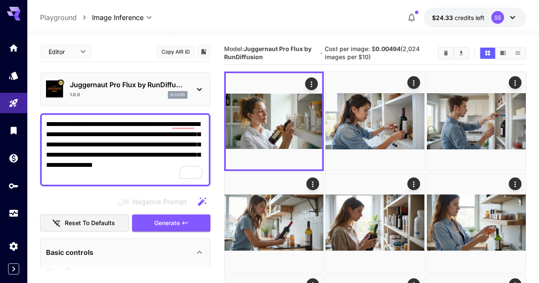
click at [118, 177] on textarea "**********" at bounding box center [125, 149] width 159 height 61
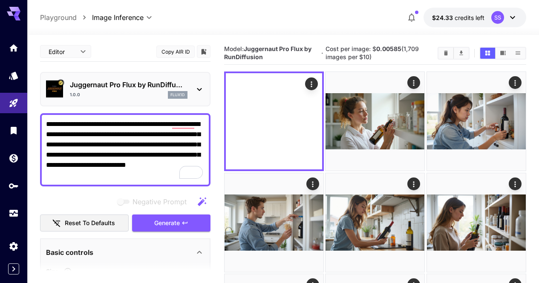
type textarea "**********"
click at [0, 0] on icon "Open in fullscreen" at bounding box center [0, 0] width 0 height 0
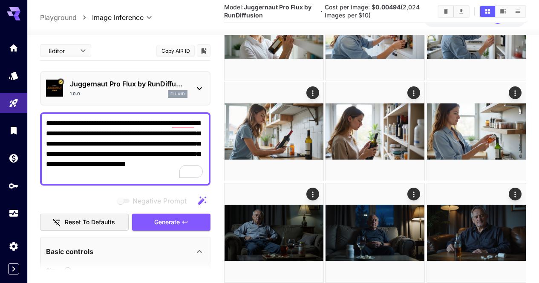
scroll to position [298, 0]
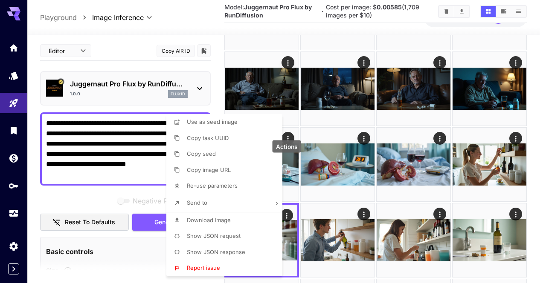
click at [252, 220] on li "Download Image" at bounding box center [226, 221] width 121 height 16
click at [332, 200] on div at bounding box center [273, 141] width 546 height 283
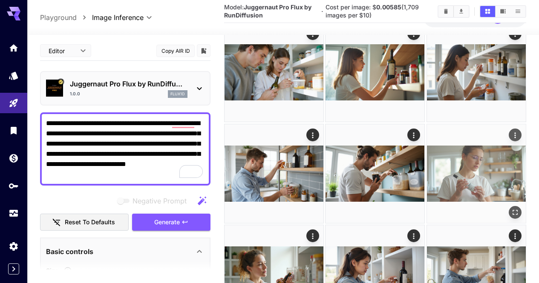
scroll to position [0, 0]
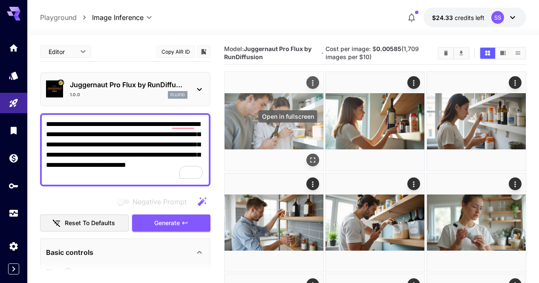
click at [309, 156] on icon "Open in fullscreen" at bounding box center [313, 160] width 9 height 9
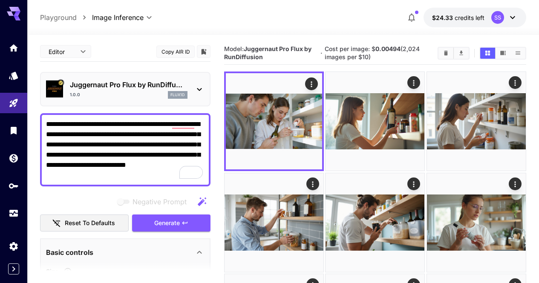
click at [438, 55] on div "Model: Juggernaut Pro Flux by RunDiffusion · Cost per image: $ 0.00494 (2,024 i…" at bounding box center [375, 53] width 302 height 16
click at [449, 52] on icon "Clear Images" at bounding box center [446, 53] width 6 height 6
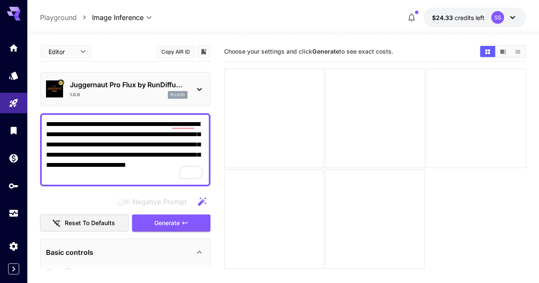
scroll to position [43, 0]
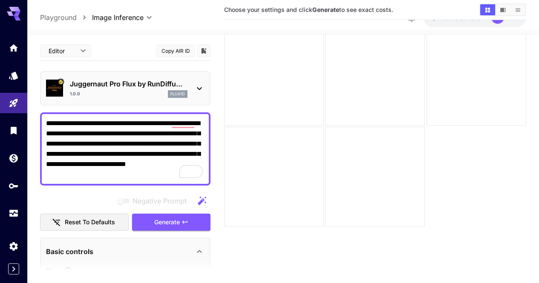
click at [147, 150] on textarea "**********" at bounding box center [125, 149] width 159 height 61
paste textarea "To enrich screen reader interactions, please activate Accessibility in Grammarl…"
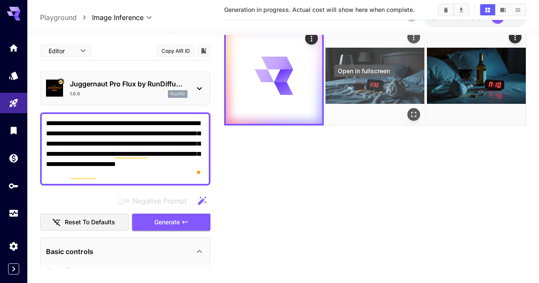
click at [410, 110] on icon "Open in fullscreen" at bounding box center [414, 114] width 9 height 9
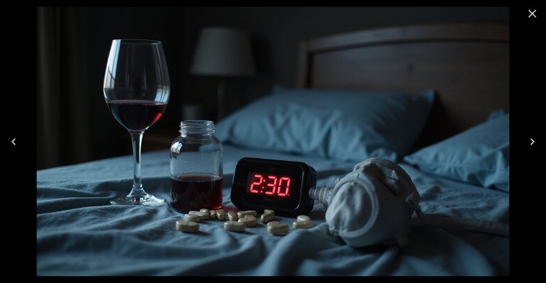
click at [530, 14] on icon "Close" at bounding box center [532, 14] width 14 height 14
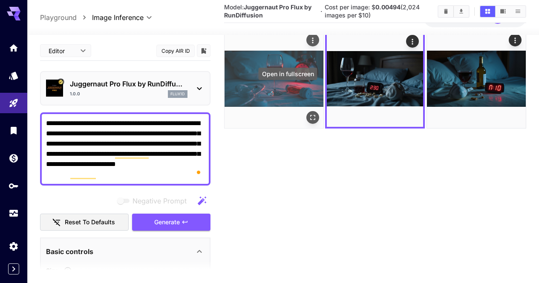
click at [309, 114] on icon "Open in fullscreen" at bounding box center [313, 118] width 9 height 9
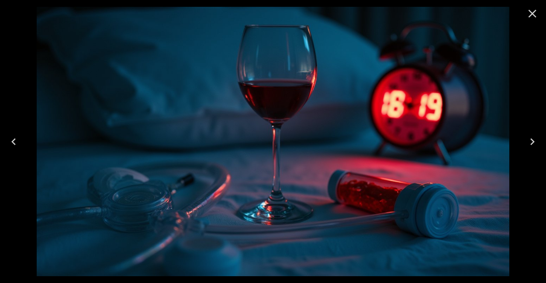
click at [533, 14] on icon "Close" at bounding box center [532, 14] width 8 height 8
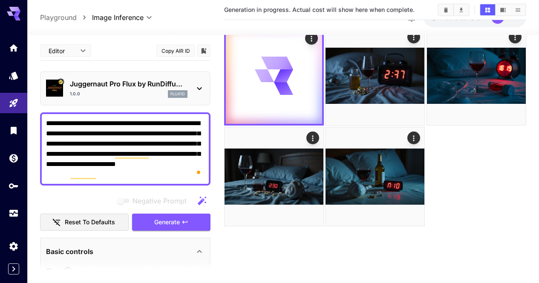
click at [117, 142] on textarea "**********" at bounding box center [125, 149] width 159 height 61
paste textarea "*********"
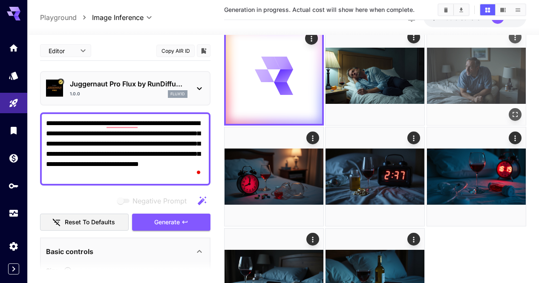
click at [511, 110] on icon "Open in fullscreen" at bounding box center [515, 114] width 9 height 9
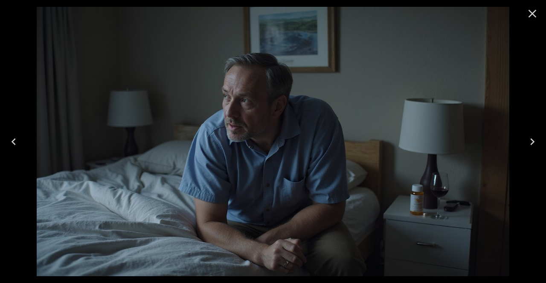
click at [544, 7] on div at bounding box center [531, 13] width 27 height 27
click at [528, 17] on icon "Close" at bounding box center [532, 14] width 8 height 8
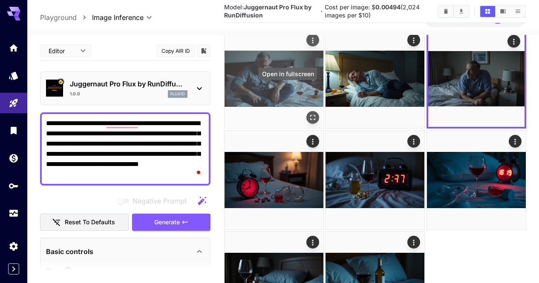
click at [306, 112] on button "Open in fullscreen" at bounding box center [312, 118] width 13 height 13
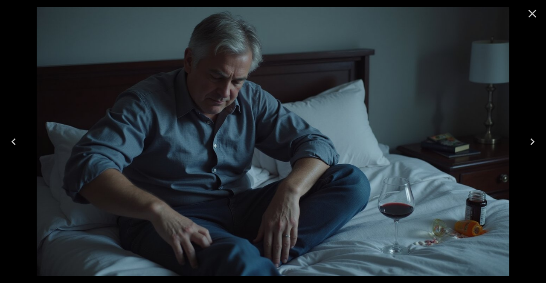
click at [536, 6] on button "Close" at bounding box center [532, 13] width 20 height 20
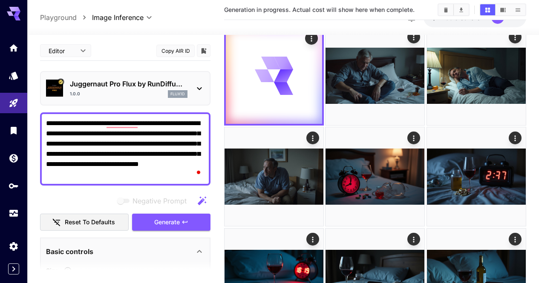
click at [181, 136] on textarea "**********" at bounding box center [125, 149] width 159 height 61
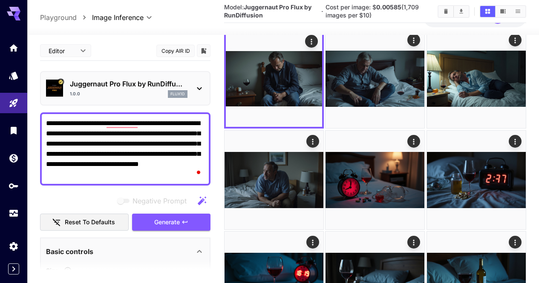
drag, startPoint x: 180, startPoint y: 136, endPoint x: 150, endPoint y: 145, distance: 31.2
click at [150, 145] on textarea "**********" at bounding box center [125, 149] width 159 height 61
paste textarea "**********"
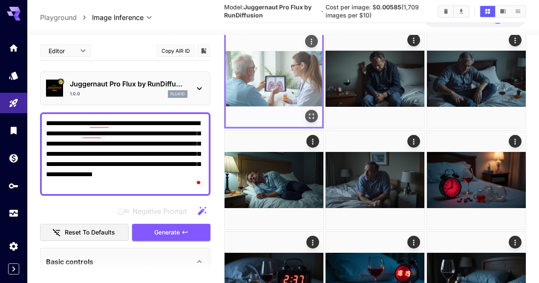
type textarea "**********"
click at [309, 114] on icon "Open in fullscreen" at bounding box center [311, 116] width 5 height 5
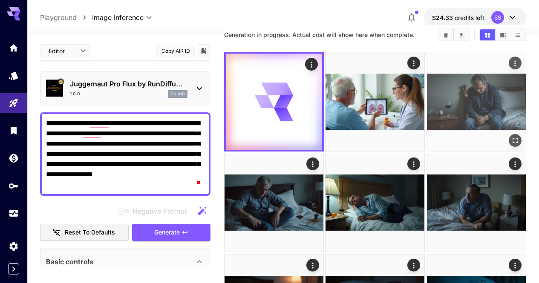
scroll to position [0, 0]
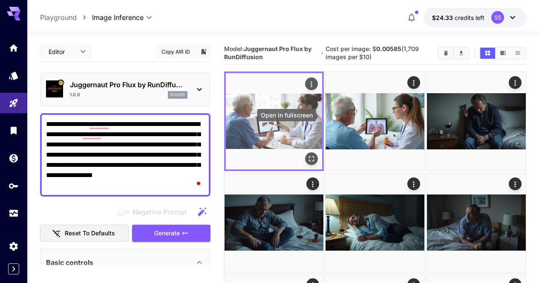
click at [307, 155] on icon "Open in fullscreen" at bounding box center [311, 159] width 9 height 9
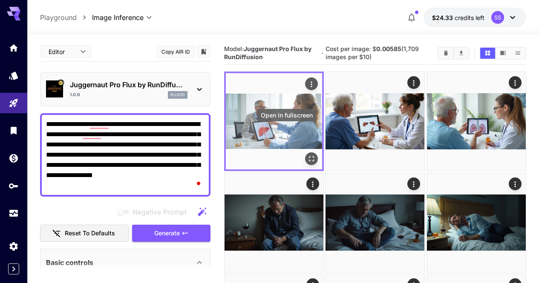
click at [307, 155] on icon "Open in fullscreen" at bounding box center [311, 159] width 9 height 9
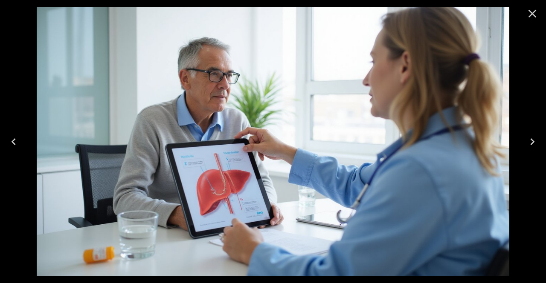
click at [533, 13] on icon "Close" at bounding box center [532, 14] width 8 height 8
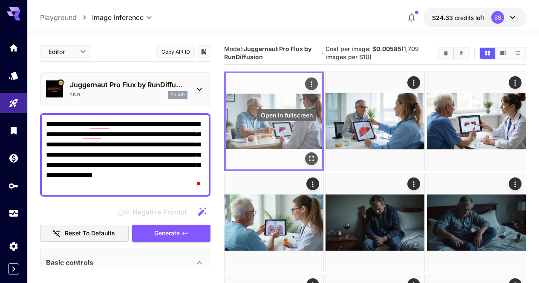
click at [307, 155] on icon "Open in fullscreen" at bounding box center [311, 159] width 9 height 9
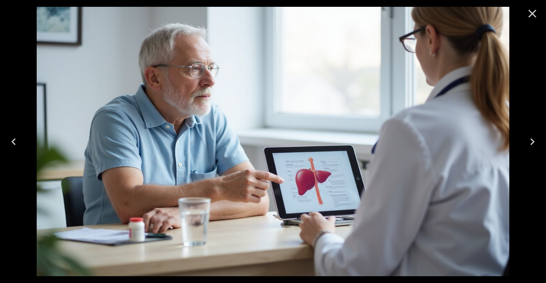
click at [537, 17] on icon "Close" at bounding box center [532, 14] width 14 height 14
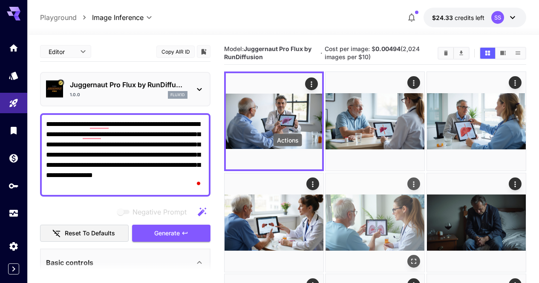
click at [413, 182] on icon "Actions" at bounding box center [413, 185] width 1 height 6
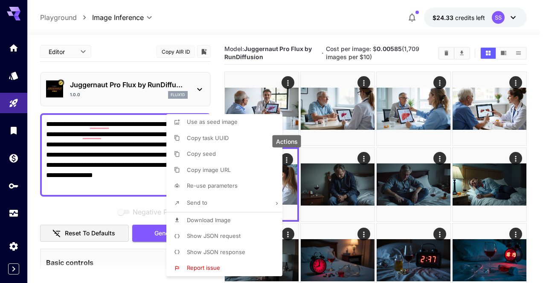
click at [258, 218] on li "Download Image" at bounding box center [226, 221] width 121 height 16
click at [393, 187] on div at bounding box center [273, 141] width 546 height 283
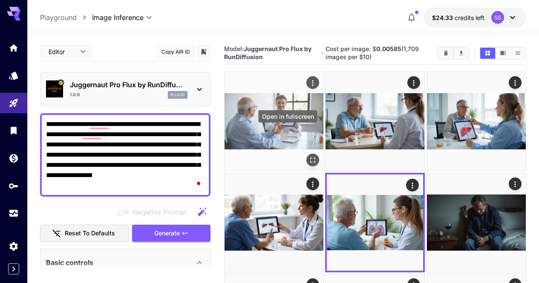
click at [309, 156] on icon "Open in fullscreen" at bounding box center [313, 160] width 9 height 9
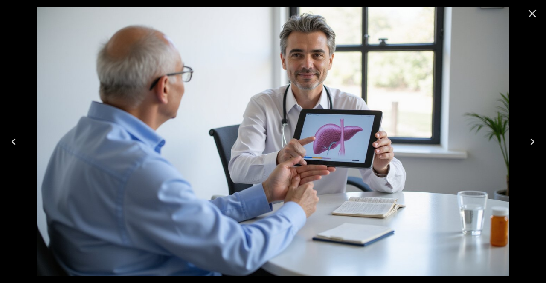
click at [517, 10] on div at bounding box center [273, 141] width 546 height 283
click at [542, 12] on button "Close" at bounding box center [532, 13] width 20 height 20
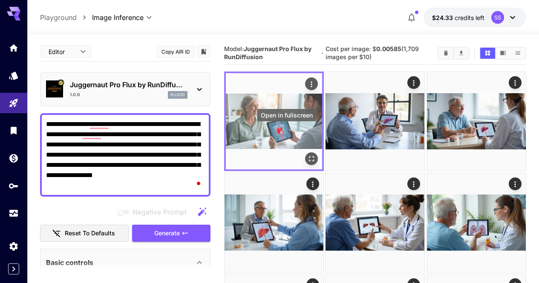
click at [307, 155] on icon "Open in fullscreen" at bounding box center [311, 159] width 9 height 9
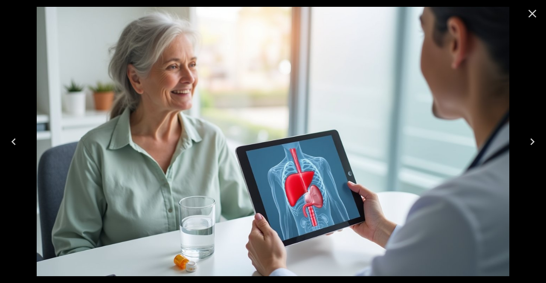
click at [531, 12] on icon "Close" at bounding box center [532, 14] width 14 height 14
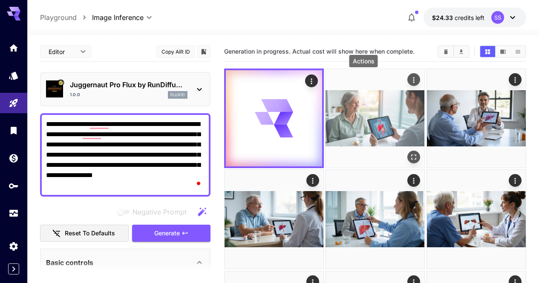
click at [410, 80] on icon "Actions" at bounding box center [414, 80] width 9 height 9
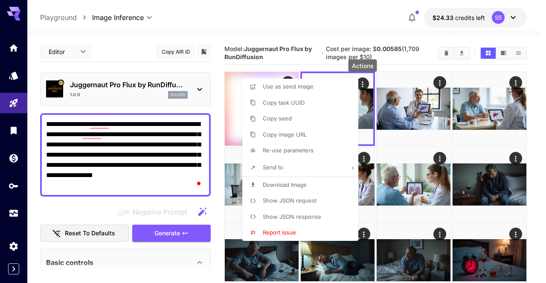
click at [326, 182] on li "Download Image" at bounding box center [302, 185] width 121 height 16
click at [462, 179] on div at bounding box center [273, 141] width 546 height 283
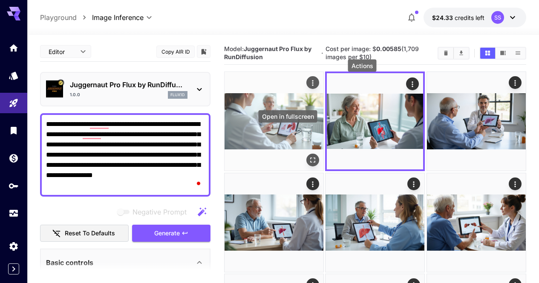
click at [309, 156] on icon "Open in fullscreen" at bounding box center [313, 160] width 9 height 9
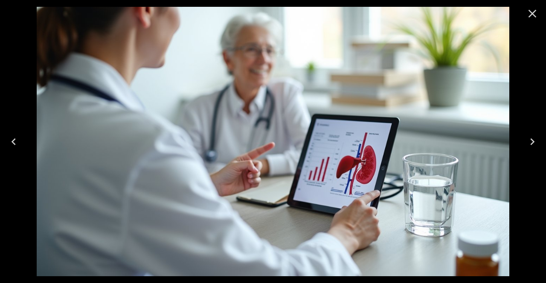
click at [526, 22] on button "Close" at bounding box center [532, 13] width 20 height 20
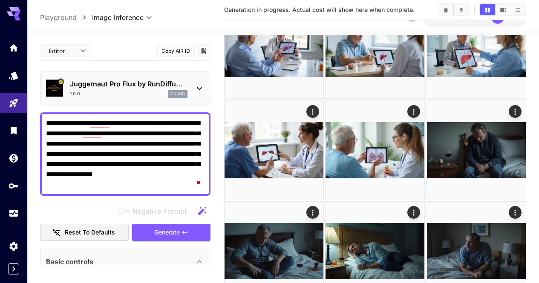
scroll to position [189, 0]
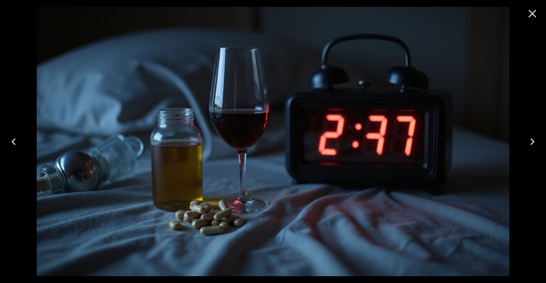
click at [530, 20] on icon "Close" at bounding box center [532, 14] width 14 height 14
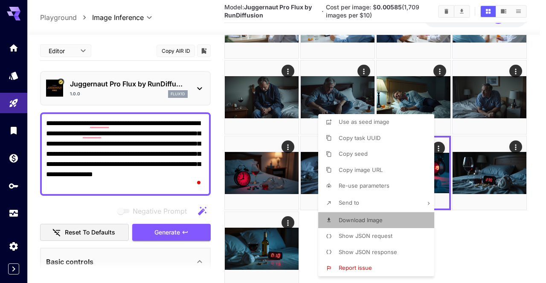
click at [391, 219] on li "Download Image" at bounding box center [378, 221] width 121 height 16
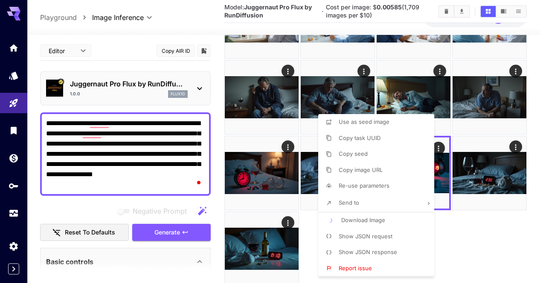
click at [491, 206] on div at bounding box center [273, 141] width 546 height 283
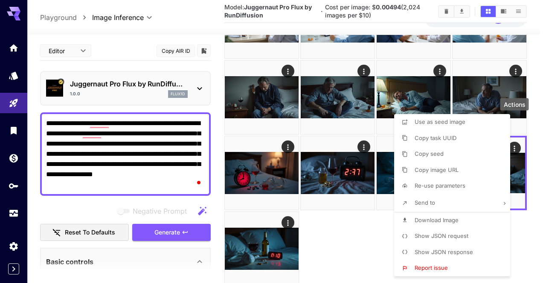
click at [466, 220] on li "Download Image" at bounding box center [454, 221] width 121 height 16
click at [257, 161] on div at bounding box center [273, 141] width 546 height 283
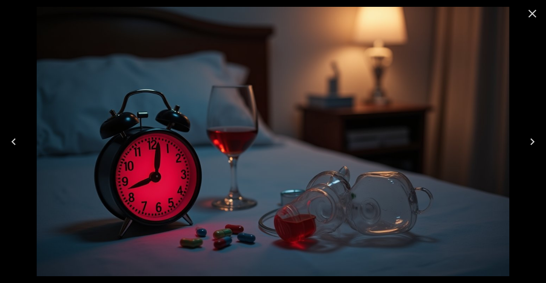
click at [537, 12] on icon "Close" at bounding box center [532, 14] width 14 height 14
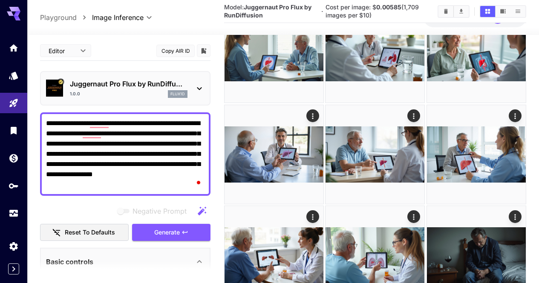
scroll to position [61, 0]
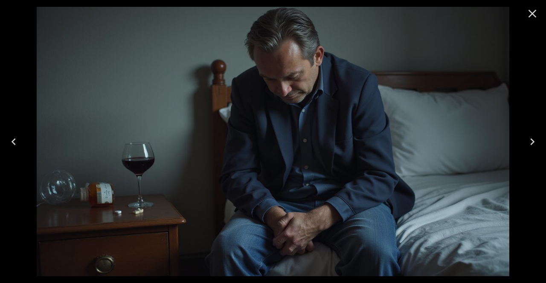
click at [533, 21] on button "Close" at bounding box center [532, 13] width 20 height 20
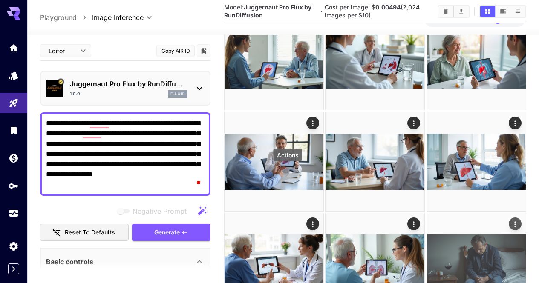
click at [511, 220] on icon "Actions" at bounding box center [515, 224] width 9 height 9
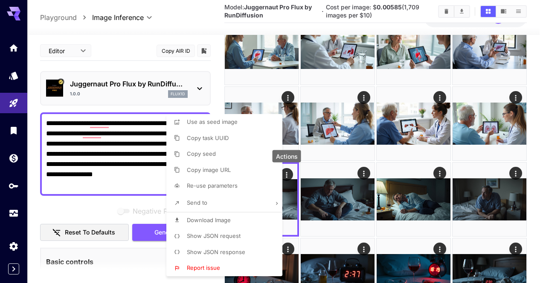
click at [253, 220] on li "Download Image" at bounding box center [226, 221] width 121 height 16
click at [368, 190] on div at bounding box center [273, 141] width 546 height 283
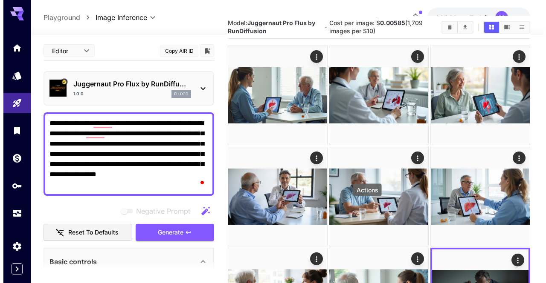
scroll to position [0, 0]
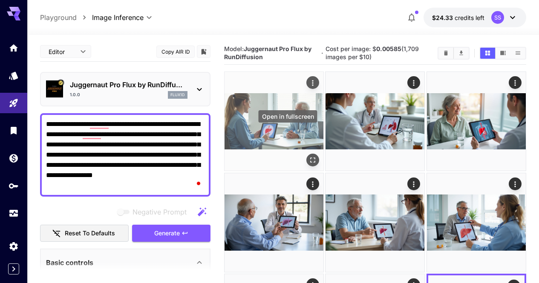
click at [309, 156] on icon "Open in fullscreen" at bounding box center [313, 160] width 9 height 9
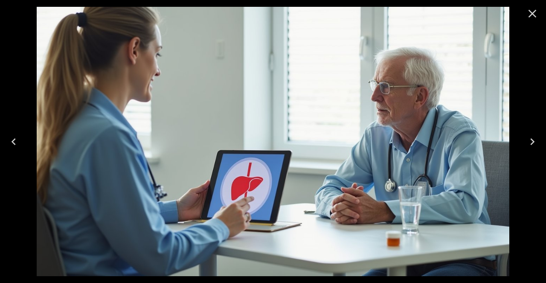
click at [533, 18] on icon "Close" at bounding box center [532, 14] width 14 height 14
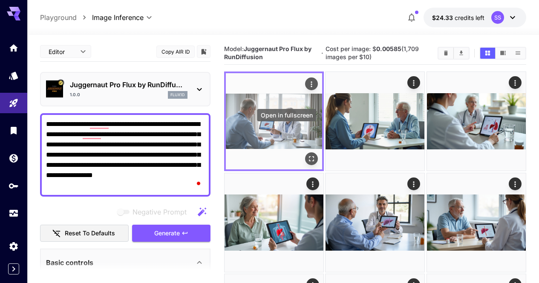
click at [305, 153] on button "Open in fullscreen" at bounding box center [311, 159] width 13 height 13
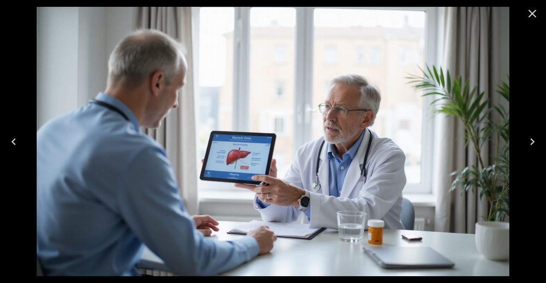
click at [539, 8] on button "Close" at bounding box center [532, 13] width 20 height 20
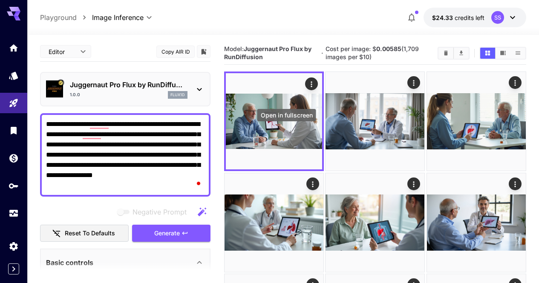
click at [0, 0] on button "Open in fullscreen" at bounding box center [0, 0] width 0 height 0
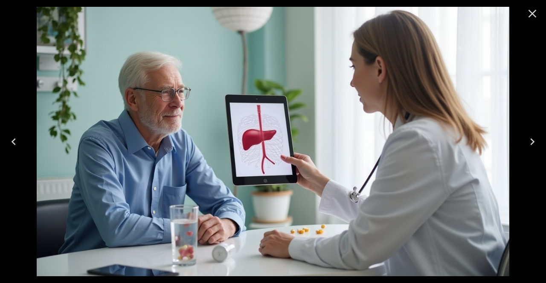
click at [532, 12] on icon "Close" at bounding box center [532, 14] width 14 height 14
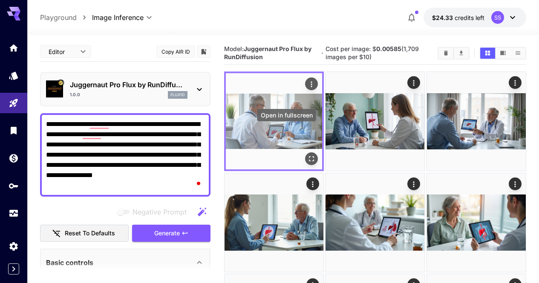
click at [307, 155] on icon "Open in fullscreen" at bounding box center [311, 159] width 9 height 9
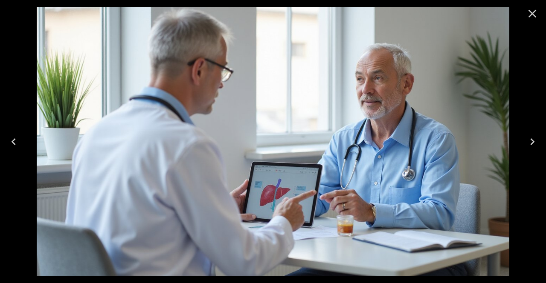
click at [526, 17] on icon "Close" at bounding box center [532, 14] width 14 height 14
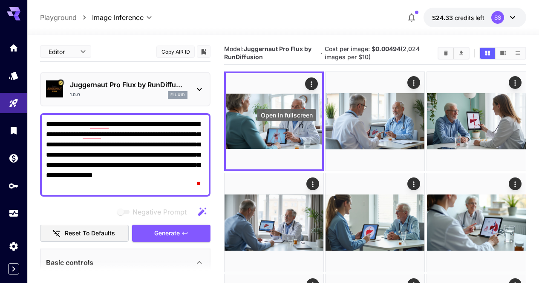
click at [0, 0] on icon "Open in fullscreen" at bounding box center [0, 0] width 0 height 0
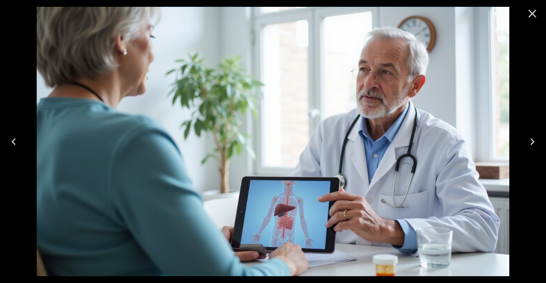
click at [531, 15] on icon "Close" at bounding box center [532, 14] width 8 height 8
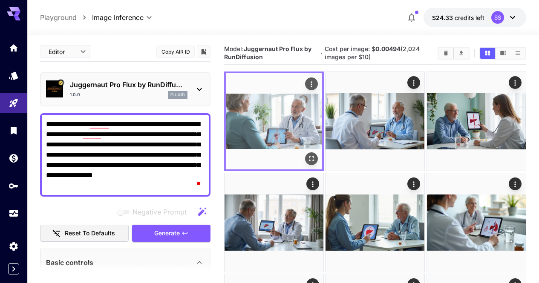
click at [307, 79] on div "Actions" at bounding box center [311, 84] width 9 height 10
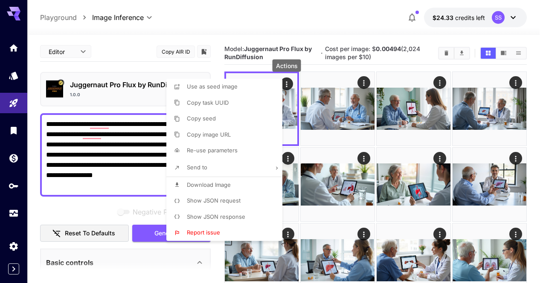
click at [244, 186] on li "Download Image" at bounding box center [226, 185] width 121 height 16
click at [137, 136] on div at bounding box center [273, 141] width 546 height 283
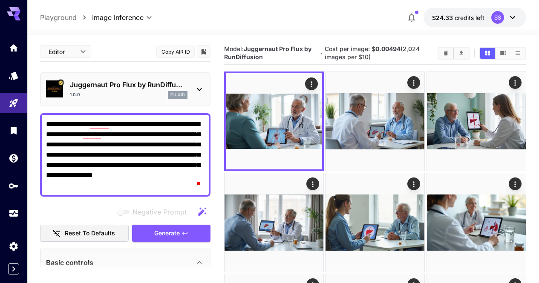
click at [137, 136] on div at bounding box center [269, 141] width 539 height 283
click at [137, 136] on textarea "**********" at bounding box center [125, 155] width 159 height 72
paste textarea "To enrich screen reader interactions, please activate Accessibility in Grammarl…"
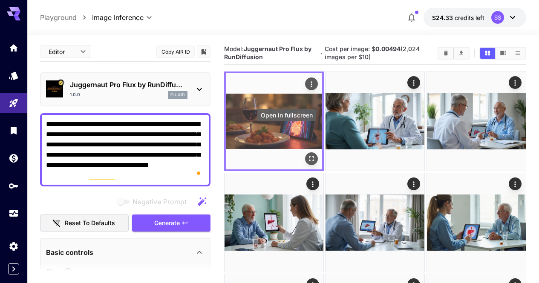
click at [307, 155] on icon "Open in fullscreen" at bounding box center [311, 159] width 9 height 9
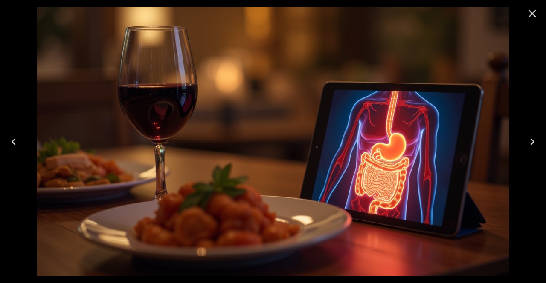
click at [538, 14] on icon "Close" at bounding box center [532, 14] width 14 height 14
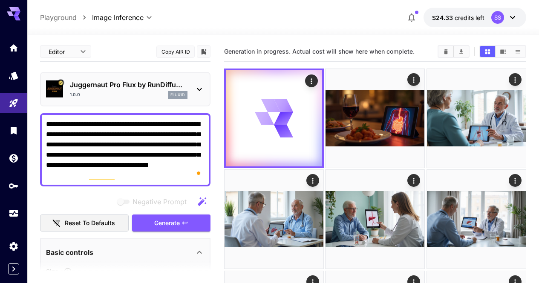
click at [161, 144] on textarea "**********" at bounding box center [125, 149] width 159 height 61
paste textarea "To enrich screen reader interactions, please activate Accessibility in Grammarl…"
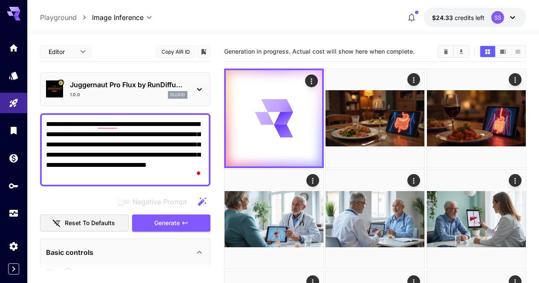
type textarea "**********"
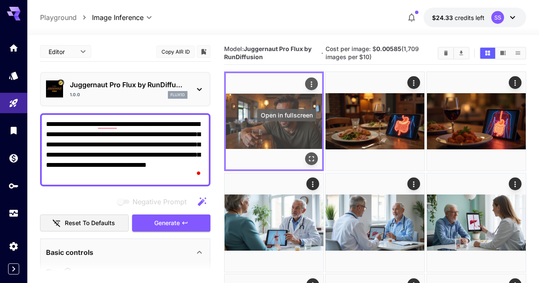
click at [307, 155] on icon "Open in fullscreen" at bounding box center [311, 159] width 9 height 9
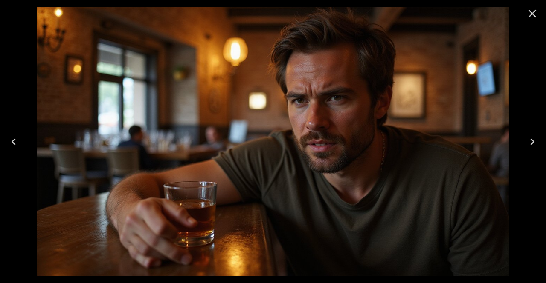
click at [531, 17] on icon "Close" at bounding box center [532, 14] width 14 height 14
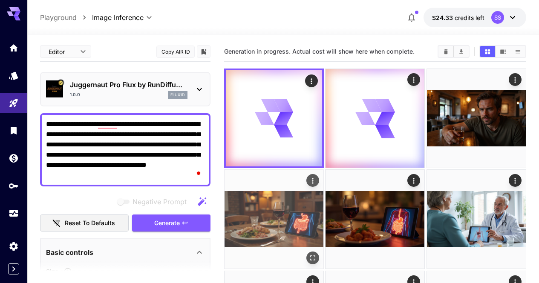
click at [317, 177] on icon "Actions" at bounding box center [313, 181] width 9 height 9
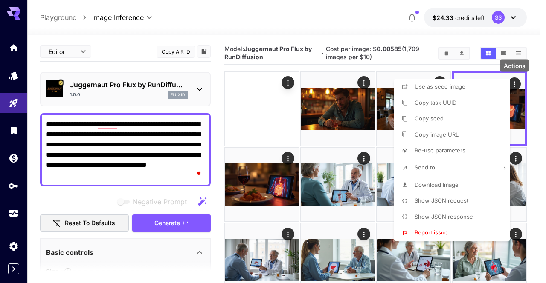
click at [490, 179] on li "Download Image" at bounding box center [454, 185] width 121 height 16
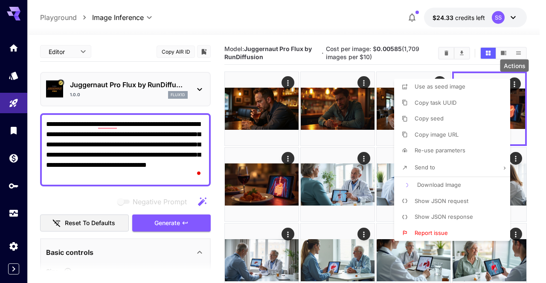
click at [331, 199] on div at bounding box center [273, 141] width 546 height 283
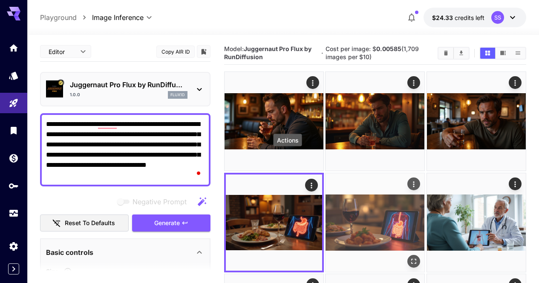
click at [410, 180] on icon "Actions" at bounding box center [414, 184] width 9 height 9
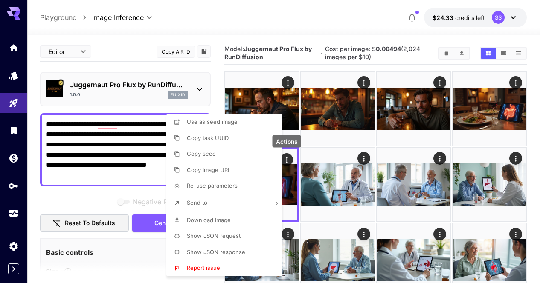
click at [249, 219] on li "Download Image" at bounding box center [226, 221] width 121 height 16
drag, startPoint x: 344, startPoint y: 212, endPoint x: 342, endPoint y: 208, distance: 4.8
click at [344, 212] on div at bounding box center [273, 141] width 546 height 283
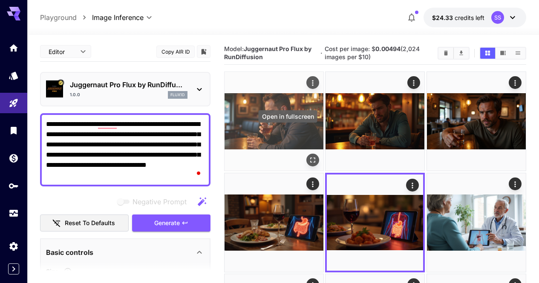
click at [306, 154] on button "Open in fullscreen" at bounding box center [312, 160] width 13 height 13
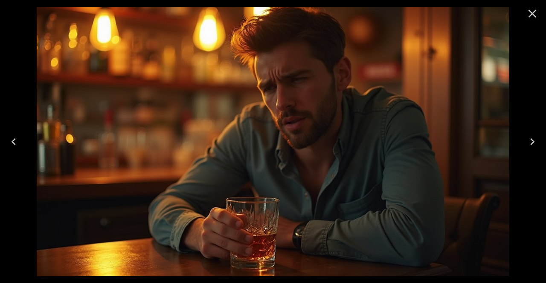
click at [534, 18] on icon "Close" at bounding box center [532, 14] width 14 height 14
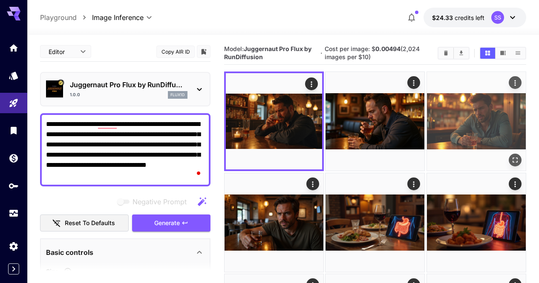
click at [511, 79] on icon "Actions" at bounding box center [515, 83] width 9 height 9
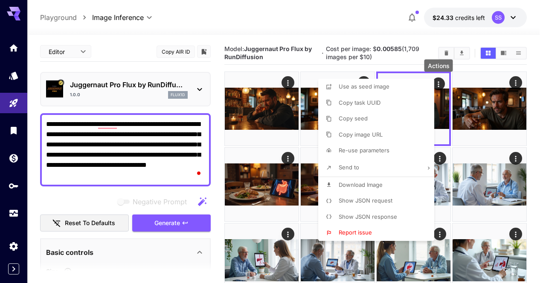
click at [370, 183] on span "Download Image" at bounding box center [360, 185] width 44 height 7
click at [271, 173] on div at bounding box center [273, 141] width 546 height 283
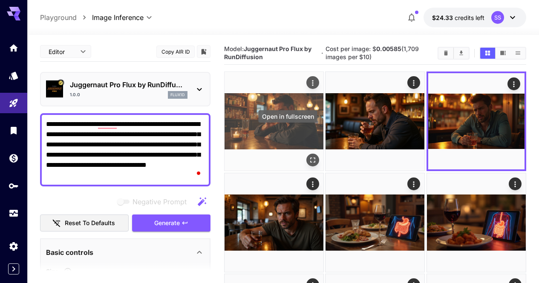
click at [309, 156] on icon "Open in fullscreen" at bounding box center [313, 160] width 9 height 9
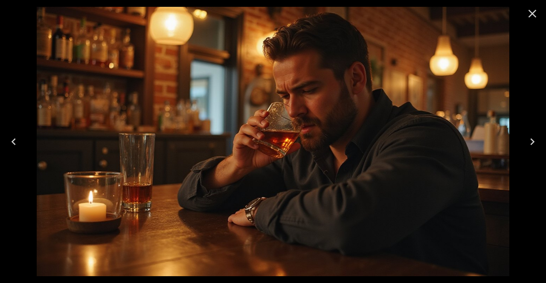
click at [533, 16] on icon "Close" at bounding box center [532, 14] width 14 height 14
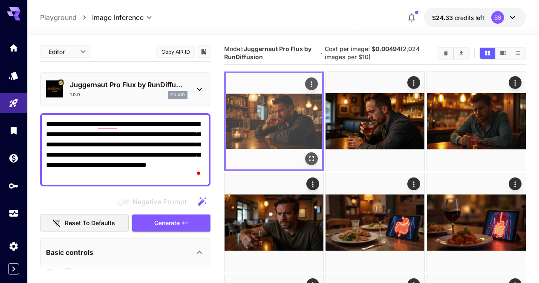
click at [307, 155] on icon "Open in fullscreen" at bounding box center [311, 159] width 9 height 9
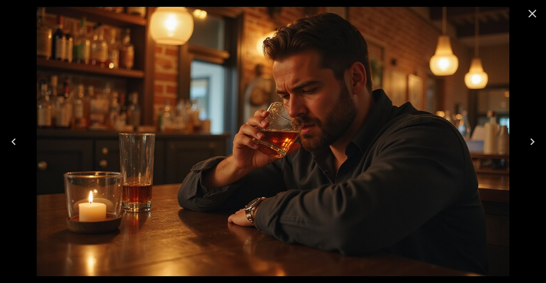
click at [536, 9] on icon "Close" at bounding box center [532, 14] width 14 height 14
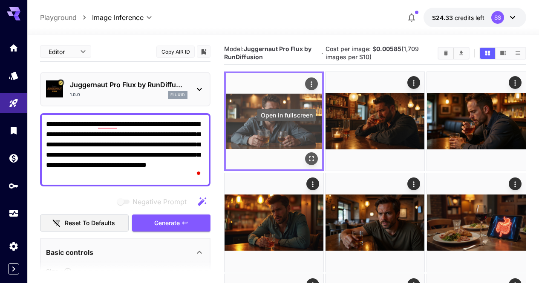
click at [307, 155] on icon "Open in fullscreen" at bounding box center [311, 159] width 9 height 9
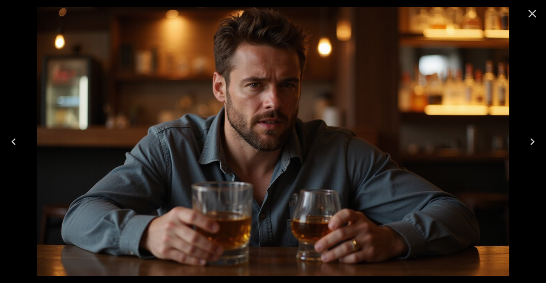
click at [530, 19] on icon "Close" at bounding box center [532, 14] width 14 height 14
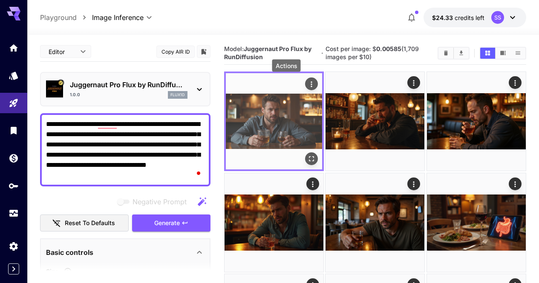
click at [307, 89] on icon "Actions" at bounding box center [311, 84] width 9 height 9
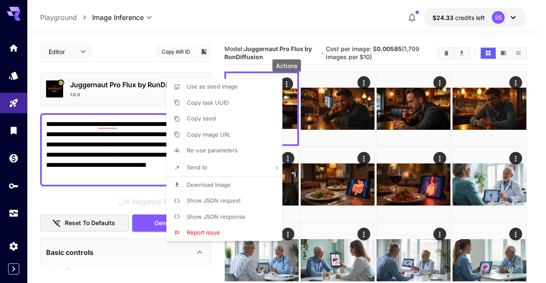
click at [237, 188] on li "Download Image" at bounding box center [226, 185] width 121 height 16
click at [116, 148] on div at bounding box center [273, 141] width 546 height 283
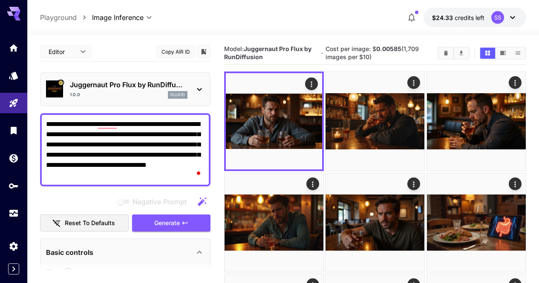
click at [116, 148] on div at bounding box center [269, 141] width 539 height 283
click at [116, 148] on div "Use as seed image Copy task UUID Copy seed Copy image URL Re-use parameters Sen…" at bounding box center [65, 141] width 130 height 283
drag, startPoint x: 116, startPoint y: 148, endPoint x: 446, endPoint y: 51, distance: 343.7
click at [446, 51] on icon "Clear Images" at bounding box center [446, 53] width 6 height 6
click at [431, 51] on section "Model: Juggernaut Pro Flux by RunDiffusion · Cost per image: $ 0.00585 (1,709 i…" at bounding box center [327, 53] width 207 height 16
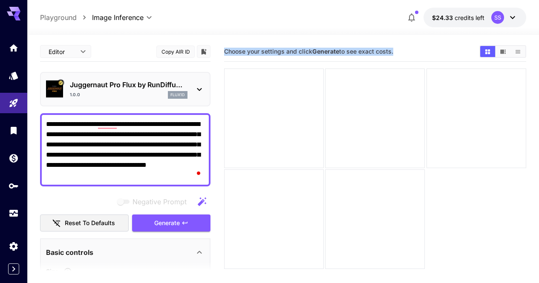
click at [158, 140] on textarea "**********" at bounding box center [125, 149] width 159 height 61
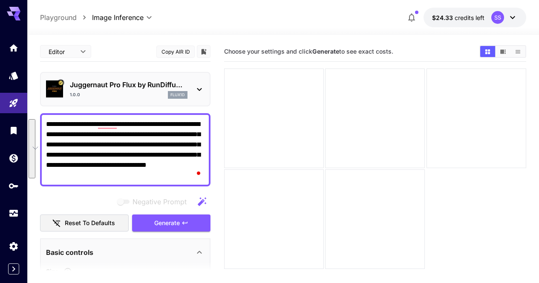
paste textarea "**********"
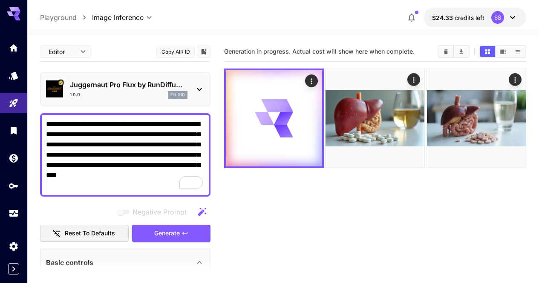
click at [95, 133] on textarea "**********" at bounding box center [125, 155] width 159 height 72
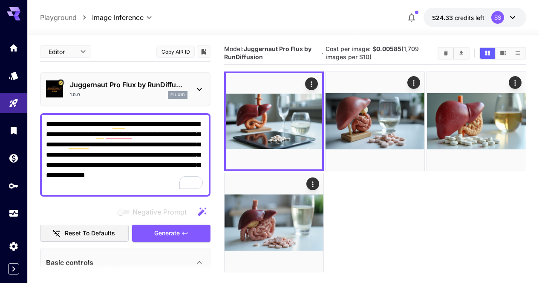
click at [95, 139] on textarea "**********" at bounding box center [125, 155] width 159 height 72
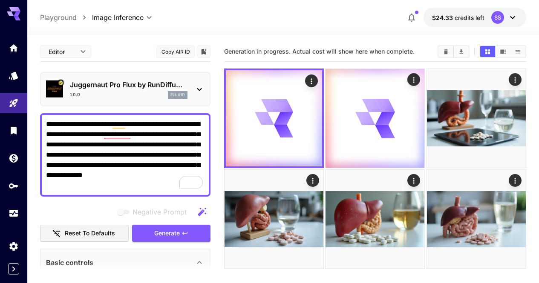
click at [169, 176] on textarea "**********" at bounding box center [125, 155] width 159 height 72
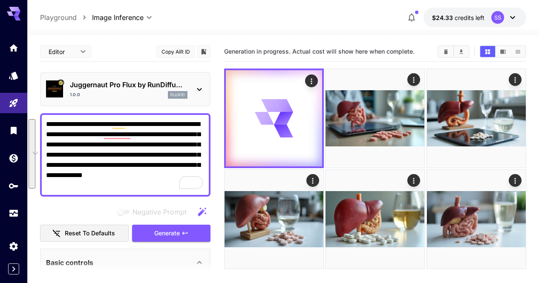
paste textarea "To enrich screen reader interactions, please activate Accessibility in Grammarl…"
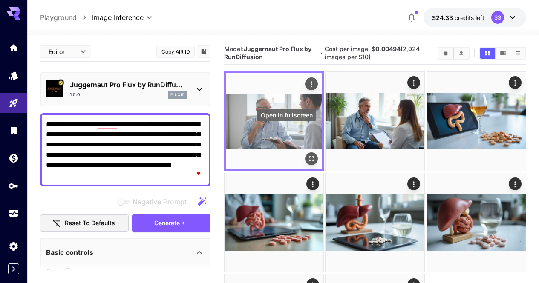
click at [309, 157] on icon "Open in fullscreen" at bounding box center [311, 159] width 5 height 5
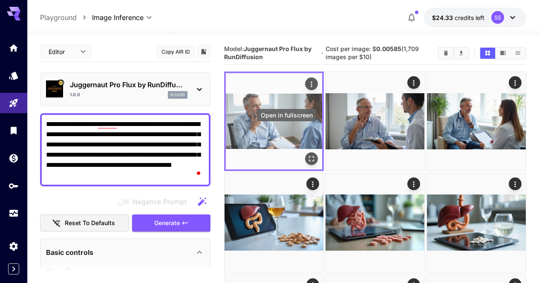
click at [309, 157] on icon "Open in fullscreen" at bounding box center [311, 159] width 5 height 5
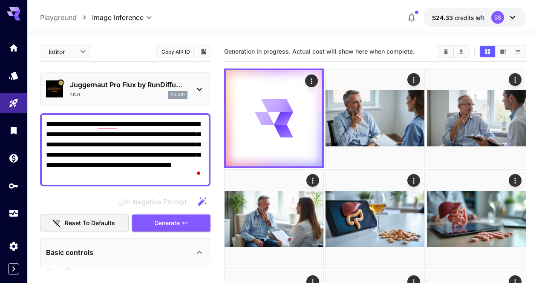
click at [181, 139] on textarea "**********" at bounding box center [125, 149] width 159 height 61
paste textarea "To enrich screen reader interactions, please activate Accessibility in Grammarl…"
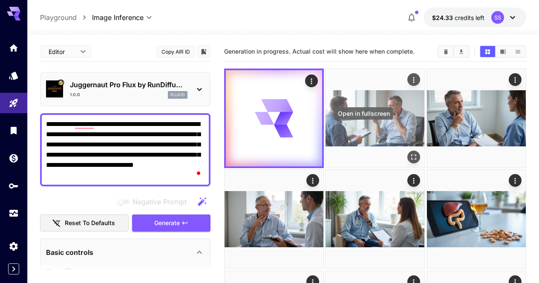
type textarea "**********"
click at [410, 153] on icon "Open in fullscreen" at bounding box center [414, 157] width 9 height 9
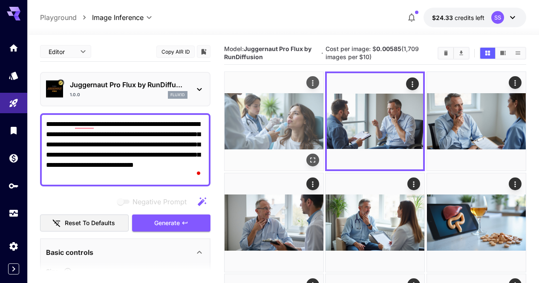
click at [276, 133] on img at bounding box center [274, 121] width 99 height 99
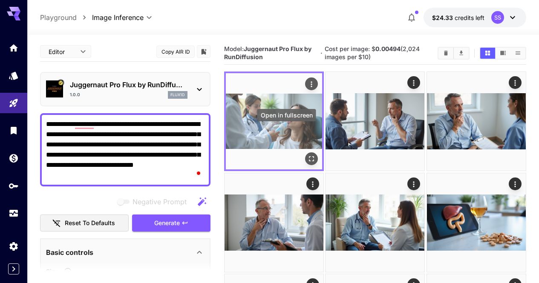
click at [309, 157] on icon "Open in fullscreen" at bounding box center [311, 159] width 5 height 5
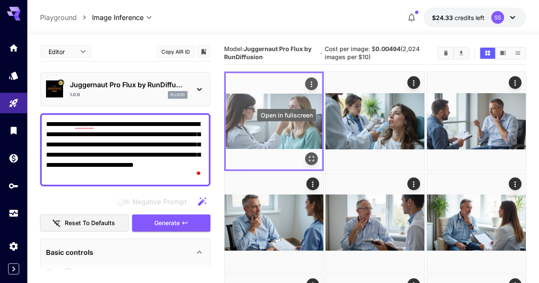
click at [307, 155] on icon "Open in fullscreen" at bounding box center [311, 159] width 9 height 9
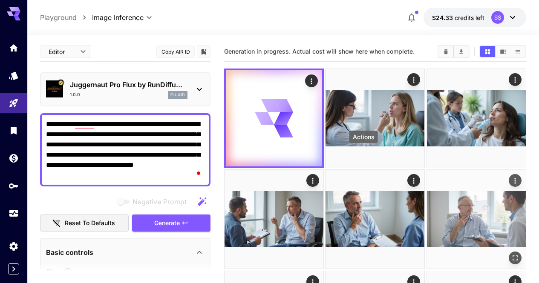
click at [511, 177] on icon "Actions" at bounding box center [515, 181] width 9 height 9
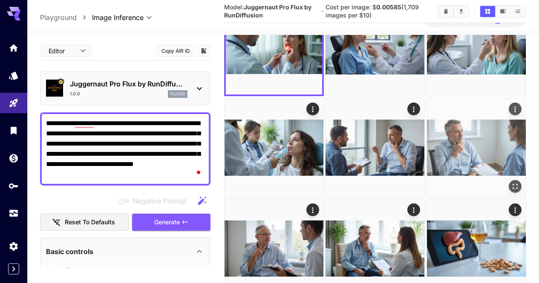
scroll to position [85, 0]
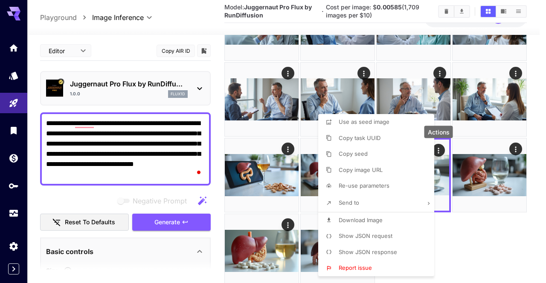
click at [397, 219] on li "Download Image" at bounding box center [378, 221] width 121 height 16
click at [261, 201] on div at bounding box center [273, 141] width 546 height 283
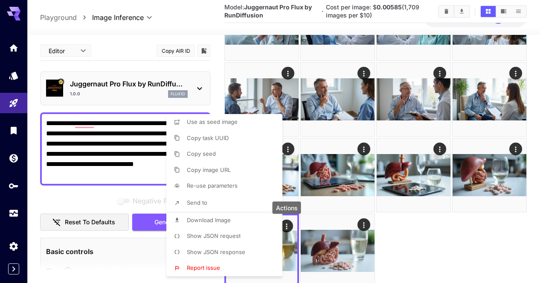
click at [241, 221] on li "Download Image" at bounding box center [226, 221] width 121 height 16
click at [414, 191] on div at bounding box center [273, 141] width 546 height 283
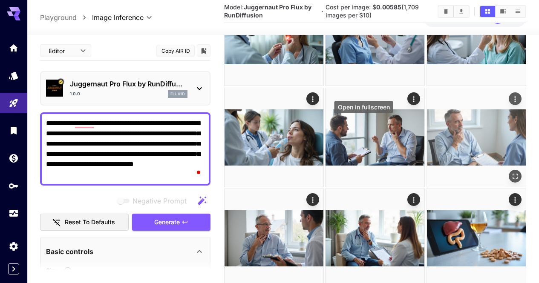
click at [511, 172] on icon "Open in fullscreen" at bounding box center [515, 176] width 9 height 9
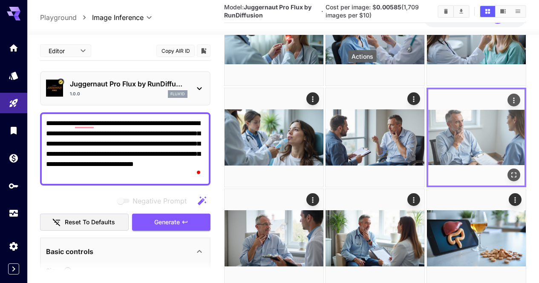
click at [510, 96] on icon "Actions" at bounding box center [514, 100] width 9 height 9
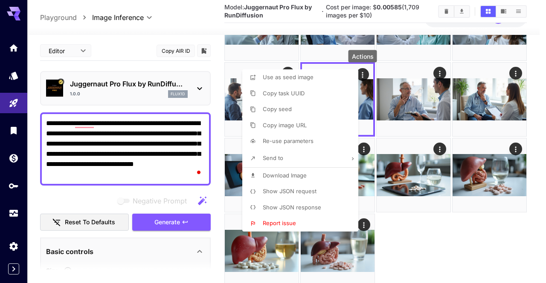
click at [342, 172] on li "Download Image" at bounding box center [302, 176] width 121 height 16
click at [408, 172] on div at bounding box center [273, 141] width 546 height 283
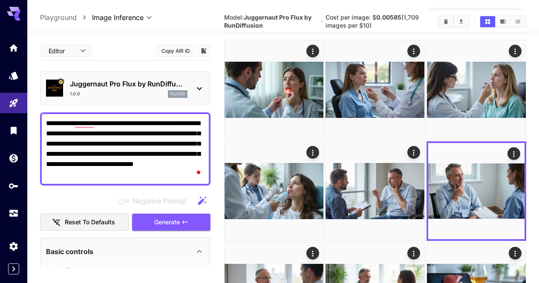
scroll to position [0, 0]
